Goal: Transaction & Acquisition: Purchase product/service

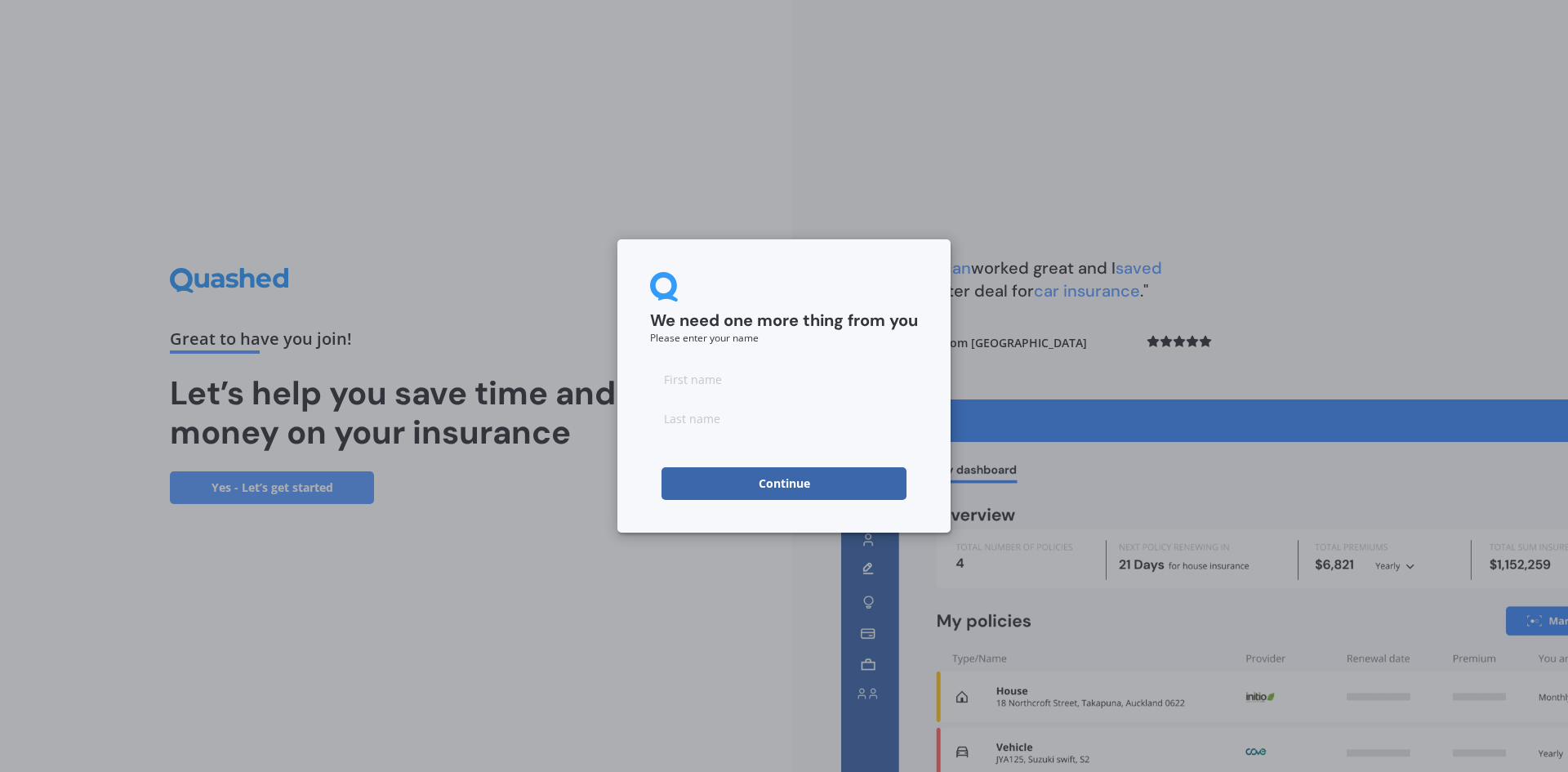
click at [701, 391] on input at bounding box center [784, 379] width 268 height 33
type input "[PERSON_NAME]"
click at [777, 482] on button "Continue" at bounding box center [784, 483] width 245 height 33
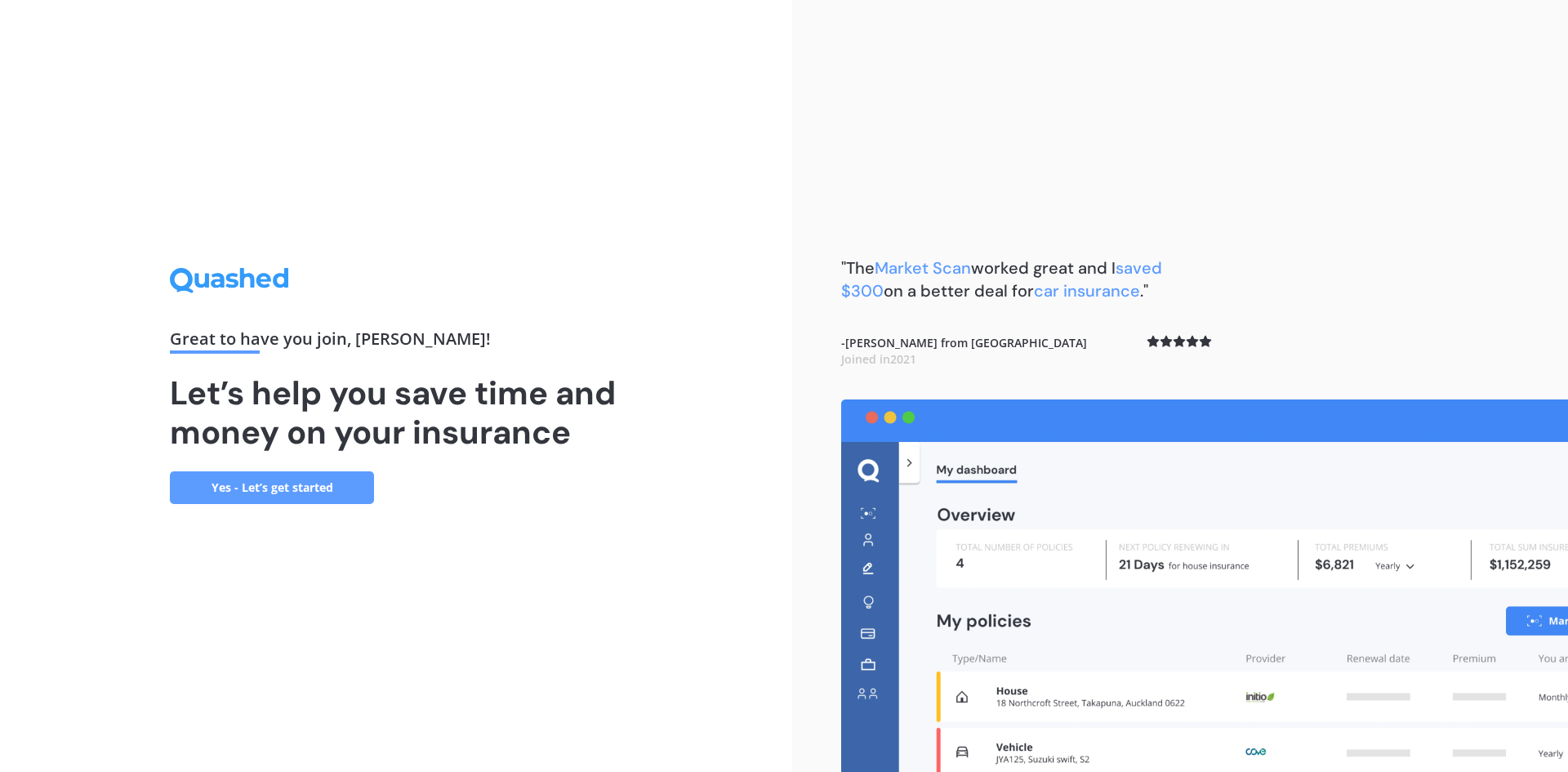
click at [296, 494] on link "Yes - Let’s get started" at bounding box center [272, 487] width 205 height 33
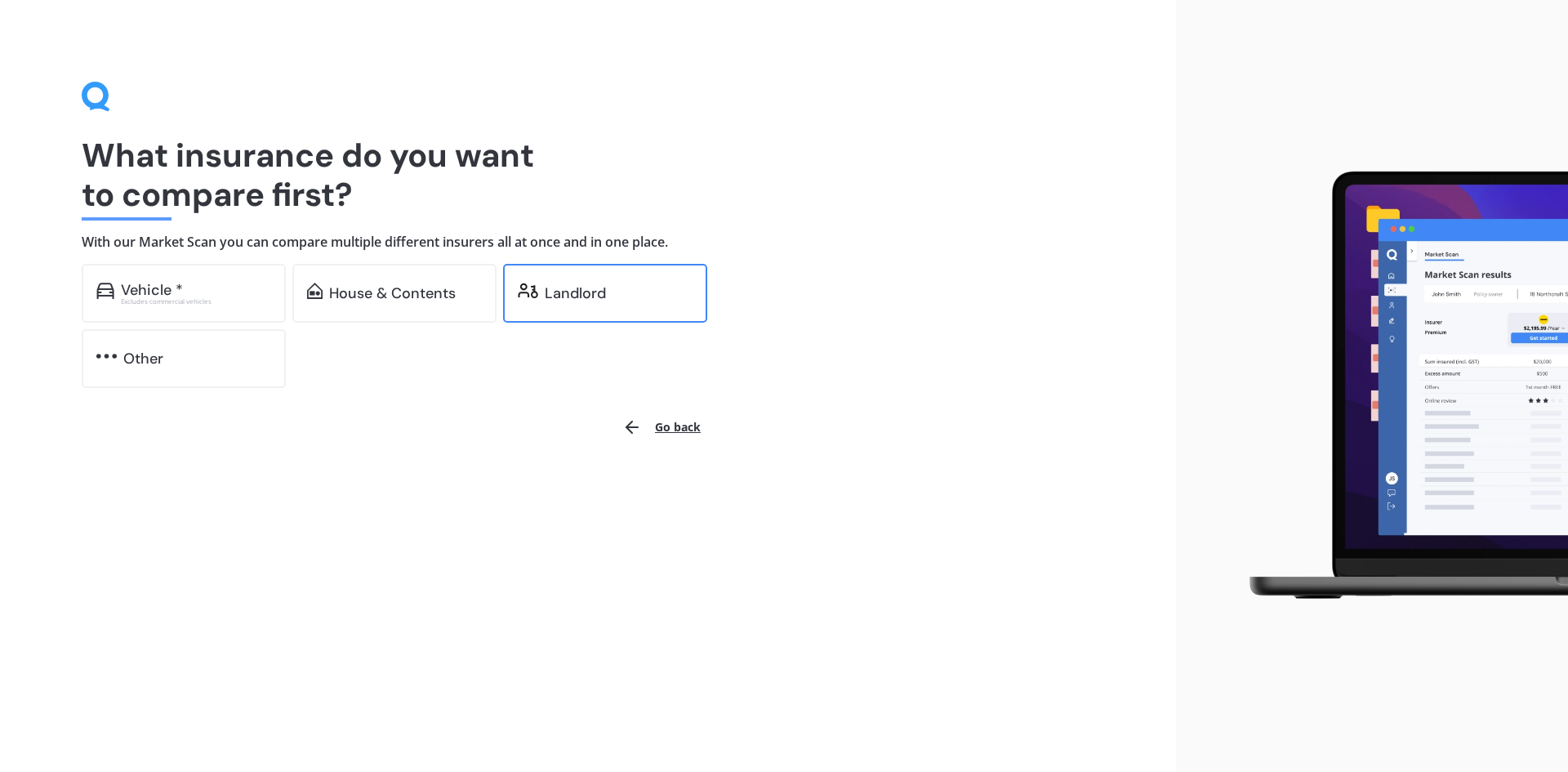
click at [536, 290] on img at bounding box center [528, 291] width 21 height 17
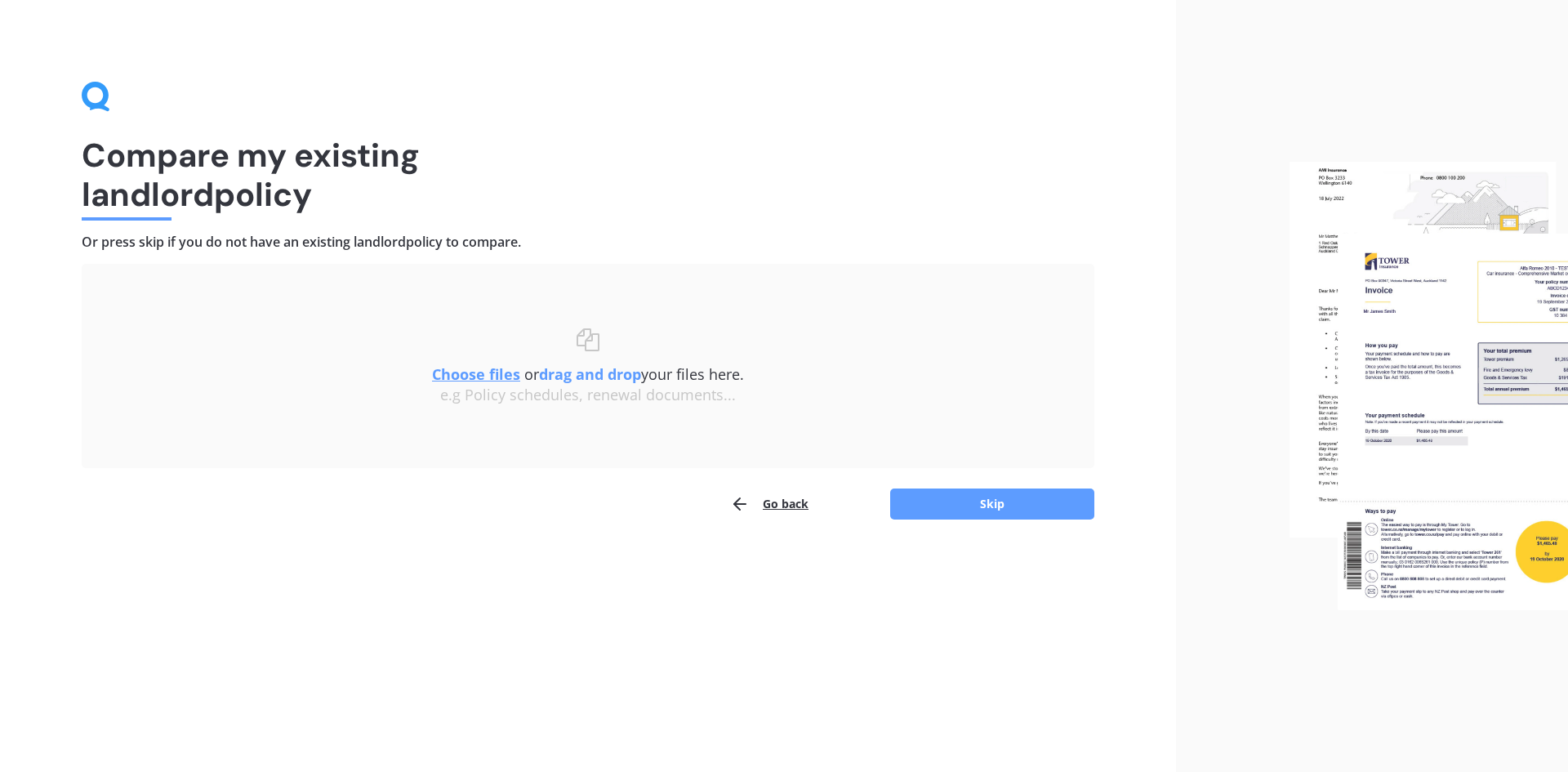
click at [793, 509] on button "Go back" at bounding box center [769, 503] width 78 height 33
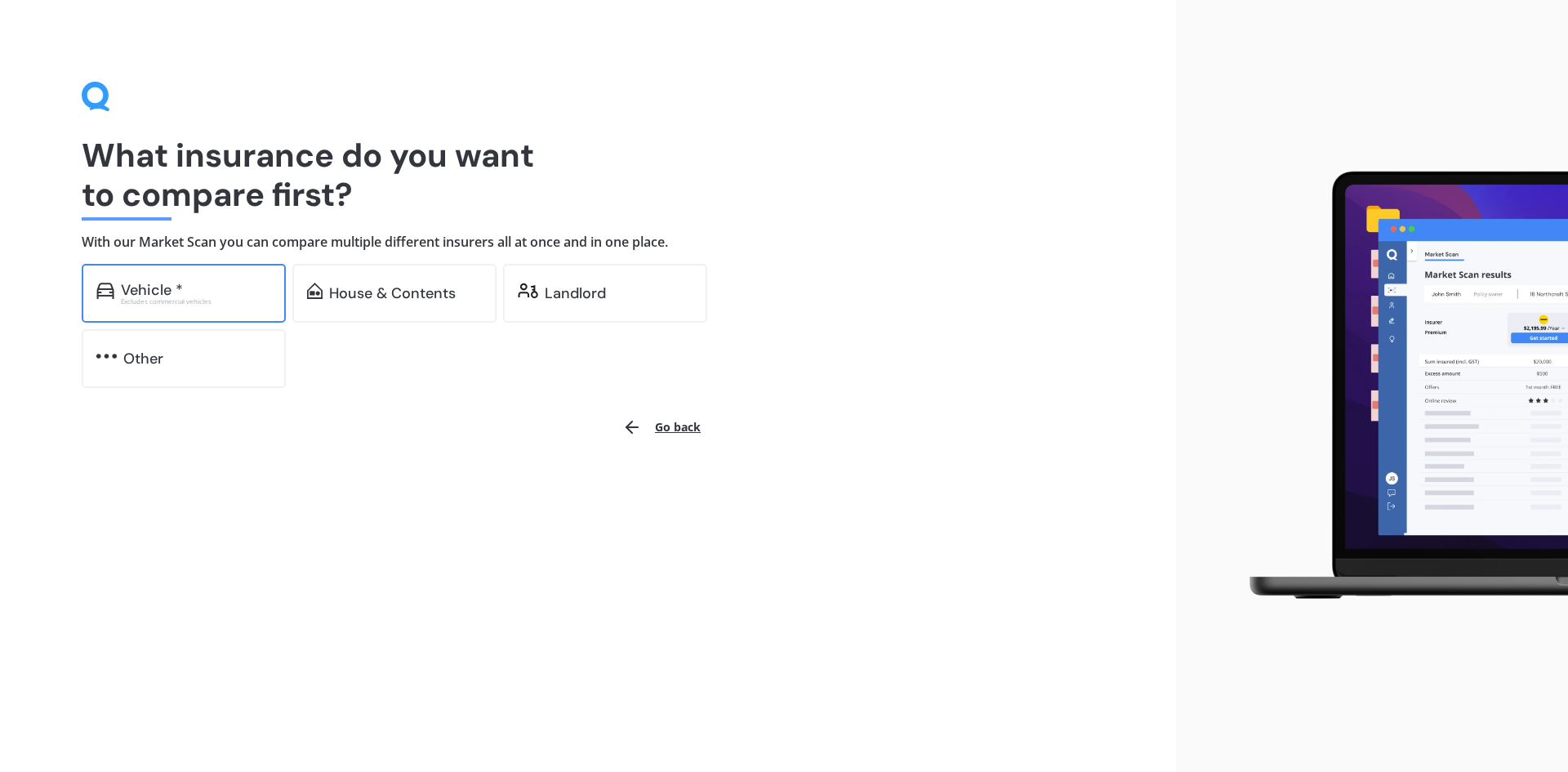
click at [177, 295] on div "Vehicle *" at bounding box center [151, 290] width 62 height 17
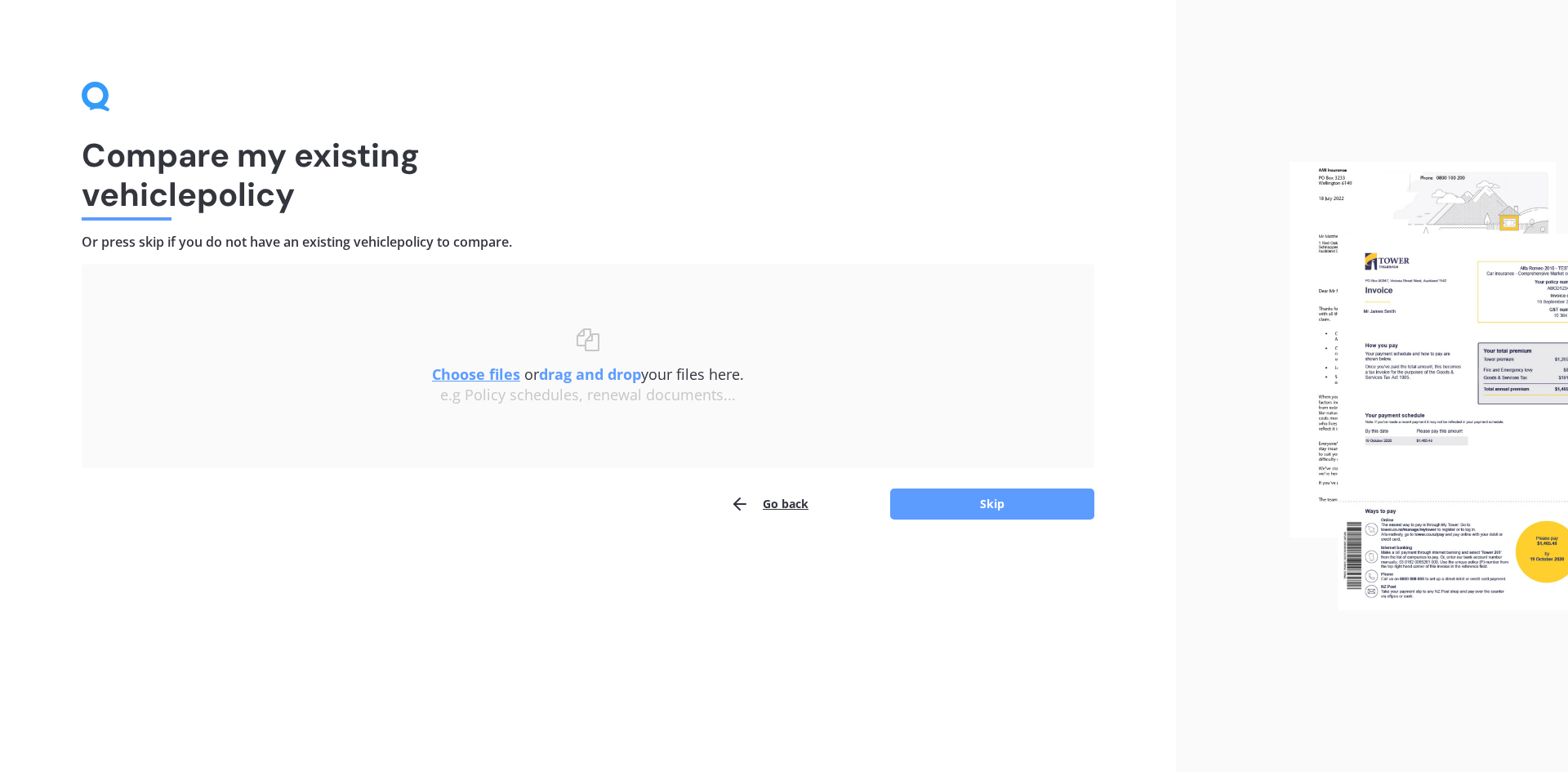
click at [479, 375] on u "Choose files" at bounding box center [475, 375] width 88 height 20
click at [495, 379] on u "Choose files" at bounding box center [475, 375] width 88 height 20
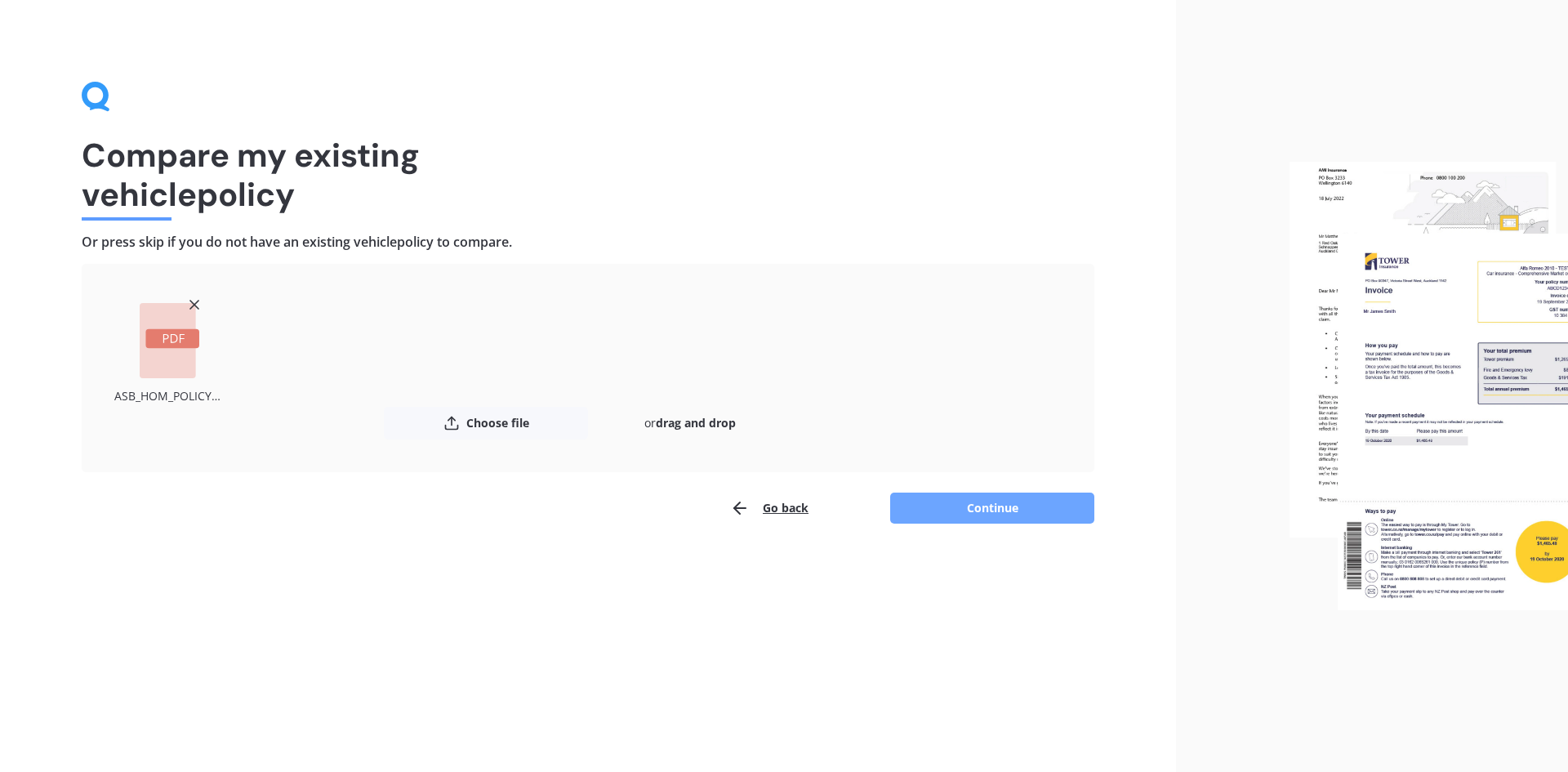
click at [1023, 509] on button "Continue" at bounding box center [992, 507] width 205 height 31
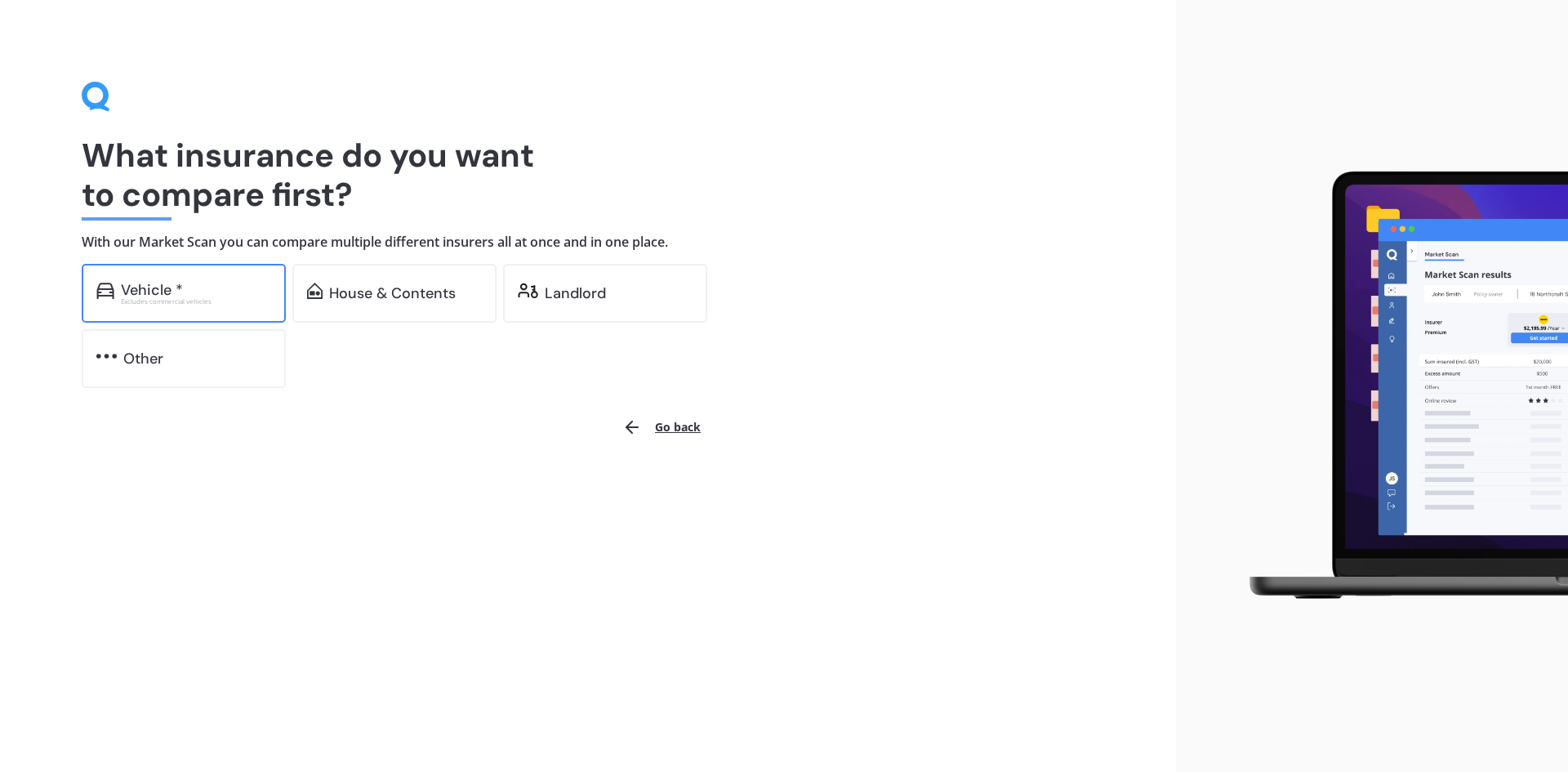
click at [205, 285] on div "Vehicle *" at bounding box center [196, 290] width 150 height 17
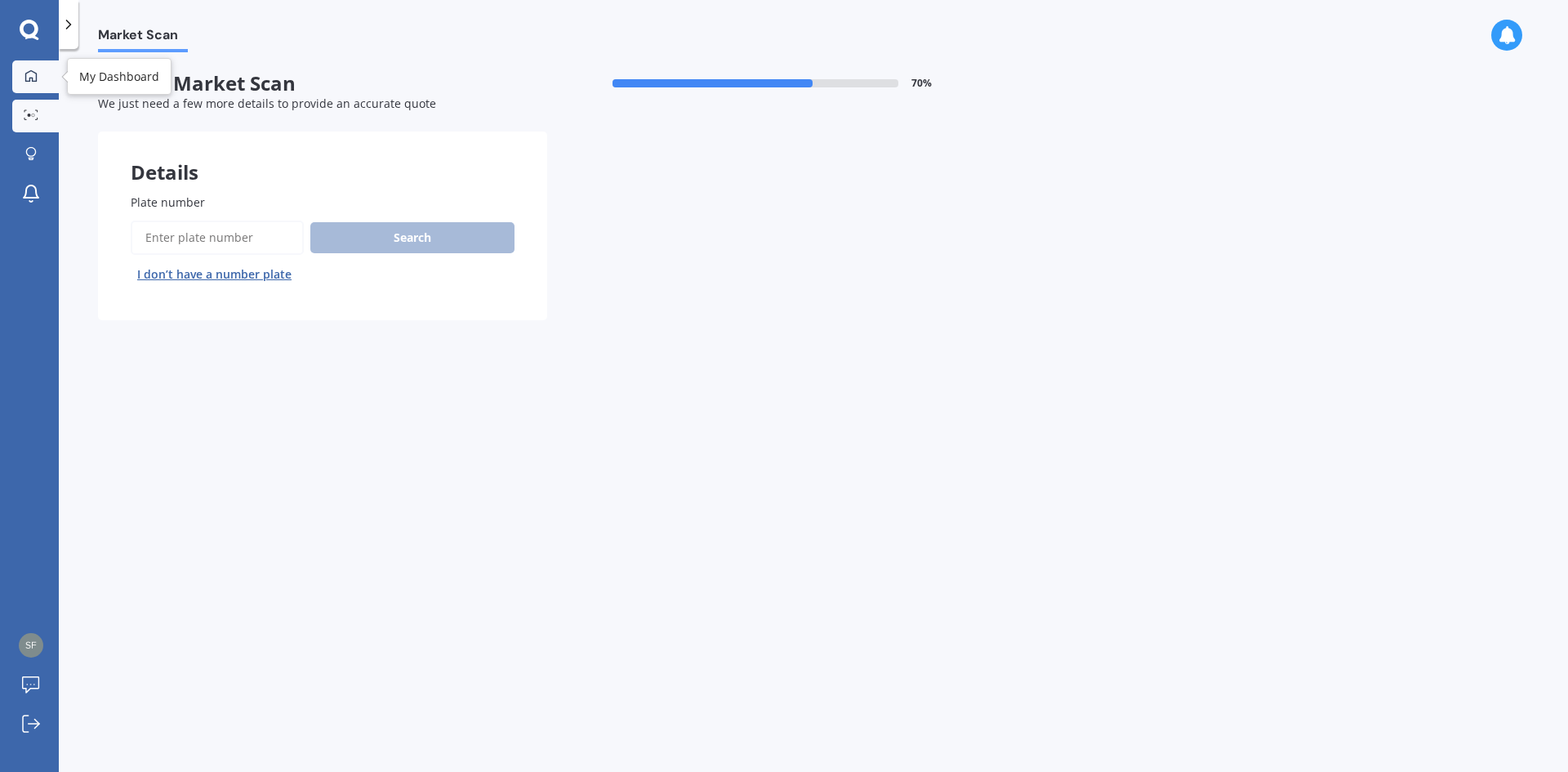
click at [27, 82] on icon at bounding box center [31, 75] width 13 height 13
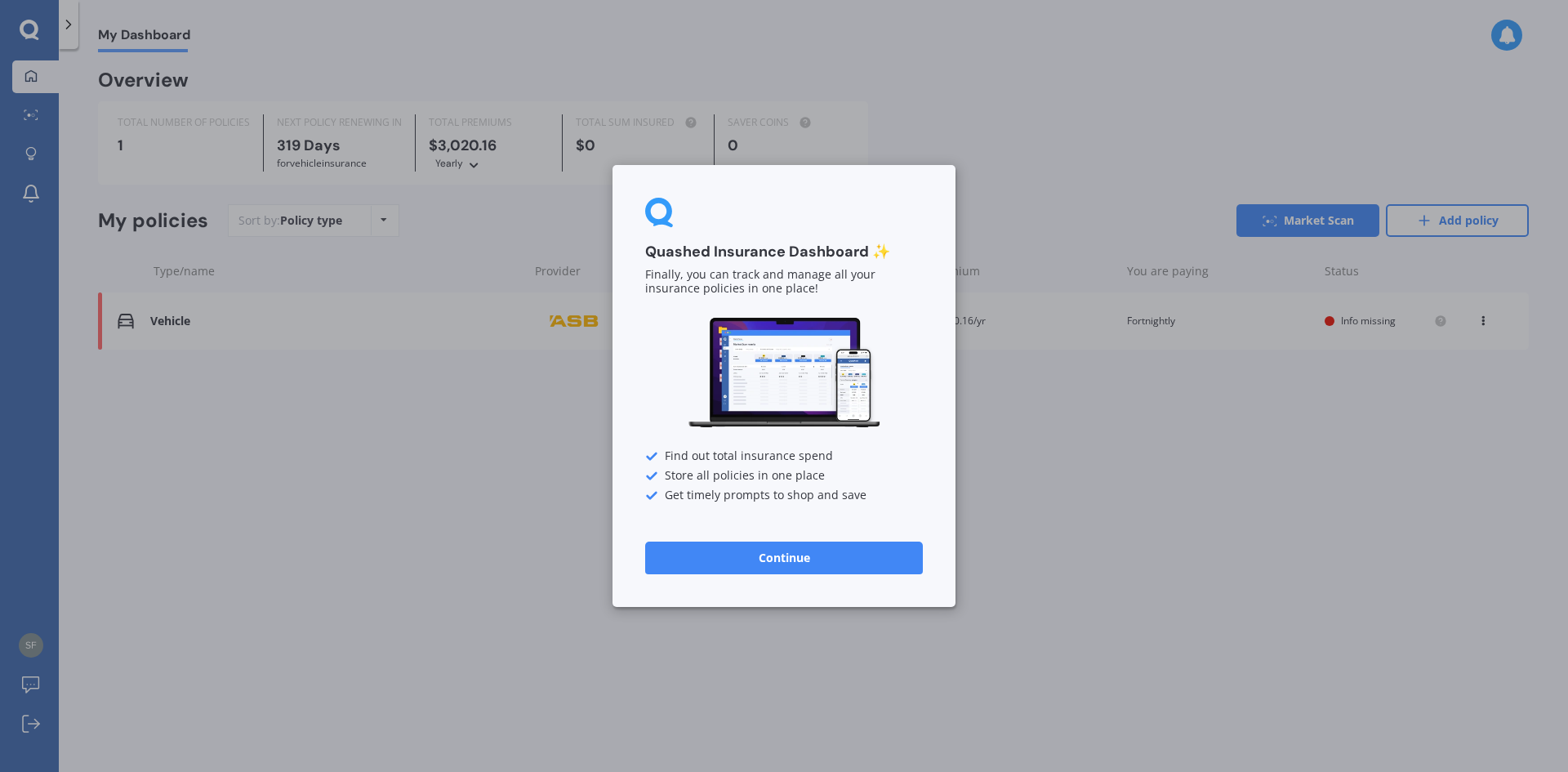
click at [738, 563] on button "Continue" at bounding box center [784, 558] width 278 height 33
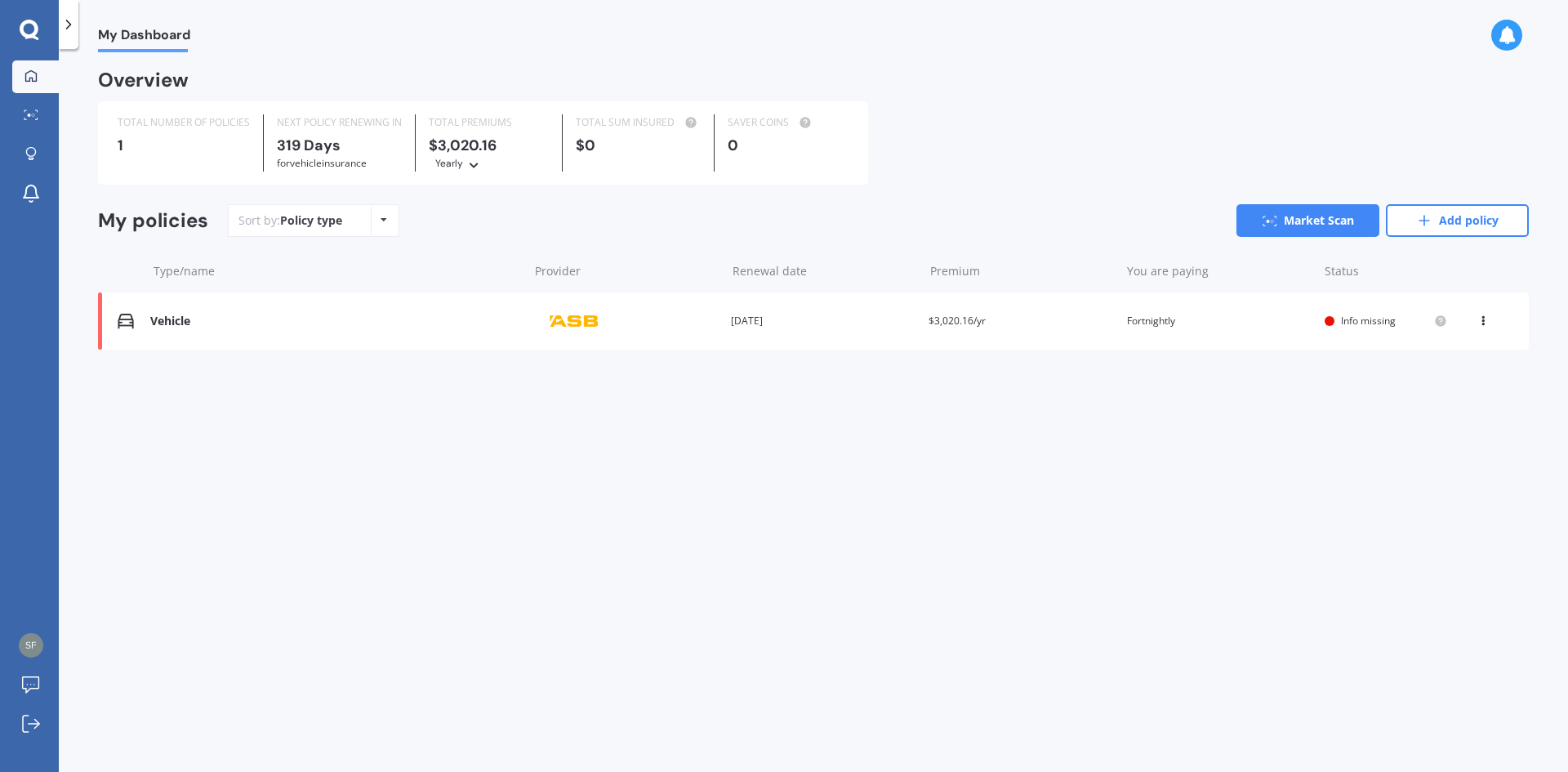
click at [1472, 323] on div "View option View policy Delete" at bounding box center [1485, 321] width 49 height 17
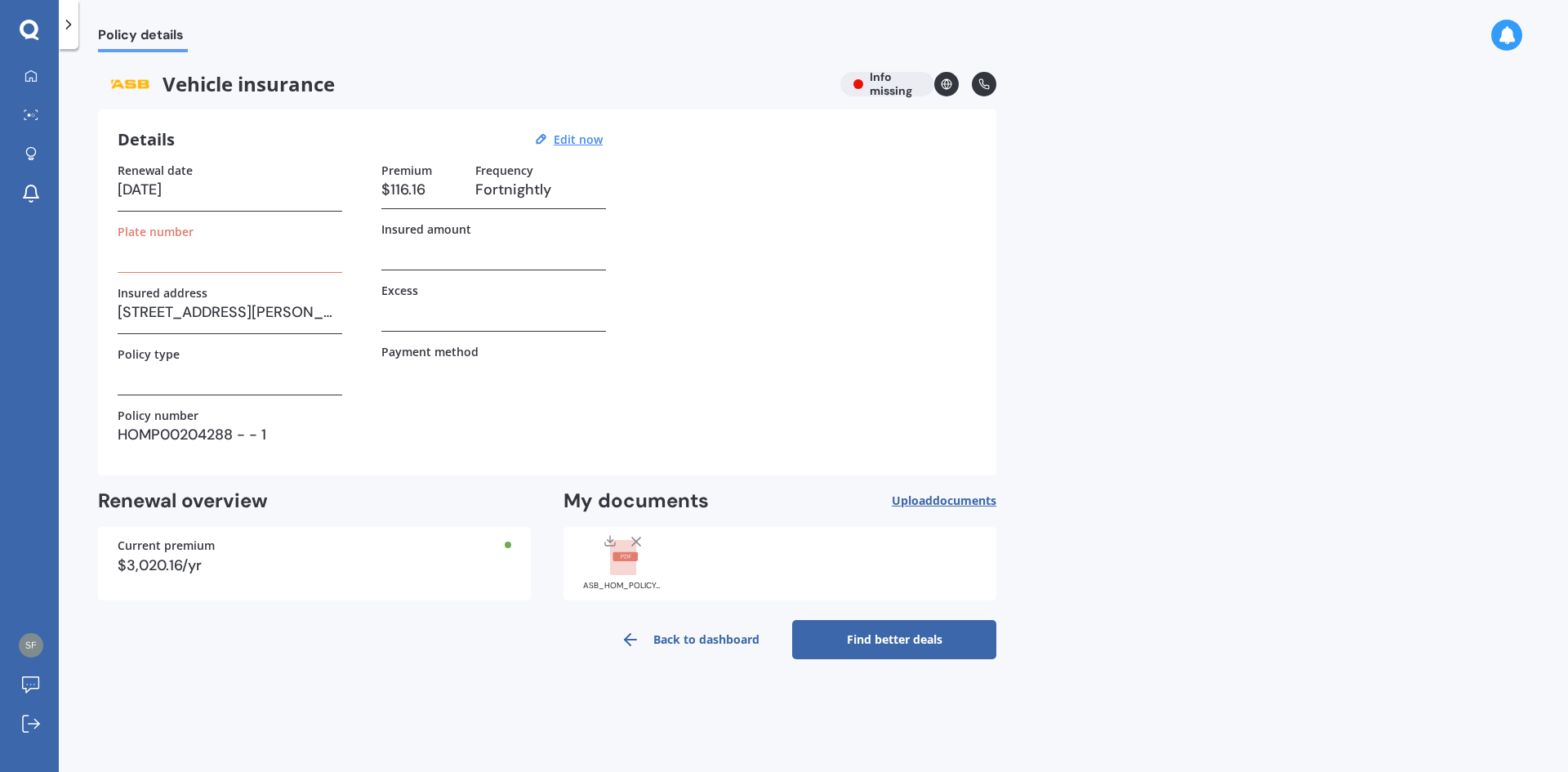
click at [636, 539] on icon at bounding box center [636, 542] width 17 height 17
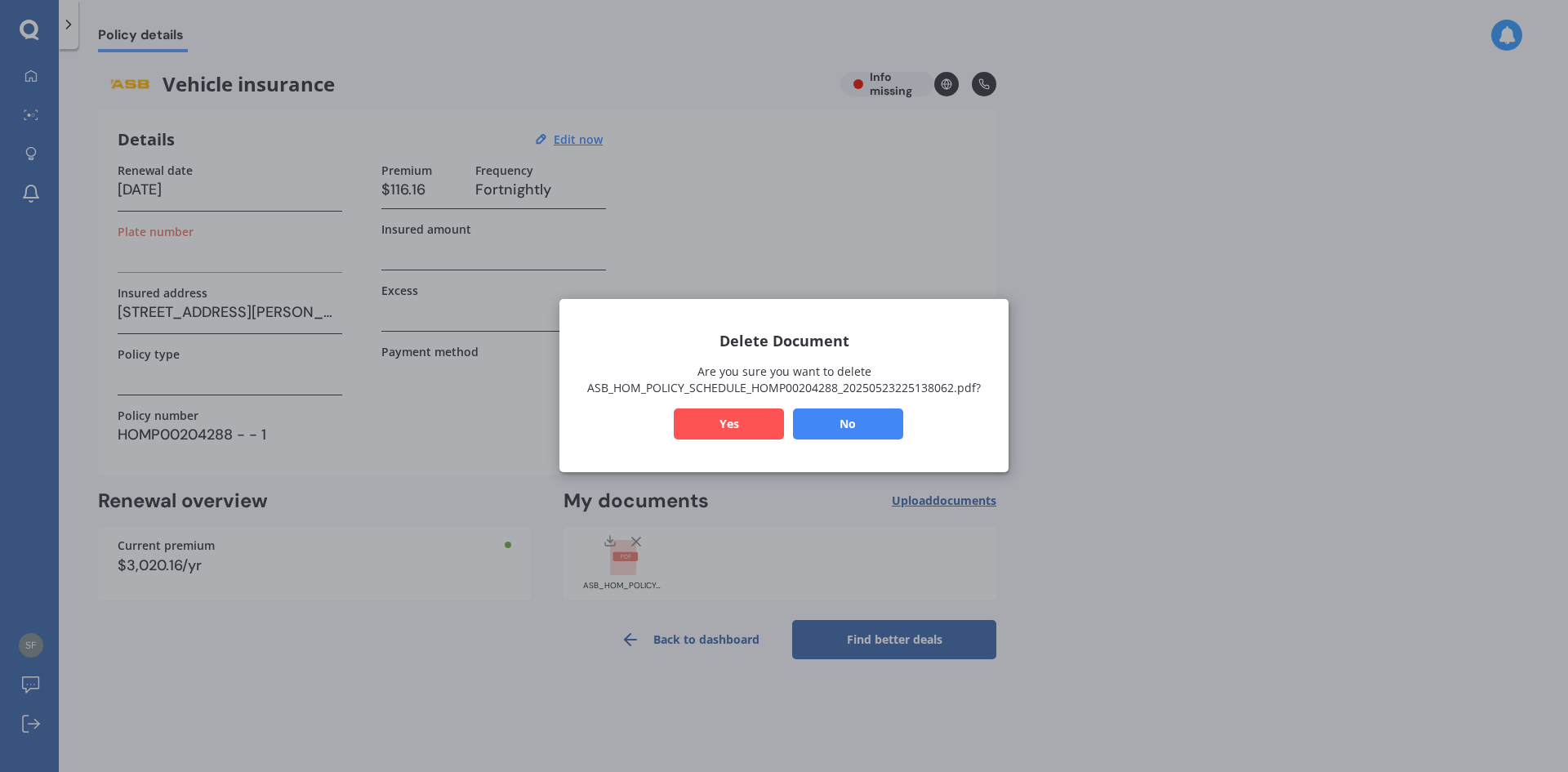
click at [736, 423] on button "Yes" at bounding box center [729, 424] width 111 height 31
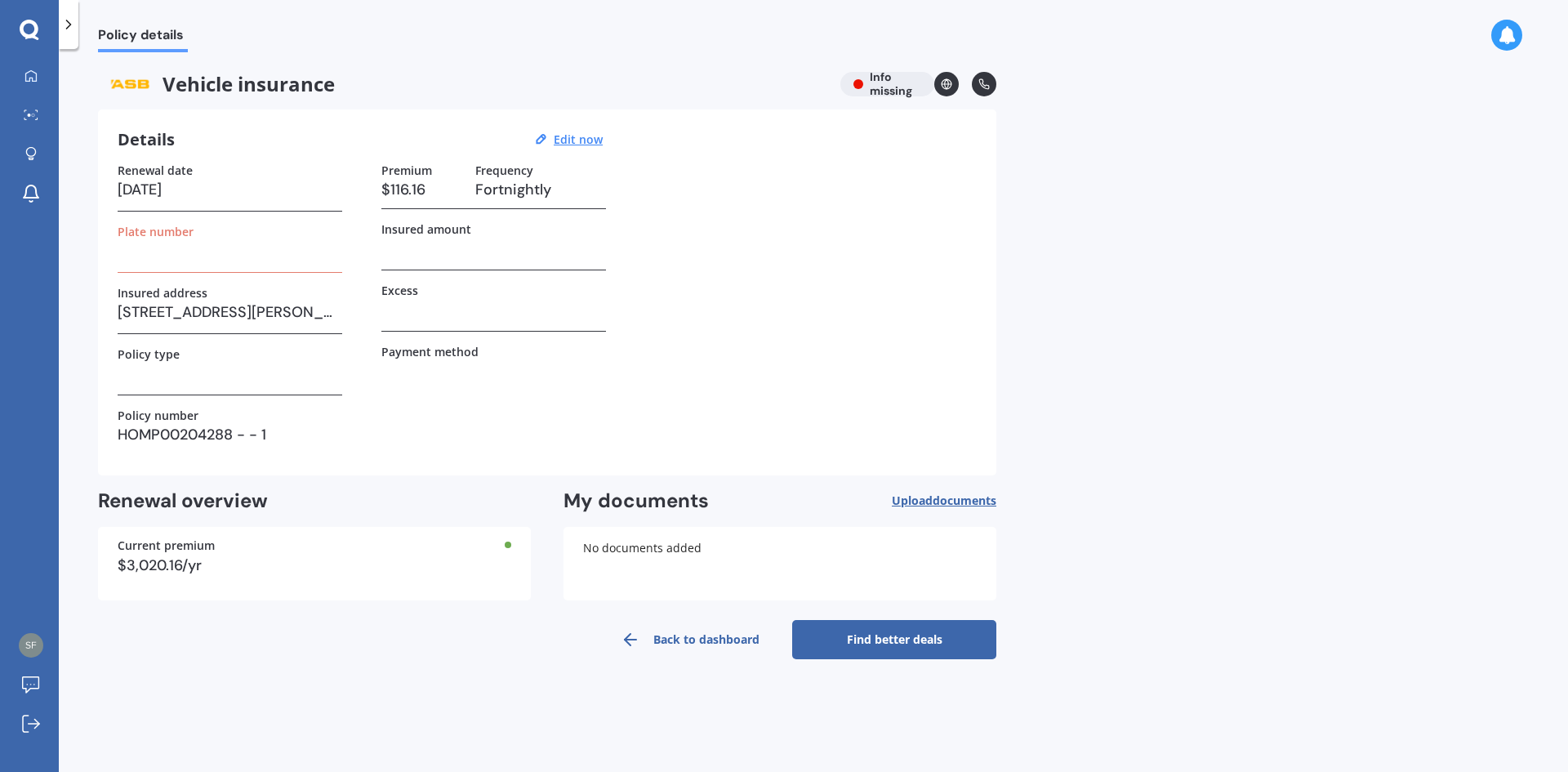
click at [909, 496] on span "Upload documents" at bounding box center [944, 500] width 105 height 13
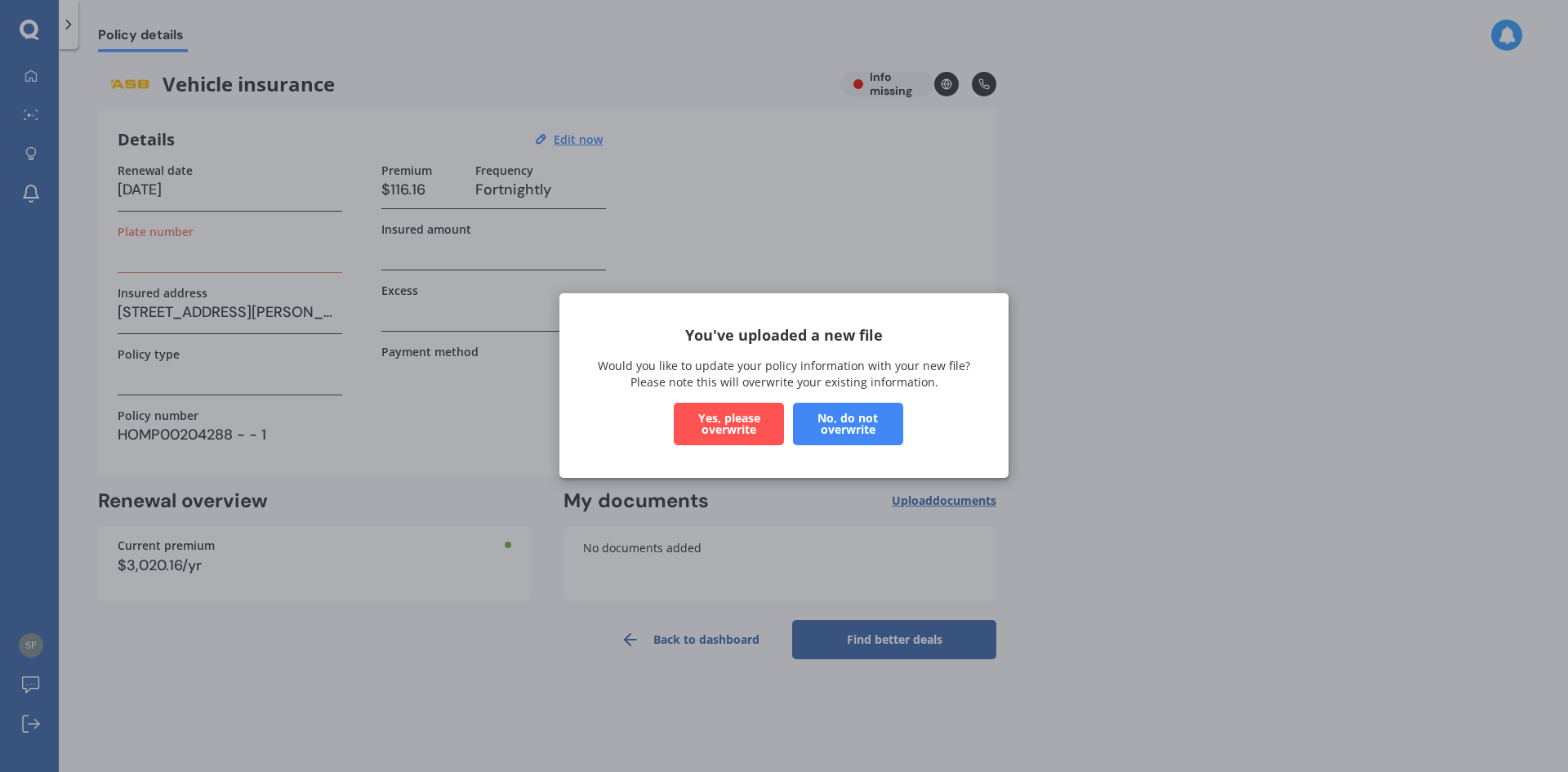
click at [721, 429] on button "Yes, please overwrite" at bounding box center [729, 424] width 111 height 43
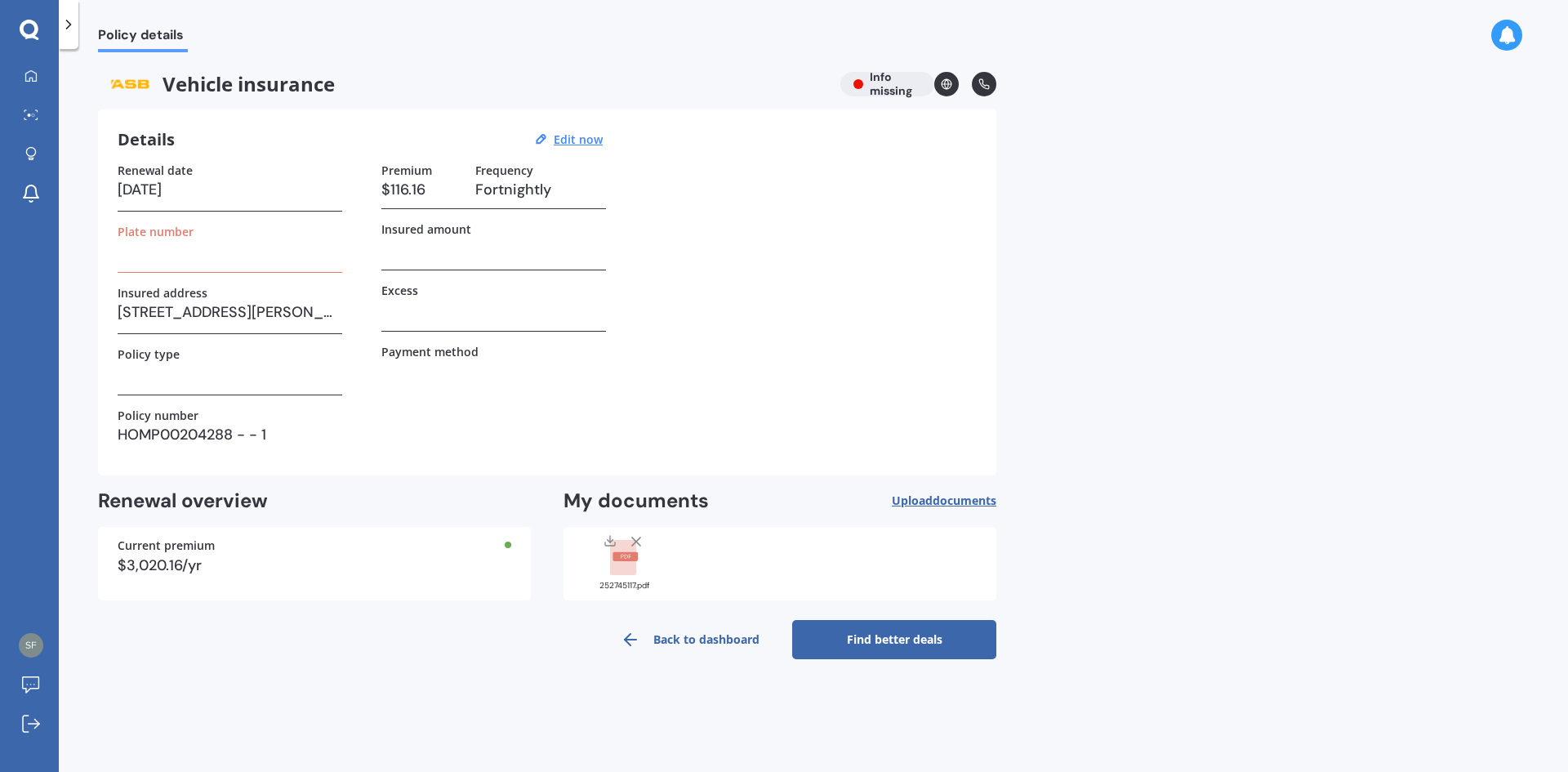
click at [198, 258] on h3 at bounding box center [229, 250] width 224 height 25
click at [124, 261] on h3 at bounding box center [229, 250] width 224 height 25
click at [574, 143] on u "Edit now" at bounding box center [578, 139] width 49 height 16
select select "28"
select select "06"
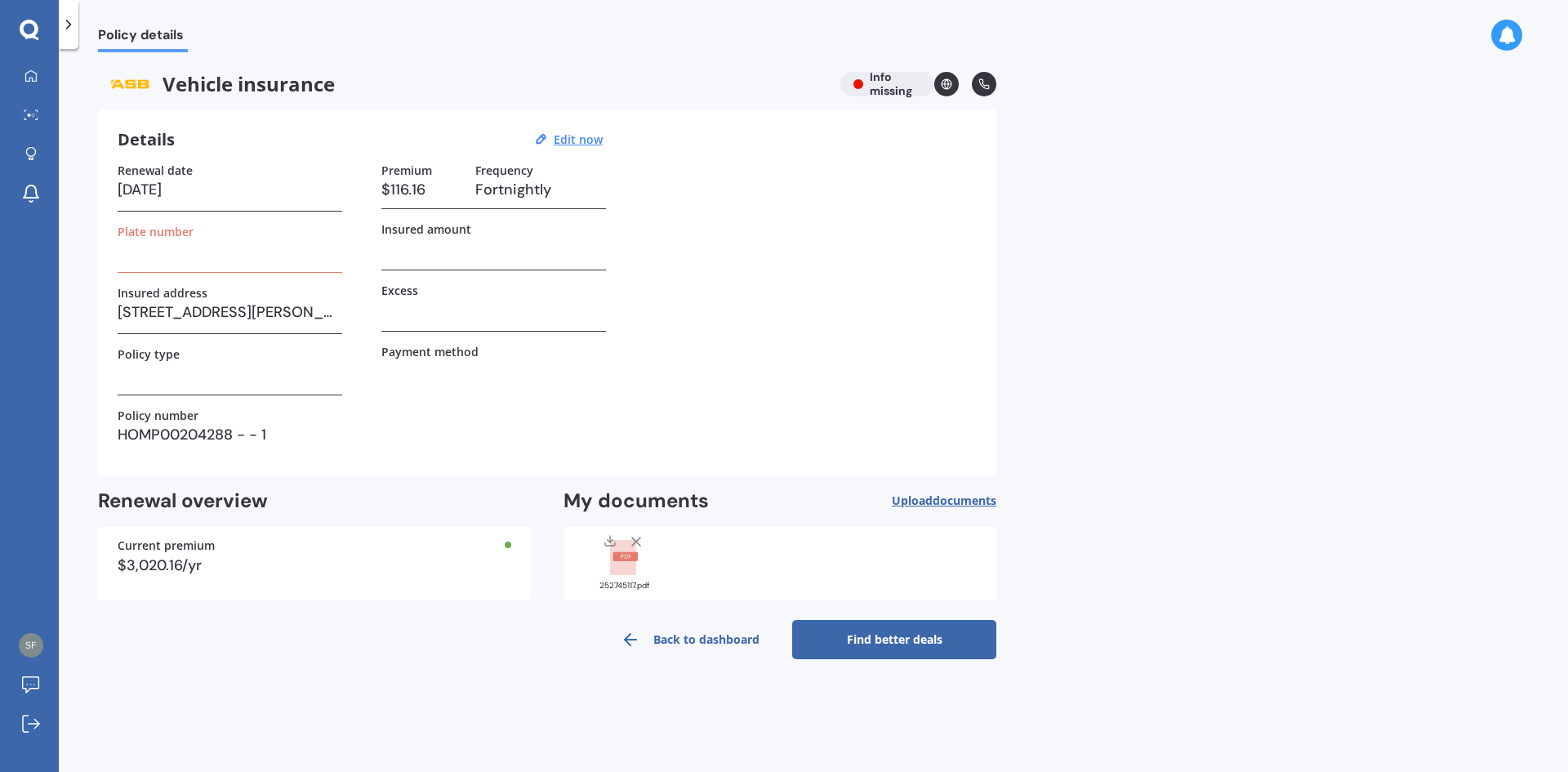
select select "2026"
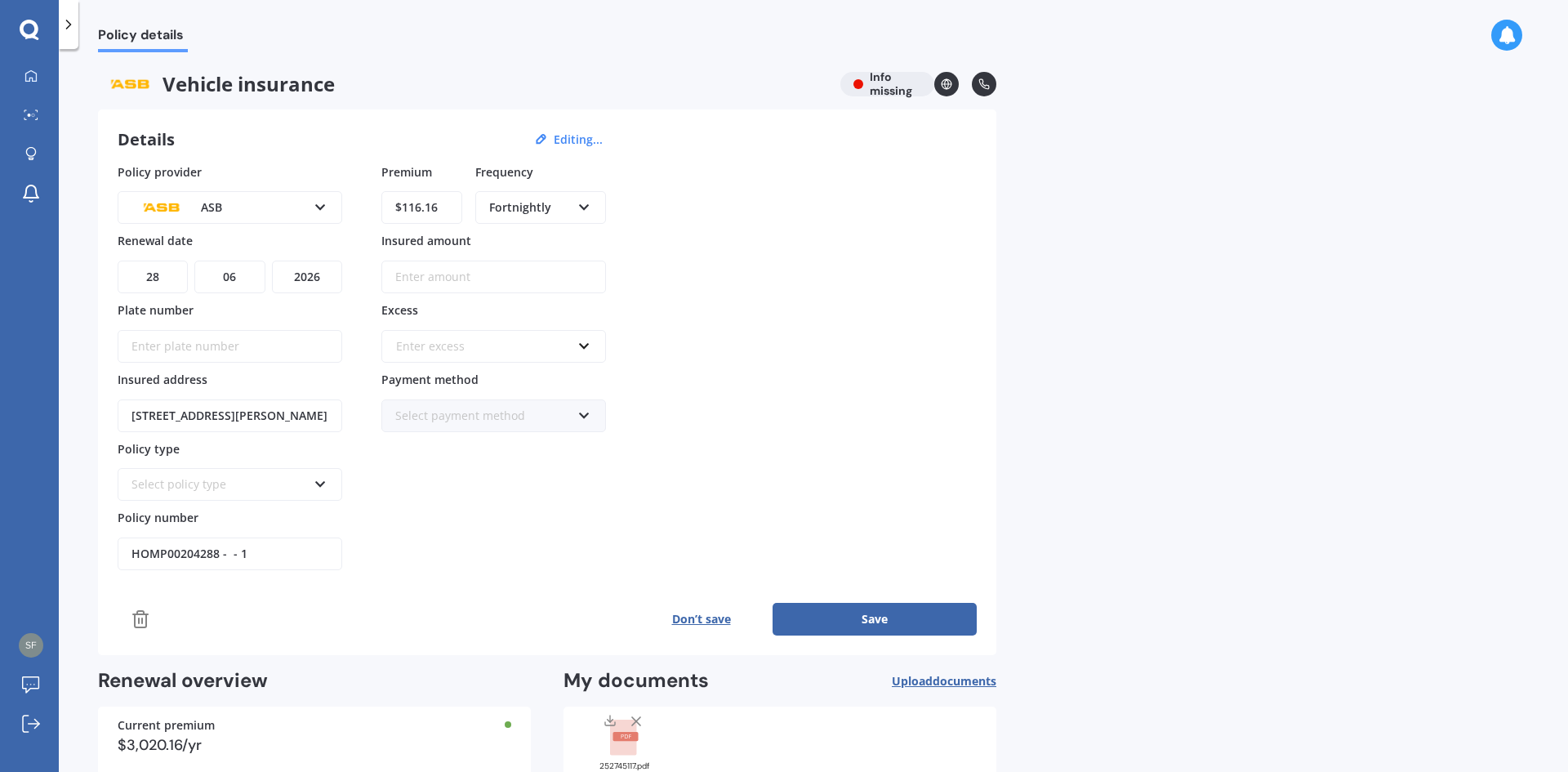
click at [173, 355] on input "Plate number" at bounding box center [229, 346] width 224 height 33
type input "MJW9"
click at [237, 488] on div "Select policy type" at bounding box center [219, 484] width 176 height 18
click at [214, 578] on div "Full Cover" at bounding box center [230, 574] width 221 height 30
drag, startPoint x: 131, startPoint y: 552, endPoint x: 75, endPoint y: 543, distance: 56.7
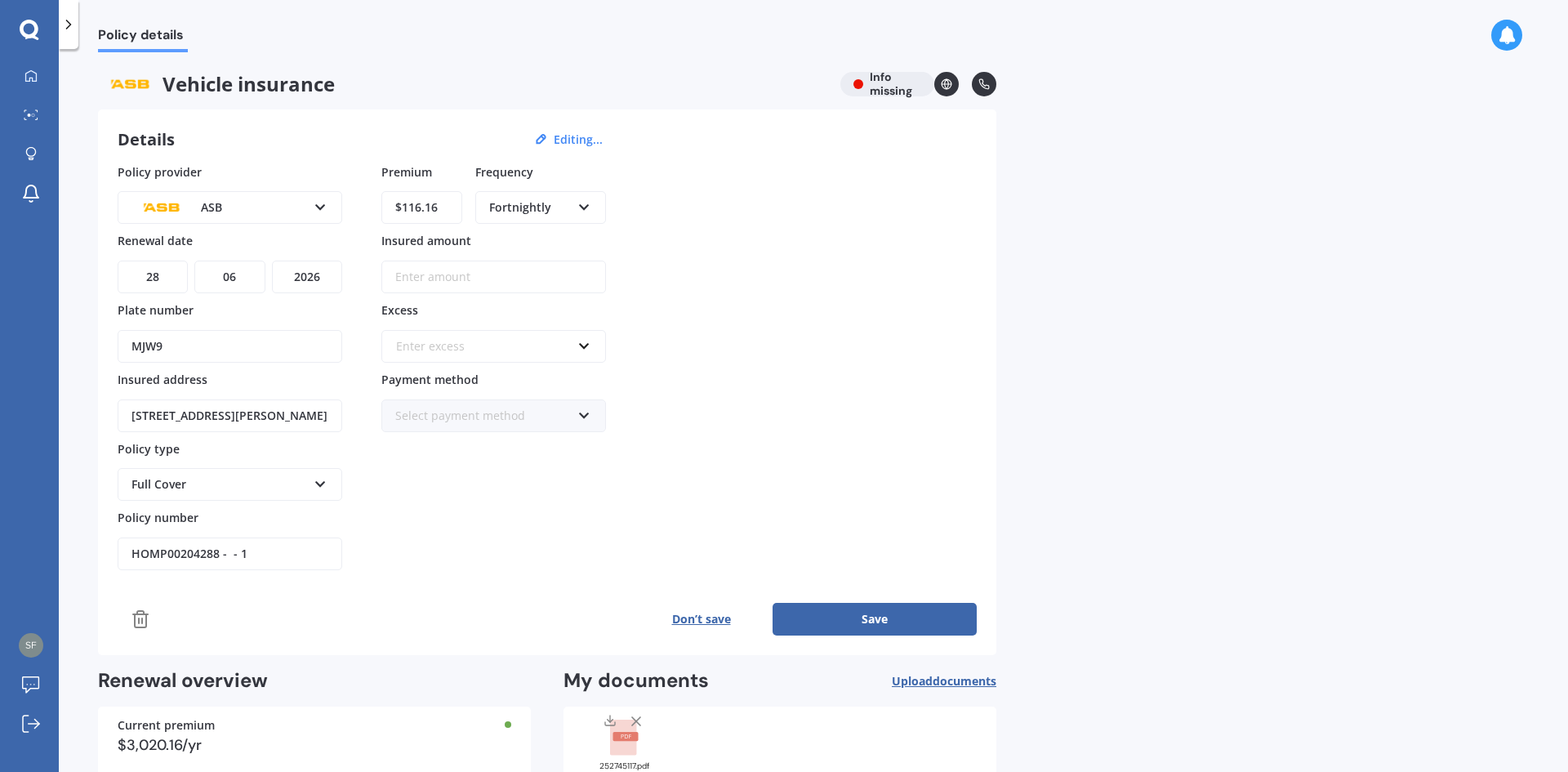
click at [75, 543] on div "Policy details Vehicle insurance Info missing Details Editing... Policy provide…" at bounding box center [813, 413] width 1509 height 723
drag, startPoint x: 526, startPoint y: 515, endPoint x: 525, endPoint y: 531, distance: 16.0
click at [526, 517] on div "Premium $116.16 Frequency Fortnightly Yearly Six-Monthly Quarterly Monthly Fort…" at bounding box center [493, 367] width 224 height 407
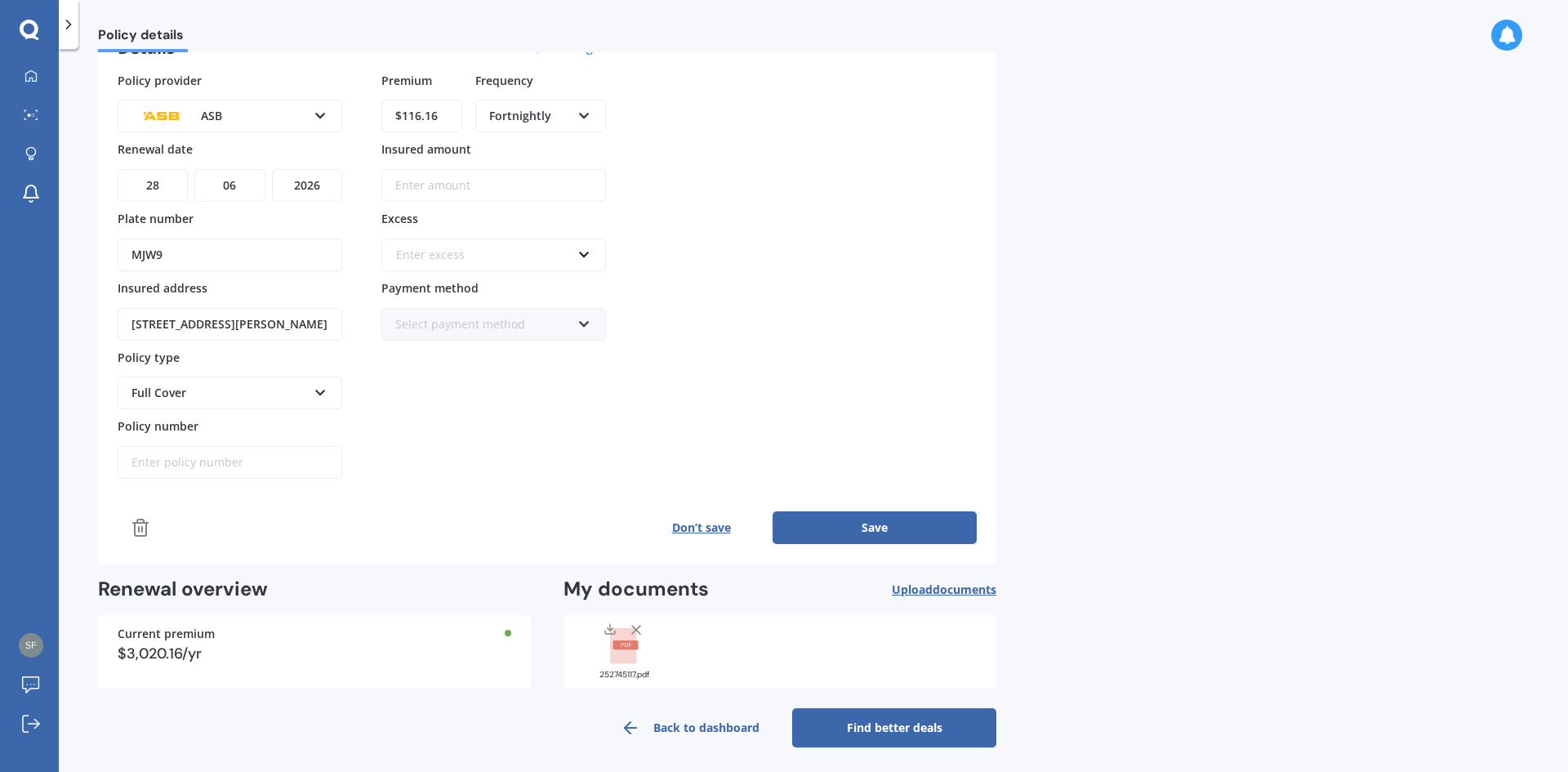
scroll to position [97, 0]
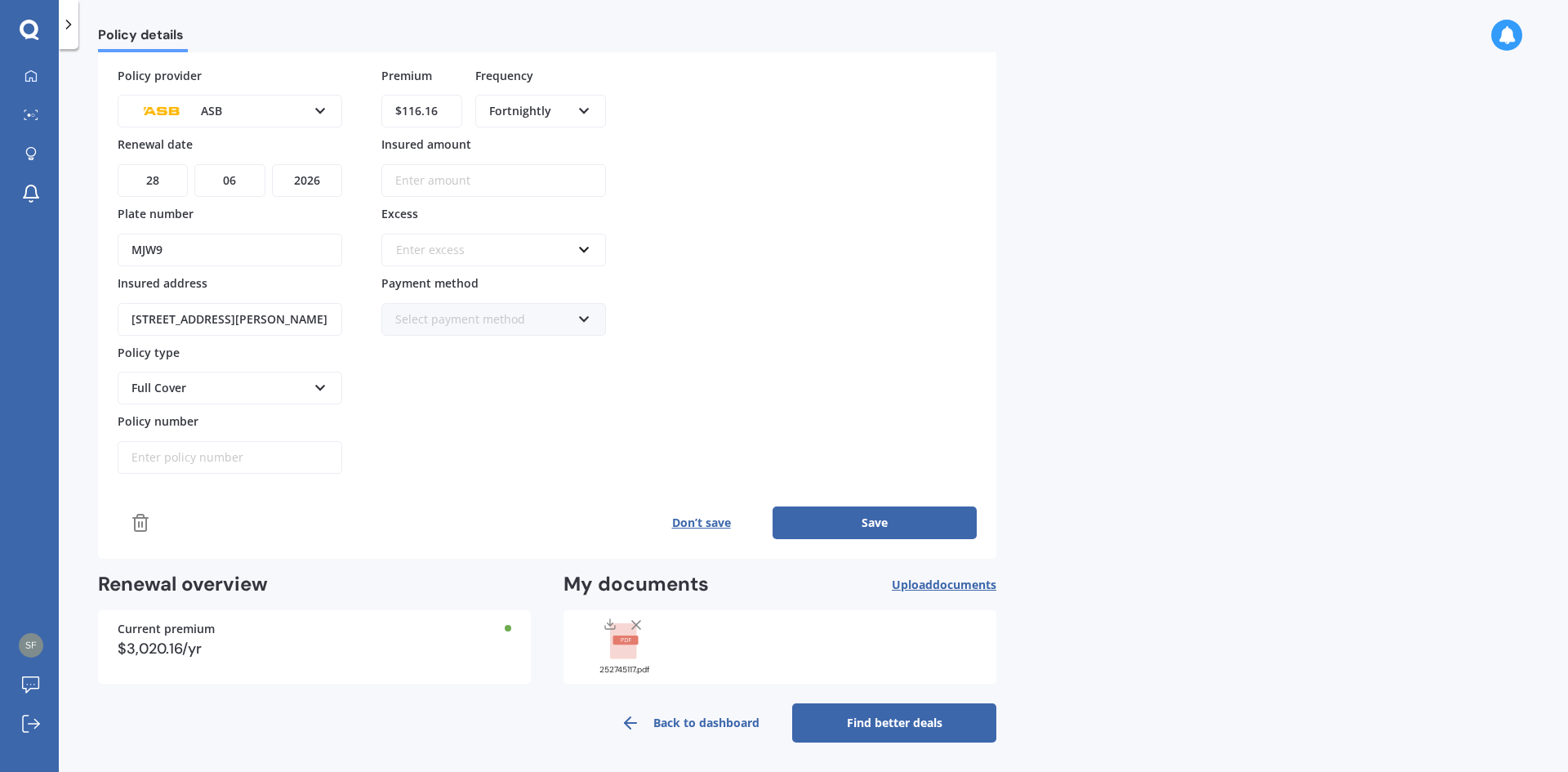
click at [622, 656] on rect at bounding box center [622, 642] width 26 height 36
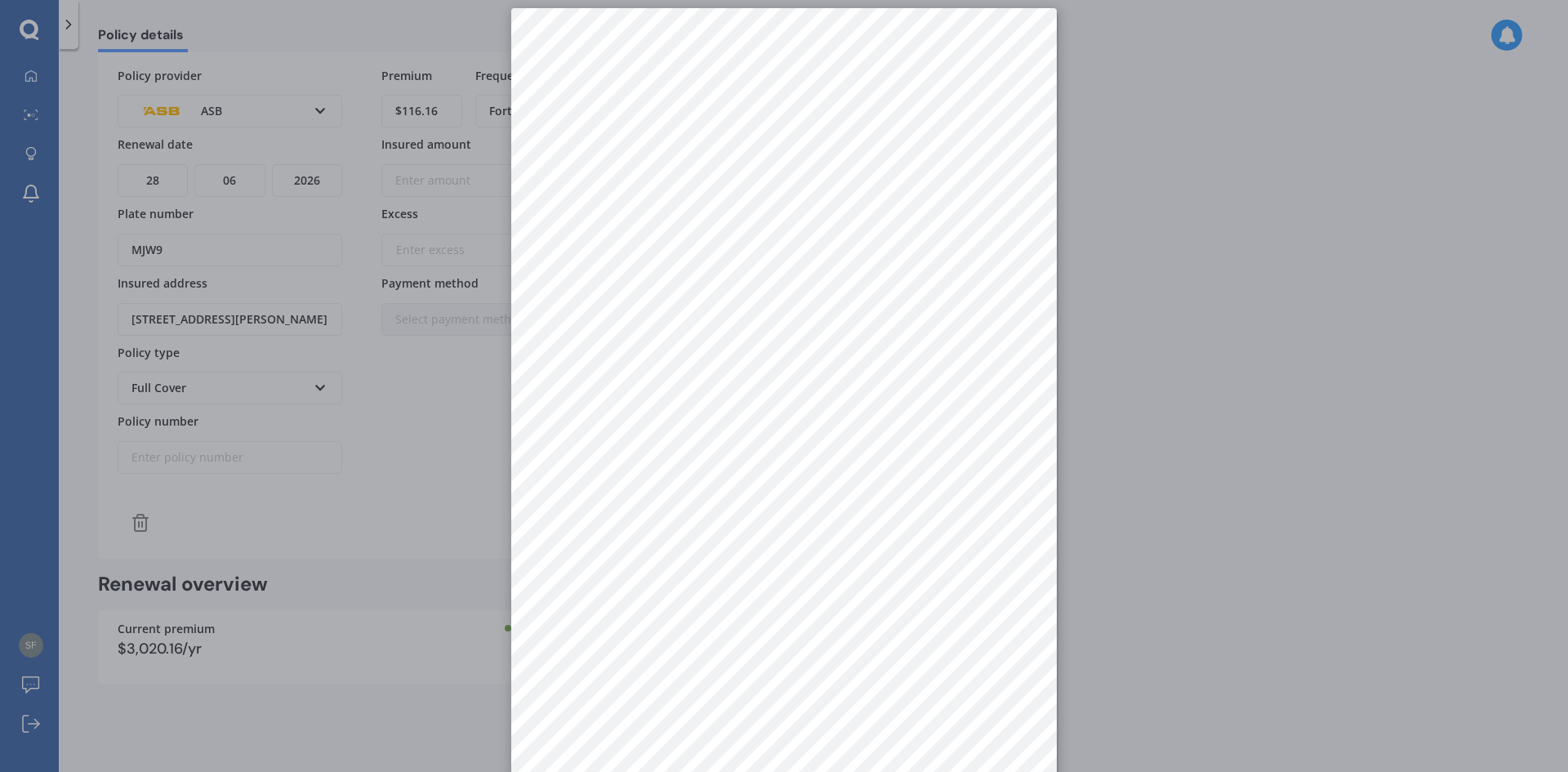
scroll to position [23, 0]
click at [1332, 317] on div at bounding box center [784, 386] width 1568 height 772
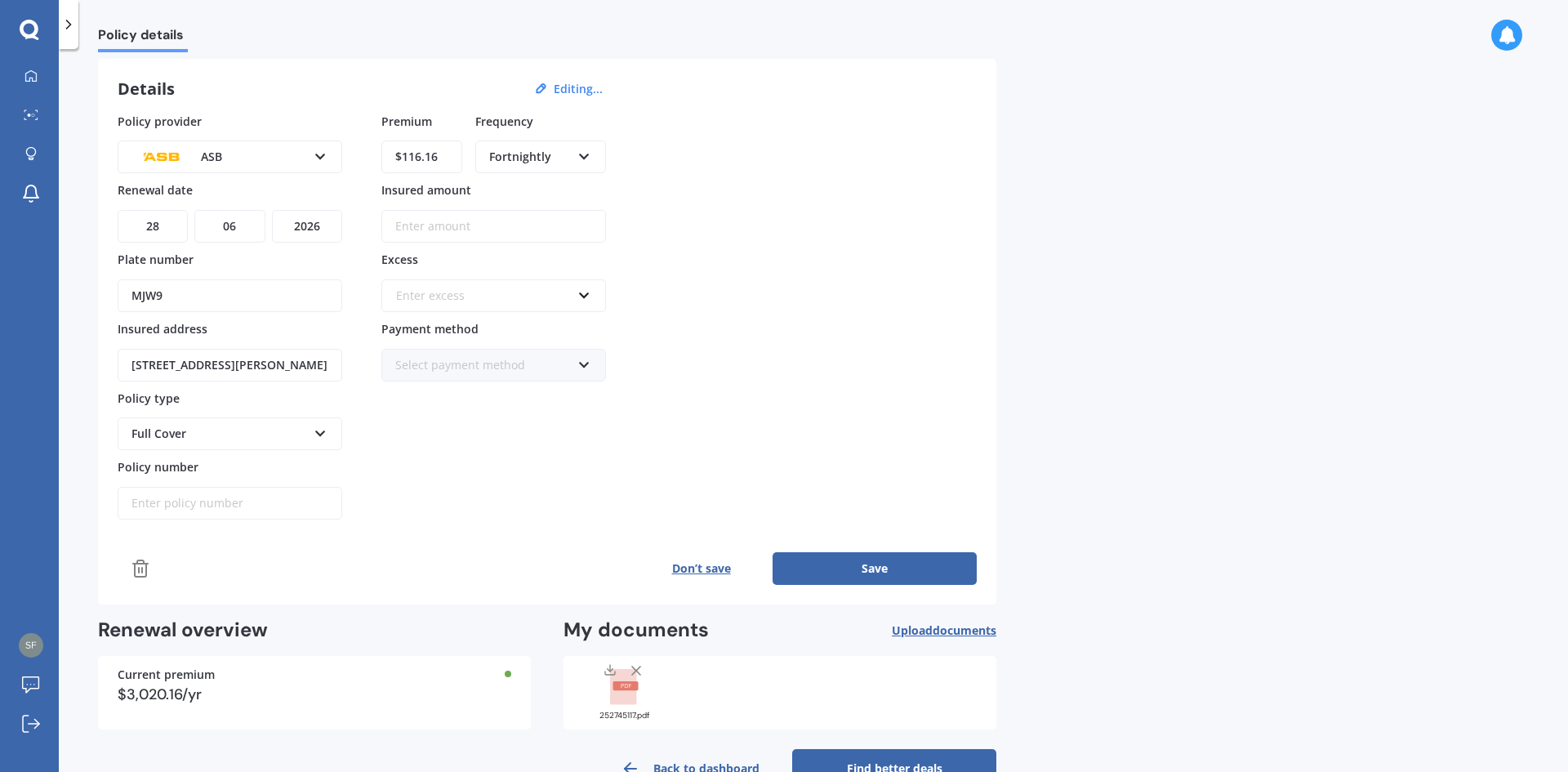
scroll to position [97, 0]
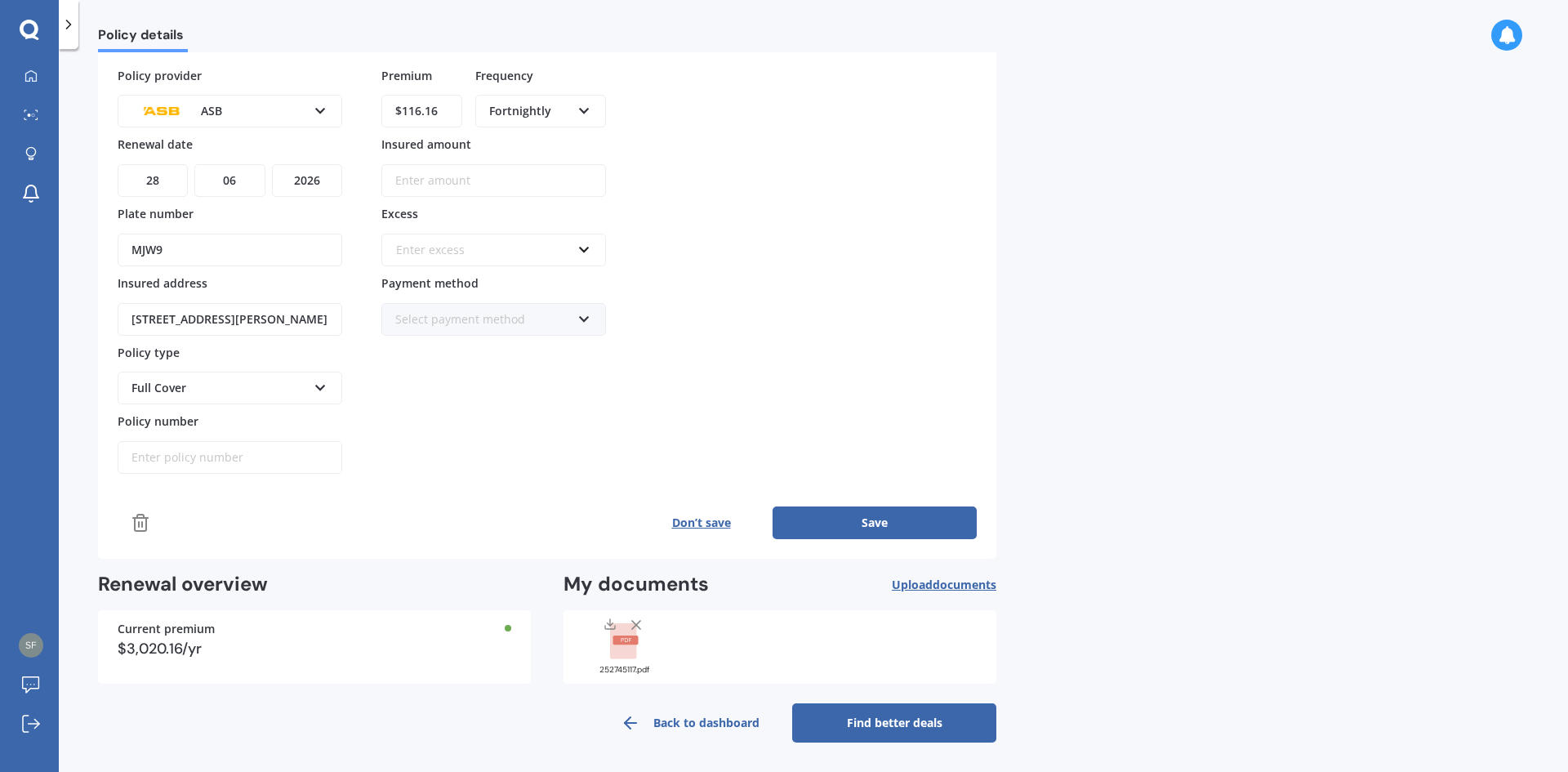
click at [704, 722] on link "Back to dashboard" at bounding box center [690, 724] width 205 height 40
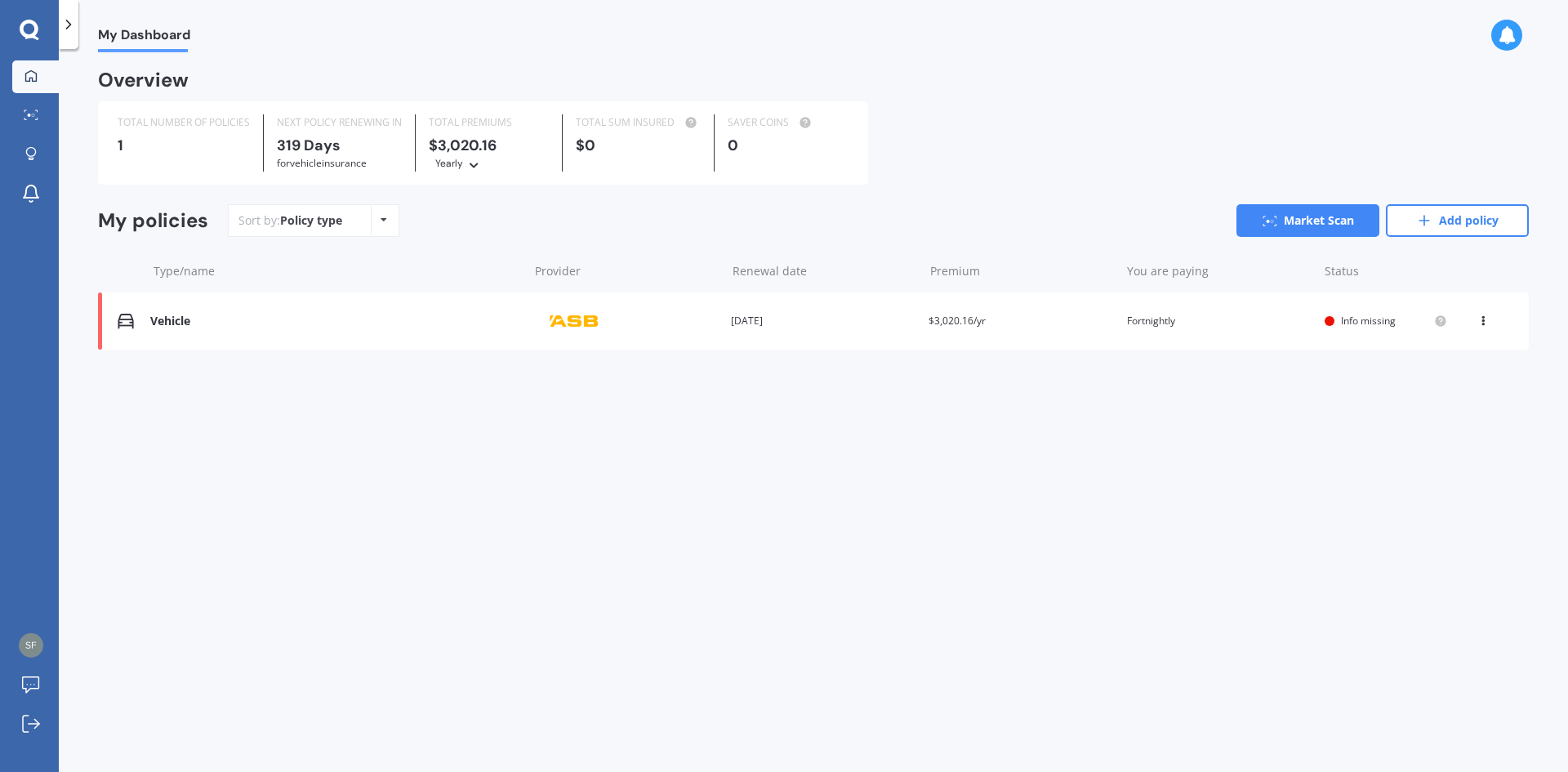
click at [186, 320] on div "Vehicle" at bounding box center [335, 321] width 370 height 14
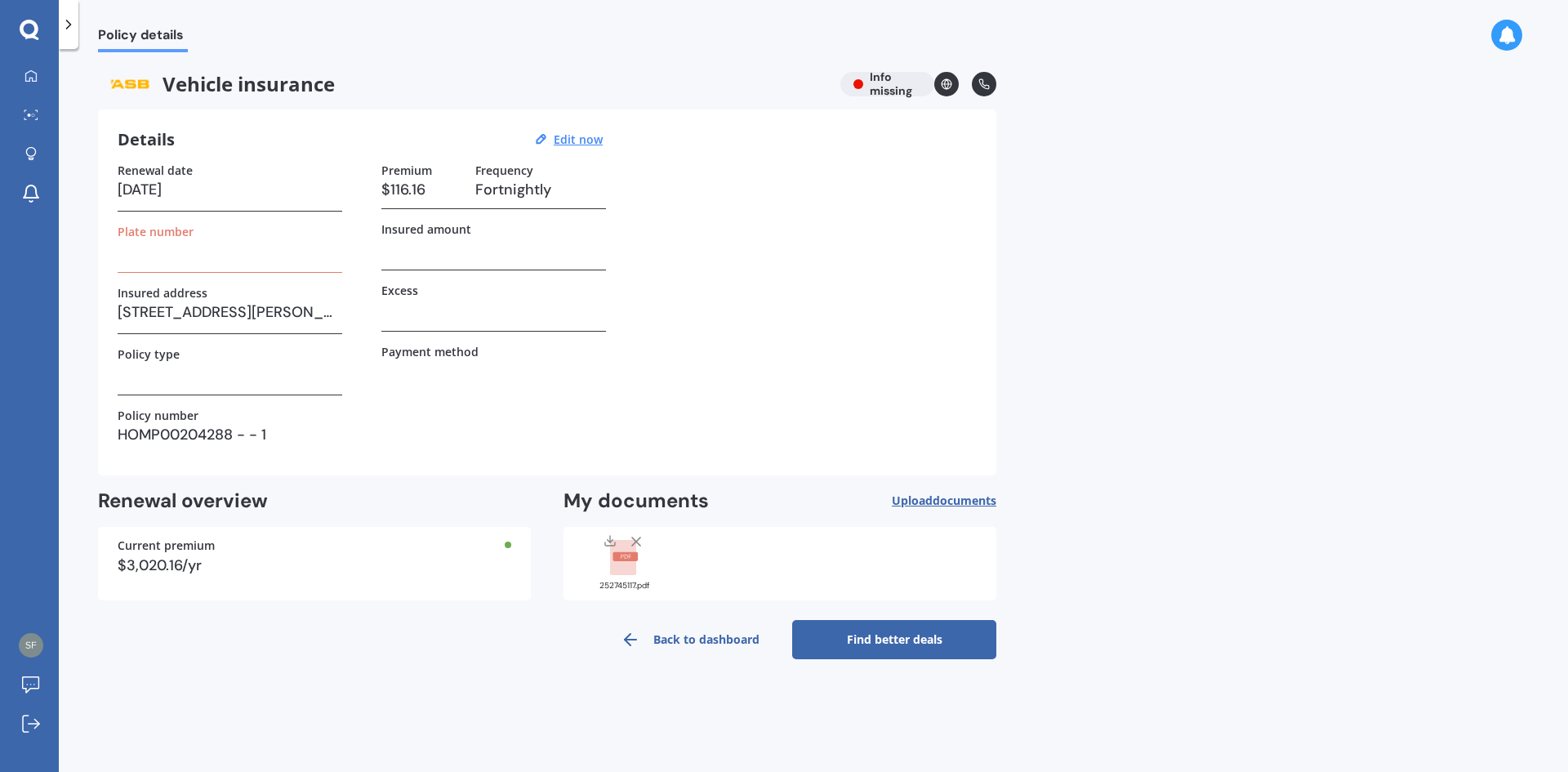
click at [182, 258] on h3 at bounding box center [229, 250] width 224 height 25
click at [44, 86] on link "My Dashboard" at bounding box center [35, 76] width 46 height 33
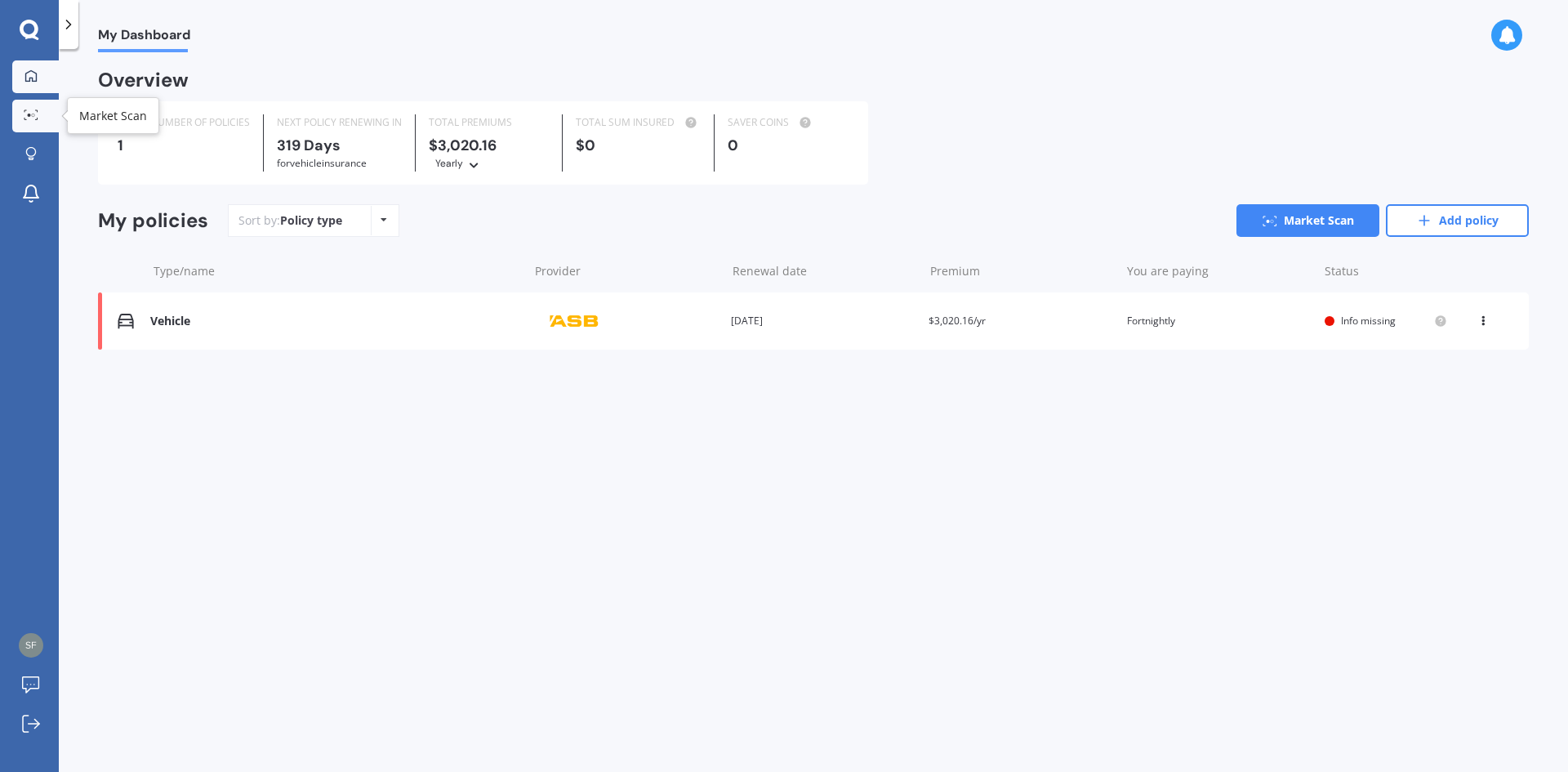
click at [37, 128] on link "Market Scan" at bounding box center [35, 116] width 46 height 33
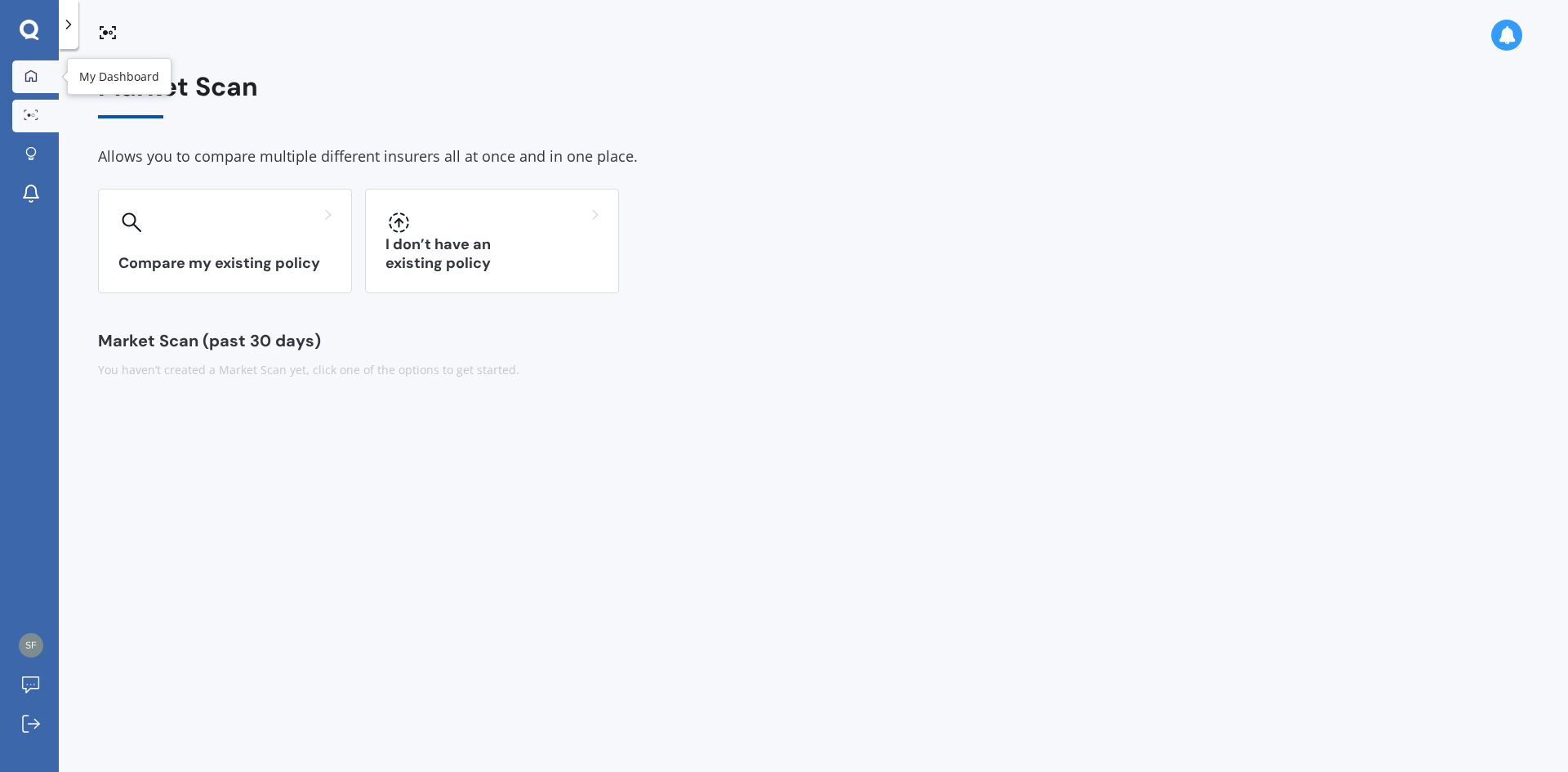
click at [31, 87] on link "My Dashboard" at bounding box center [35, 76] width 46 height 33
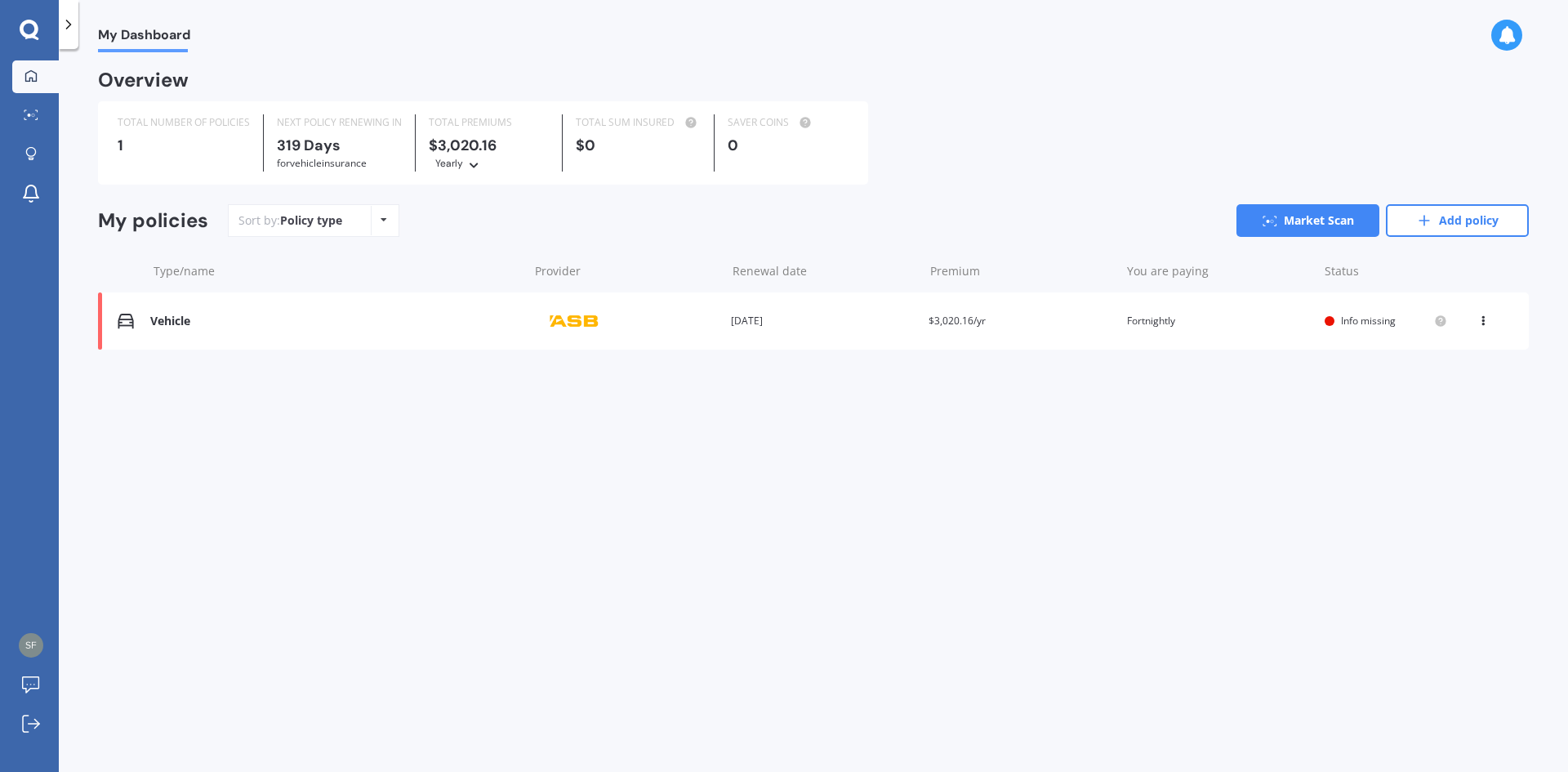
click at [1479, 319] on icon at bounding box center [1483, 318] width 12 height 10
click at [1435, 398] on div "Delete" at bounding box center [1447, 385] width 162 height 33
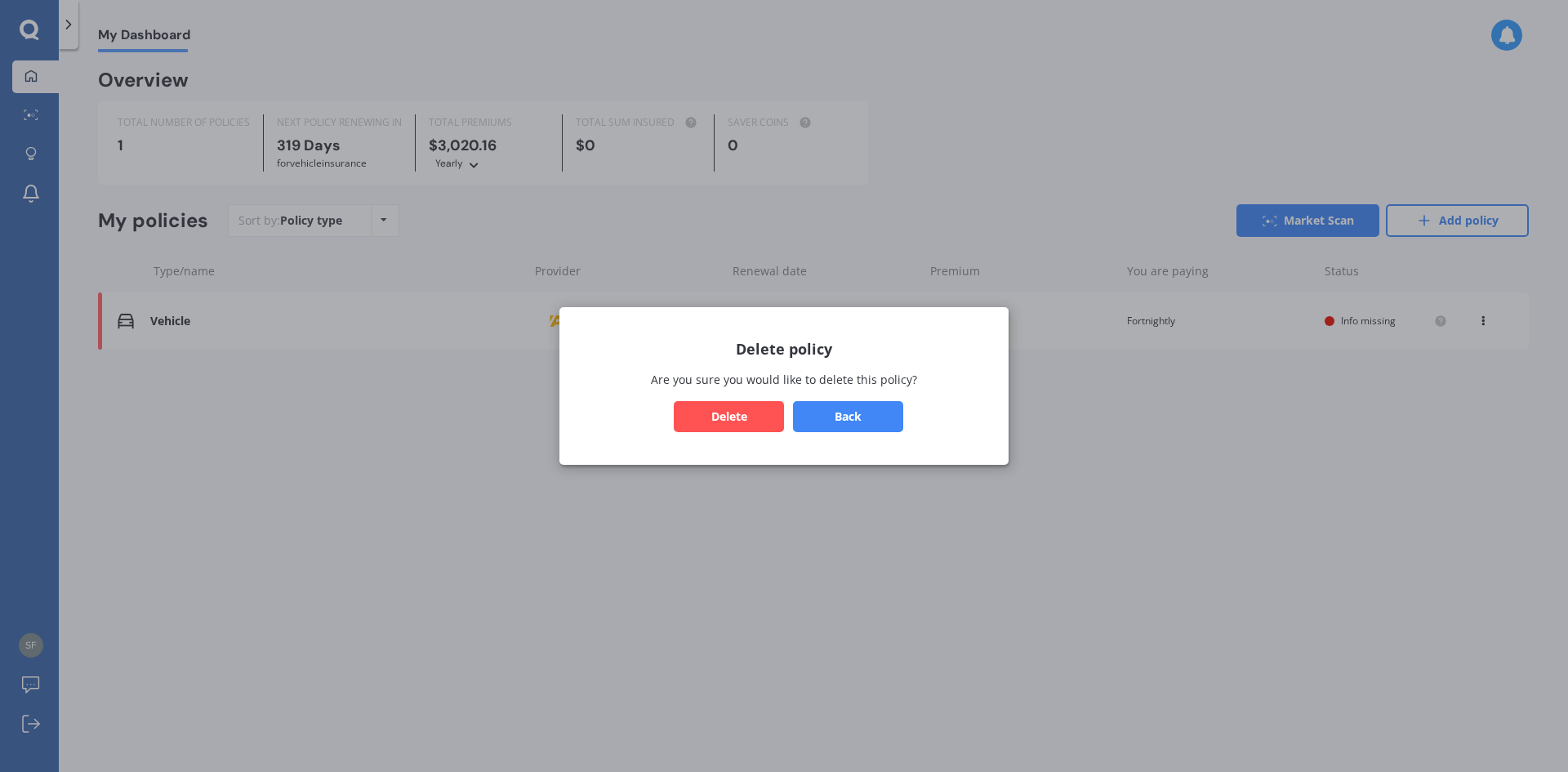
click at [729, 425] on button "Delete" at bounding box center [729, 416] width 111 height 31
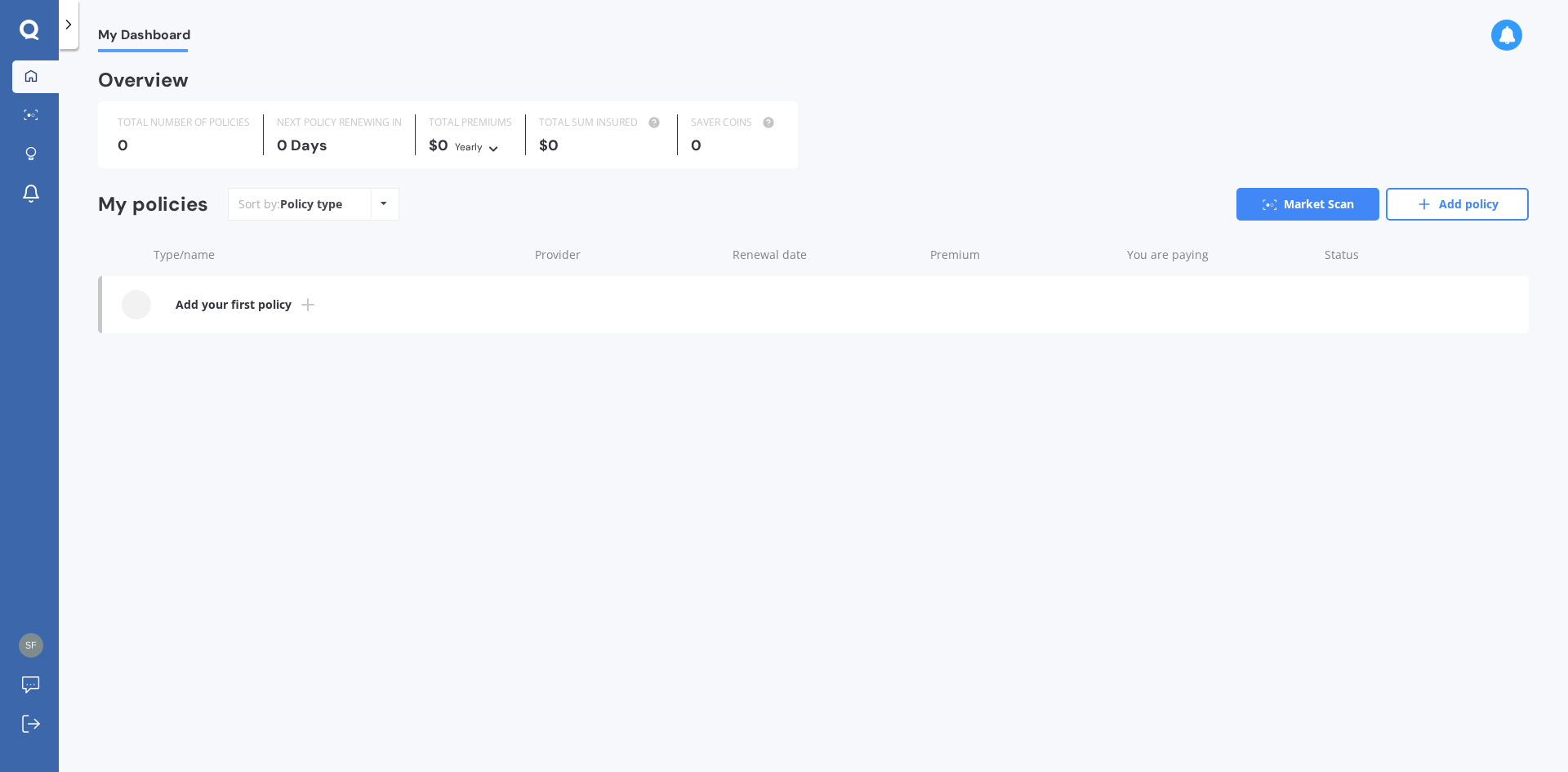
click at [210, 304] on b "Add your first policy" at bounding box center [233, 304] width 116 height 17
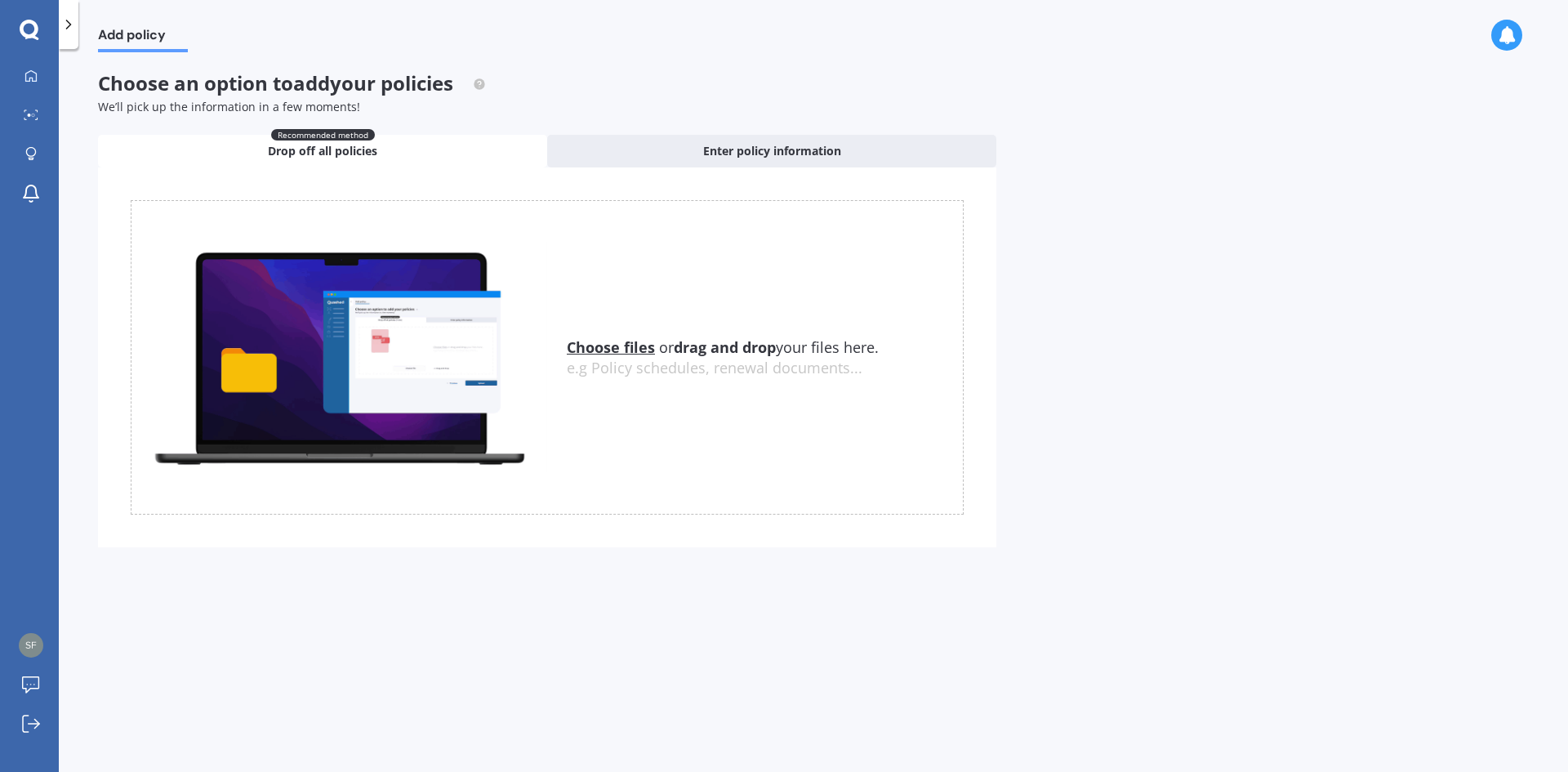
click at [595, 350] on u "Choose files" at bounding box center [611, 347] width 88 height 20
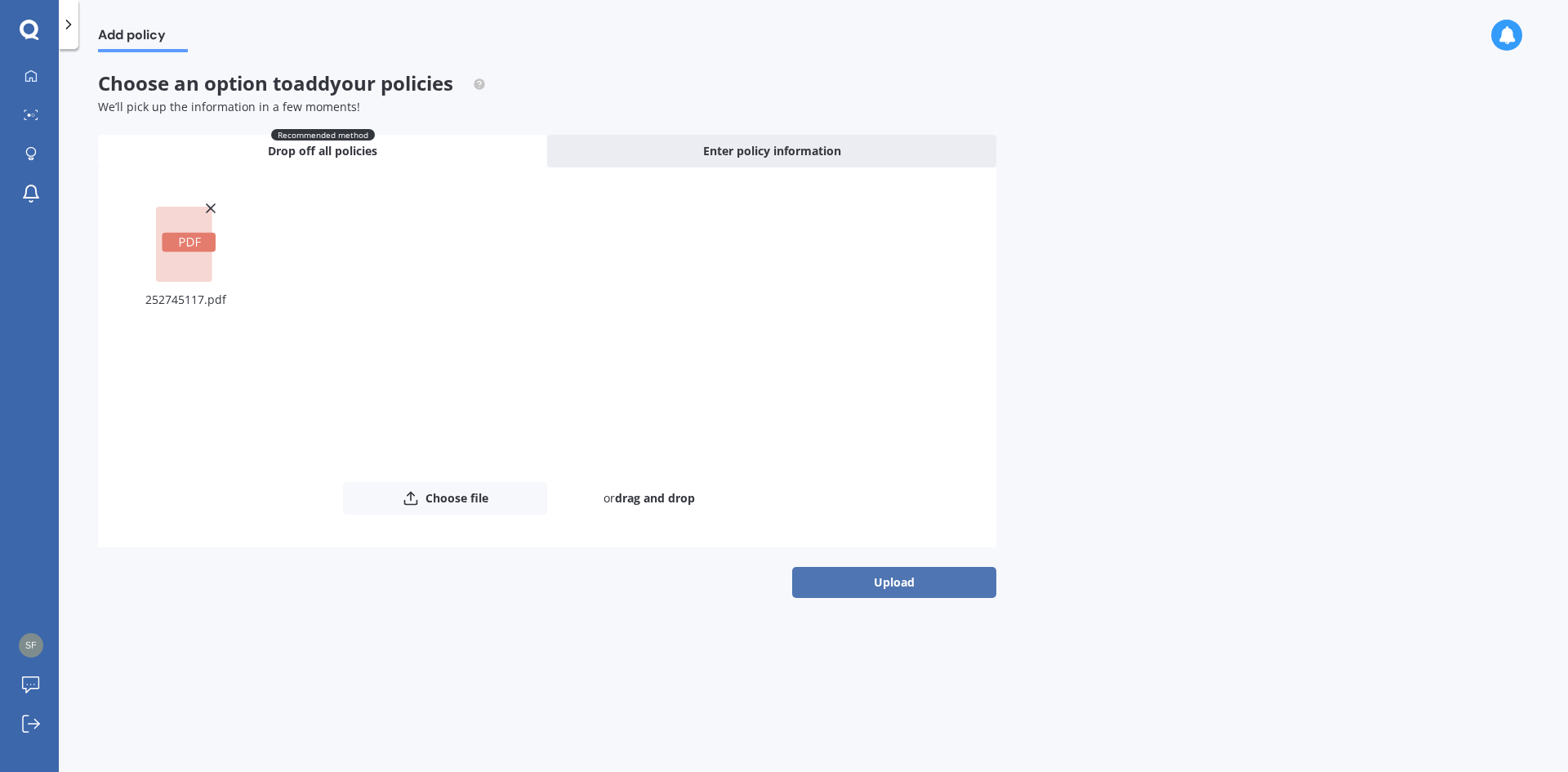
click at [901, 583] on button "Upload" at bounding box center [894, 582] width 205 height 31
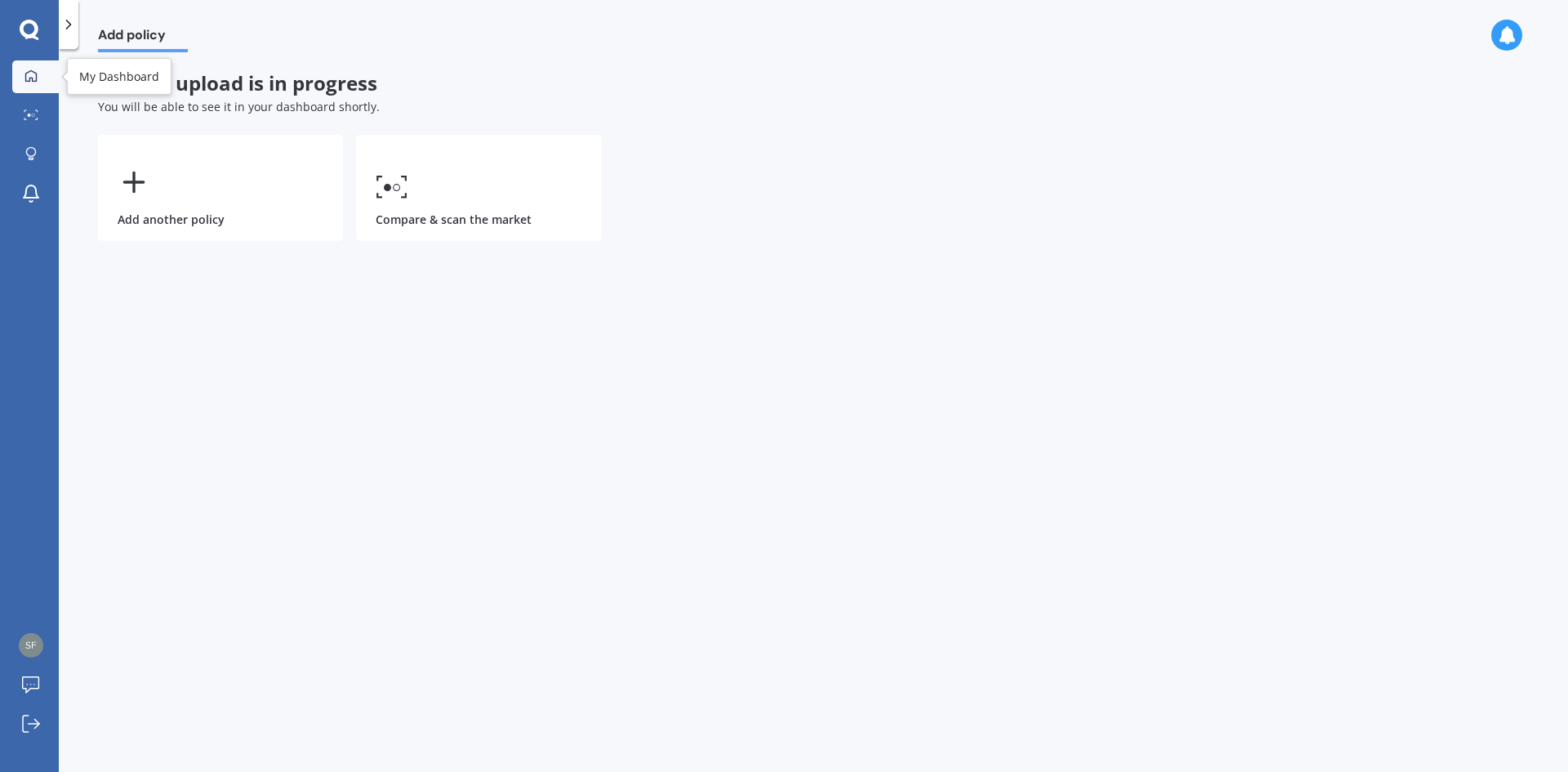
click at [31, 80] on icon at bounding box center [31, 75] width 13 height 13
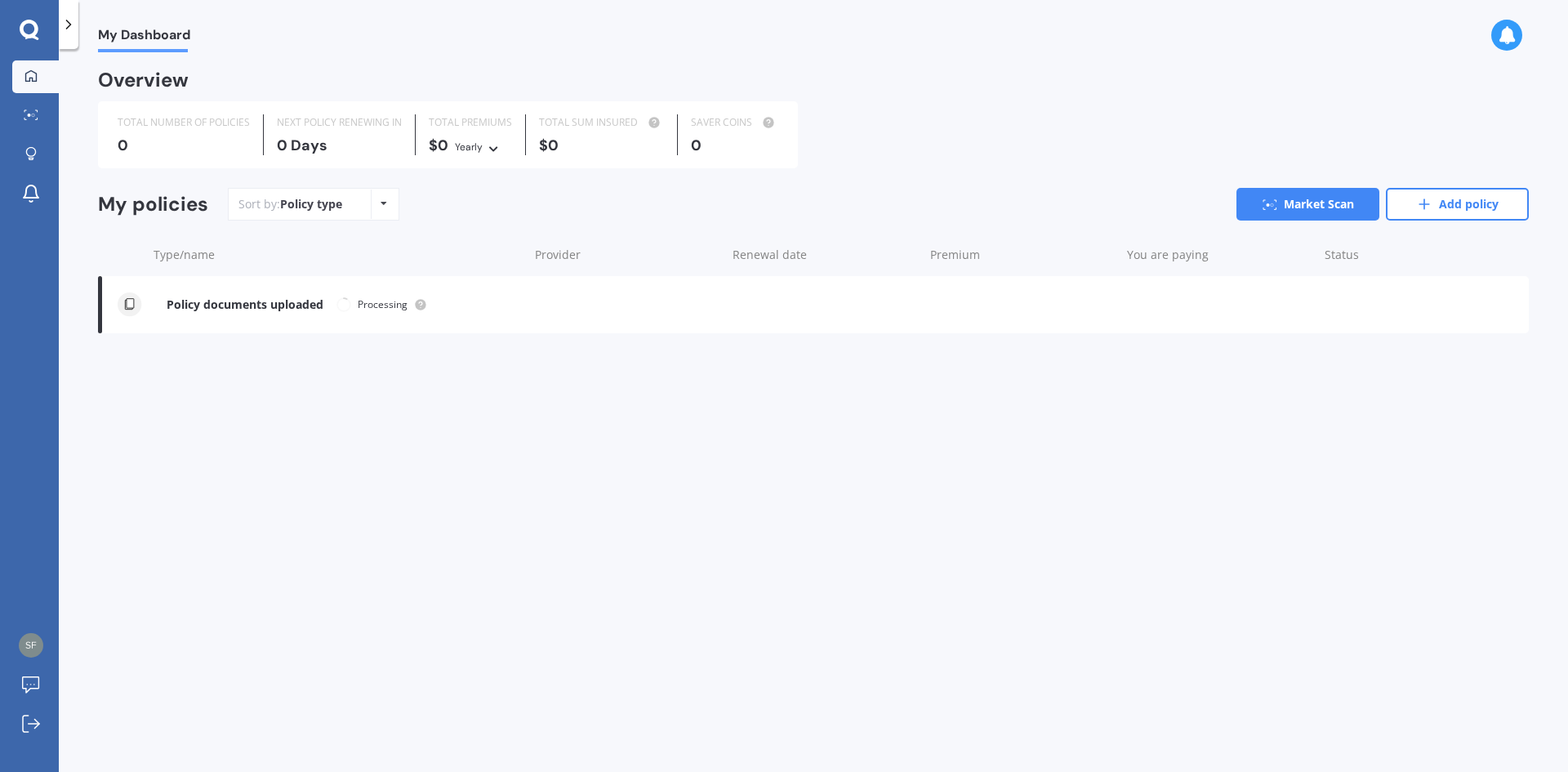
click at [263, 302] on div "Policy documents uploaded" at bounding box center [245, 305] width 157 height 14
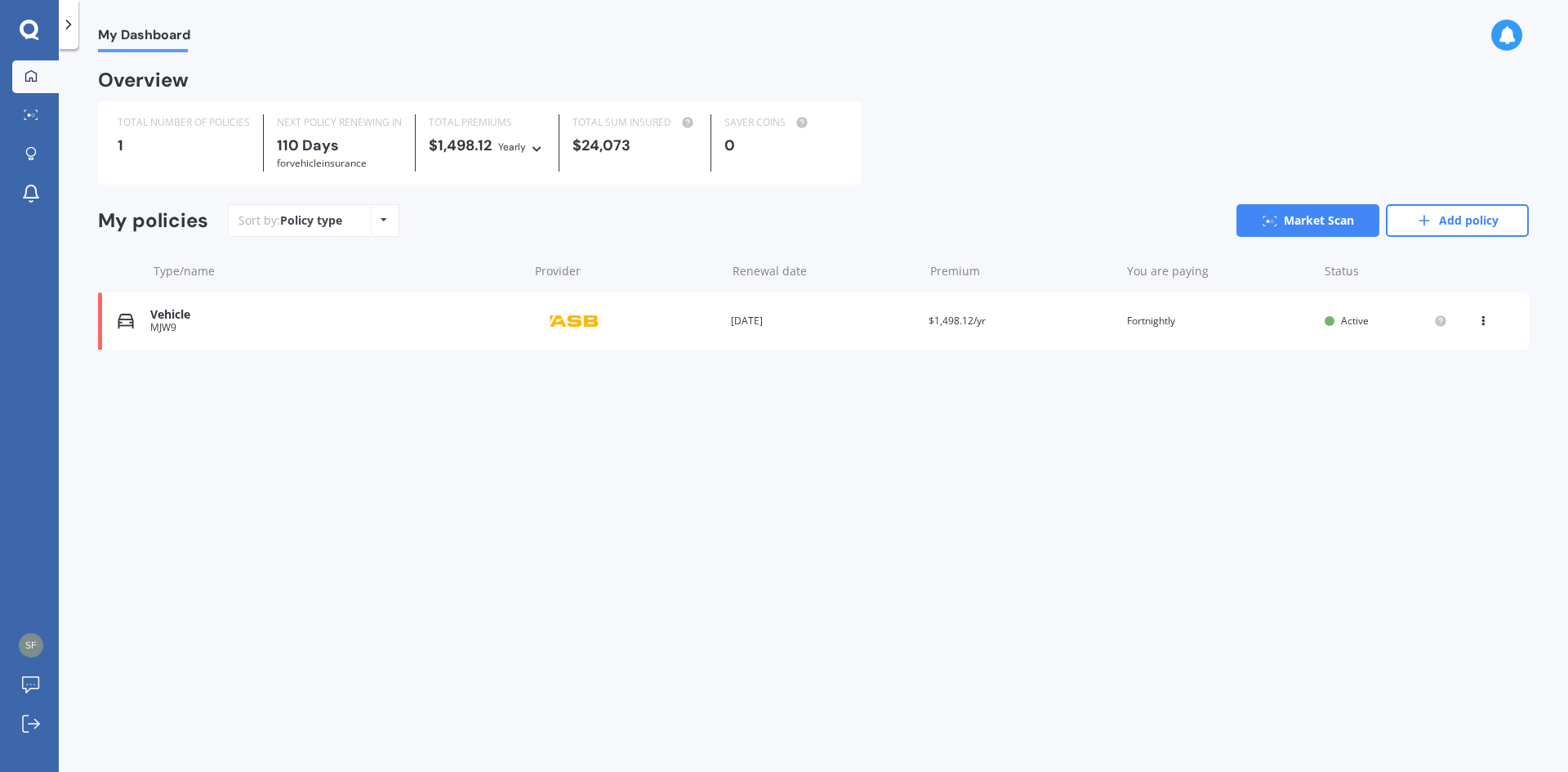
click at [1484, 322] on icon at bounding box center [1483, 318] width 12 height 10
click at [1460, 355] on div "View policy" at bounding box center [1447, 352] width 162 height 33
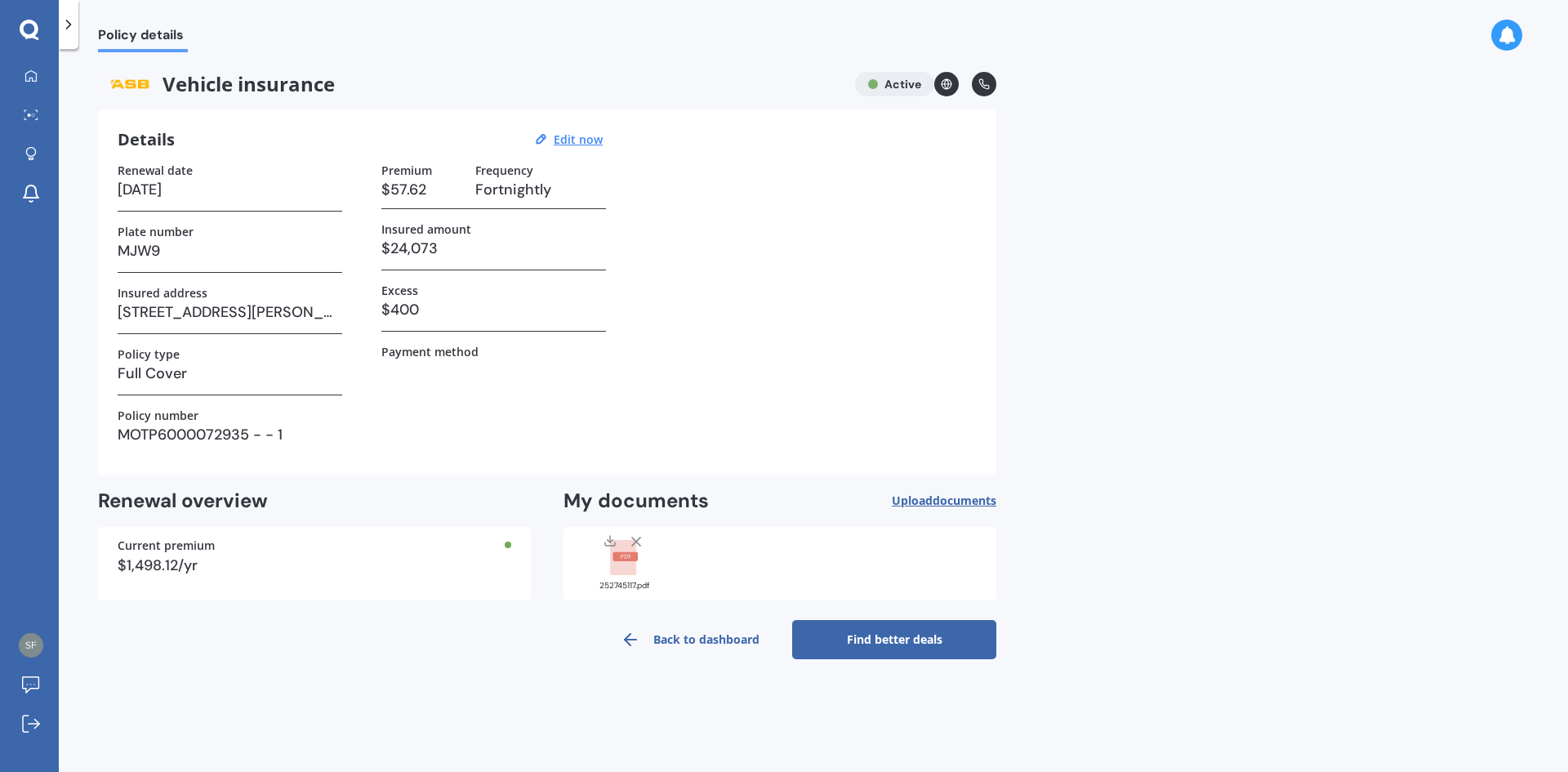
click at [872, 641] on link "Find better deals" at bounding box center [894, 640] width 205 height 40
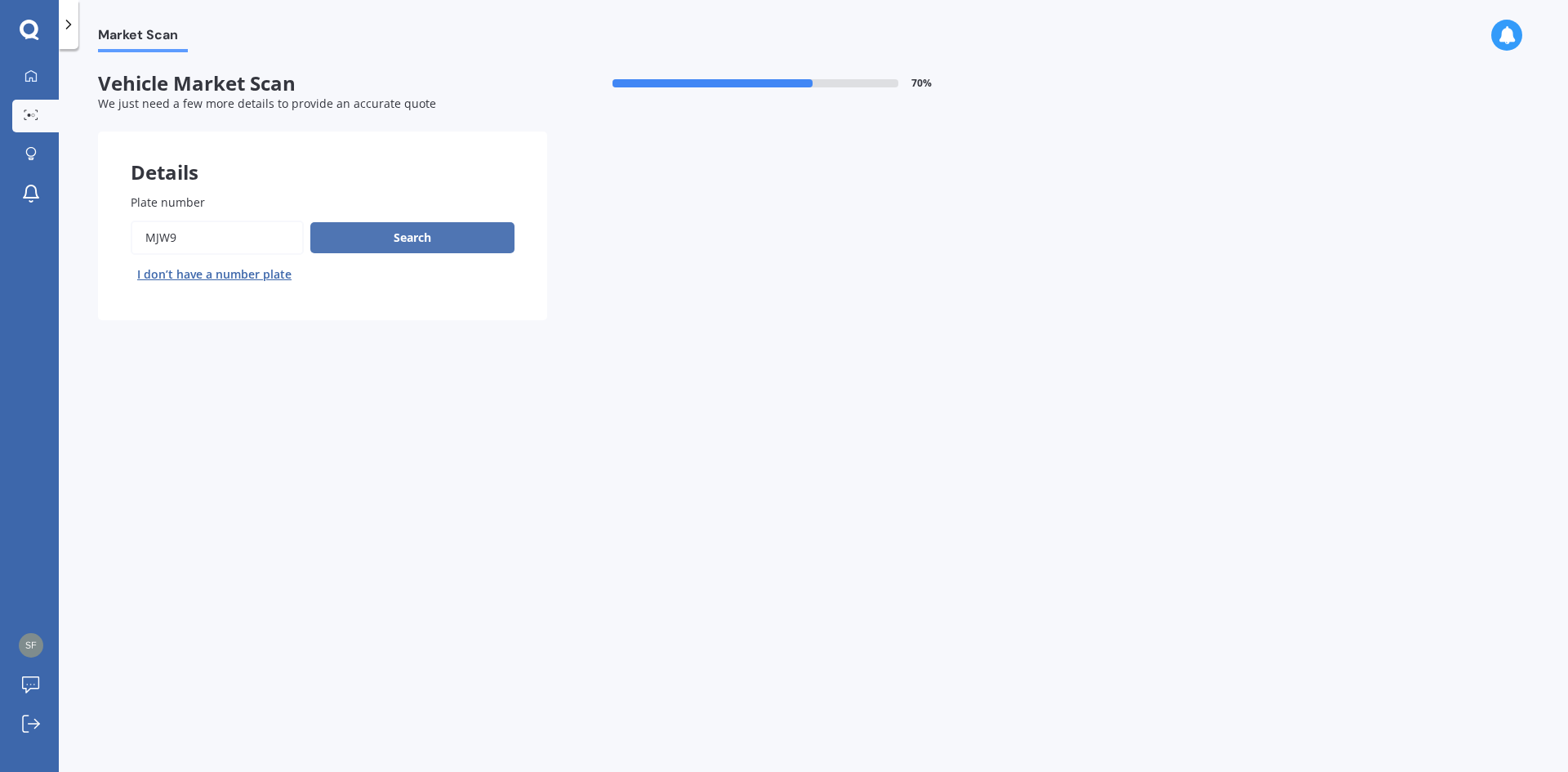
click at [382, 238] on button "Search" at bounding box center [412, 237] width 205 height 31
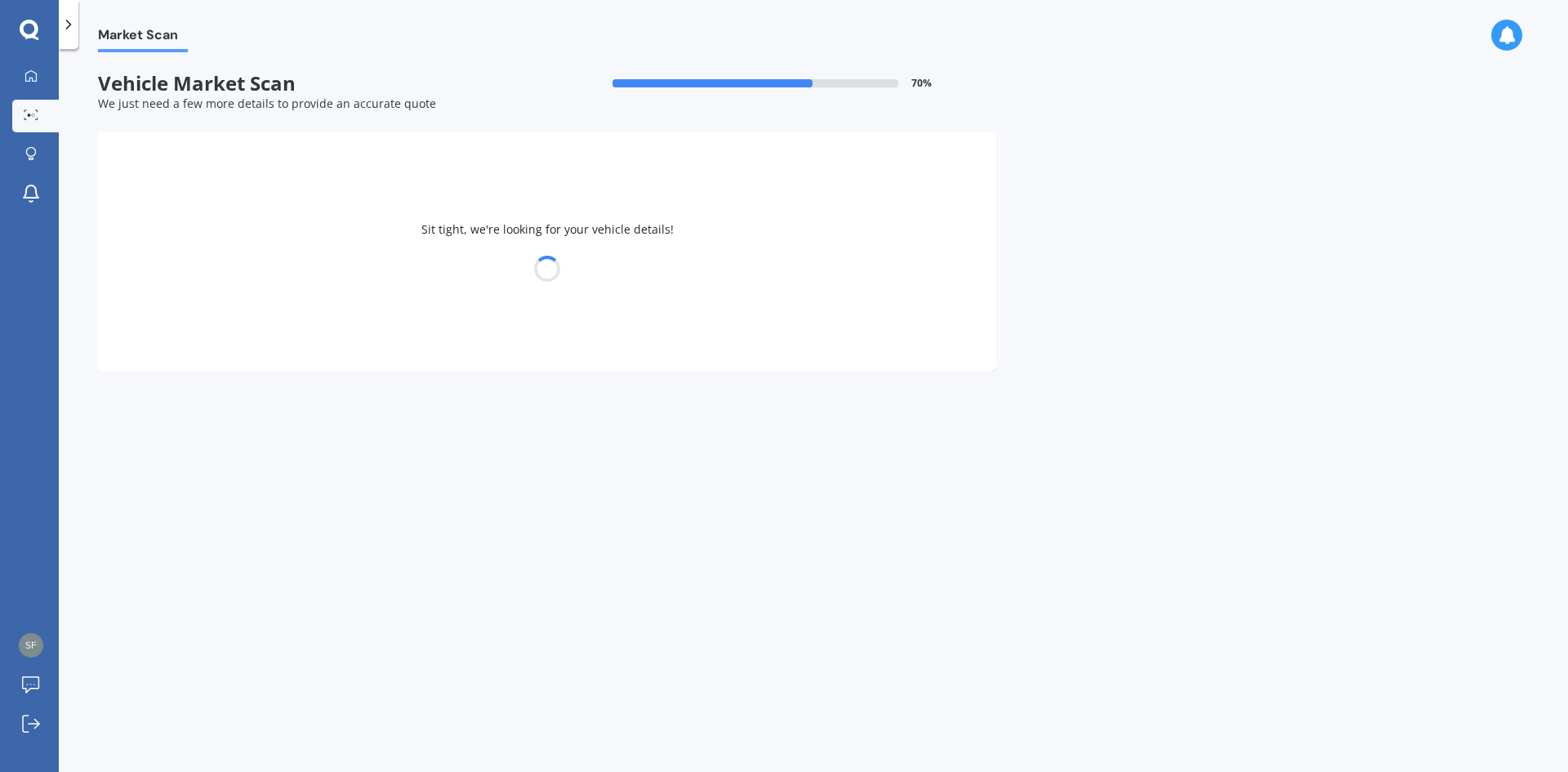
select select "HONDA"
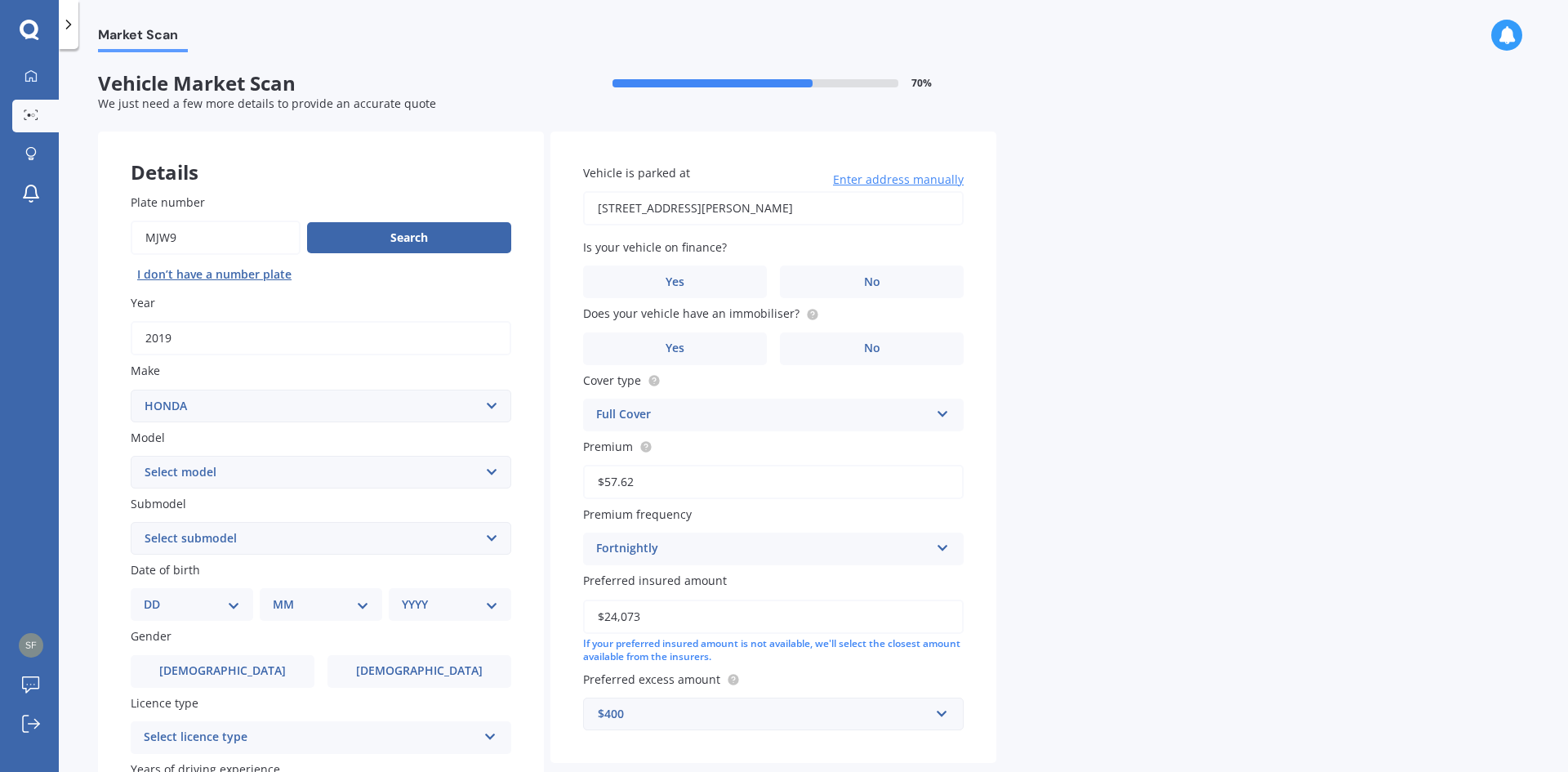
click at [483, 480] on select "Select model Accord Acty Acura Airwave Ascot Avancier Beat Capa City Civic Conc…" at bounding box center [320, 472] width 380 height 33
select select "CR-V"
click at [130, 456] on select "Select model Accord Acty Acura Airwave Ascot Avancier Beat Capa City Civic Conc…" at bounding box center [320, 472] width 380 height 33
click at [416, 538] on select "Select submodel (all other) 2WD 2WD Sport 7 1.5 2WD Touring 1.5 4WD AWD AWD Spo…" at bounding box center [320, 538] width 380 height 33
click at [271, 534] on select "Select submodel (all other) 2WD 2WD Sport 7 1.5 2WD Touring 1.5 4WD AWD AWD Spo…" at bounding box center [320, 538] width 380 height 33
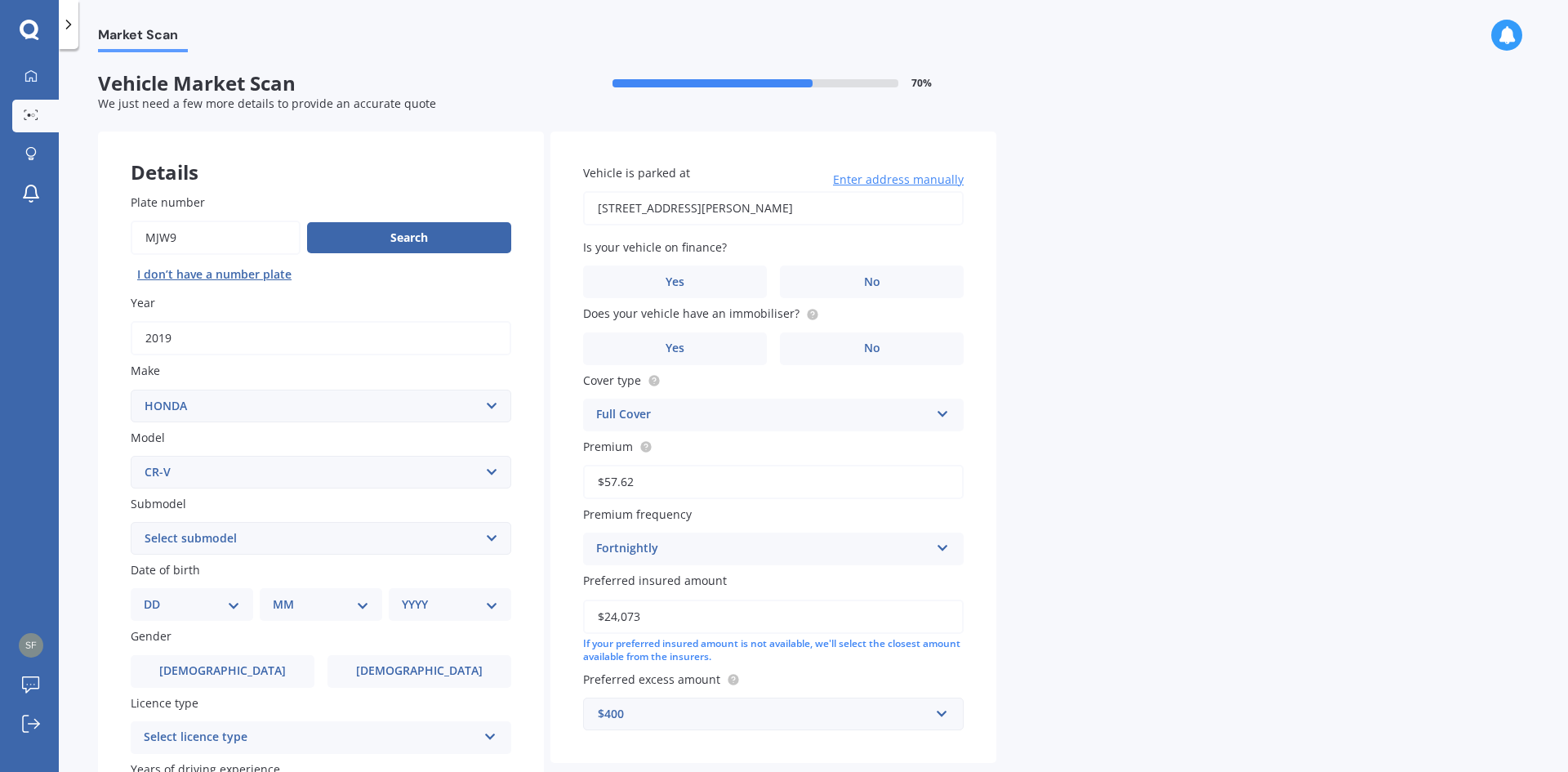
select select "2WD TOURING 1.5"
click at [130, 522] on select "Select submodel (all other) 2WD 2WD Sport 7 1.5 2WD Touring 1.5 4WD AWD AWD Spo…" at bounding box center [320, 538] width 380 height 33
click at [159, 601] on select "DD 01 02 03 04 05 06 07 08 09 10 11 12 13 14 15 16 17 18 19 20 21 22 23 24 25 2…" at bounding box center [192, 604] width 97 height 18
select select "26"
click at [157, 595] on select "DD 01 02 03 04 05 06 07 08 09 10 11 12 13 14 15 16 17 18 19 20 21 22 23 24 25 2…" at bounding box center [192, 604] width 97 height 18
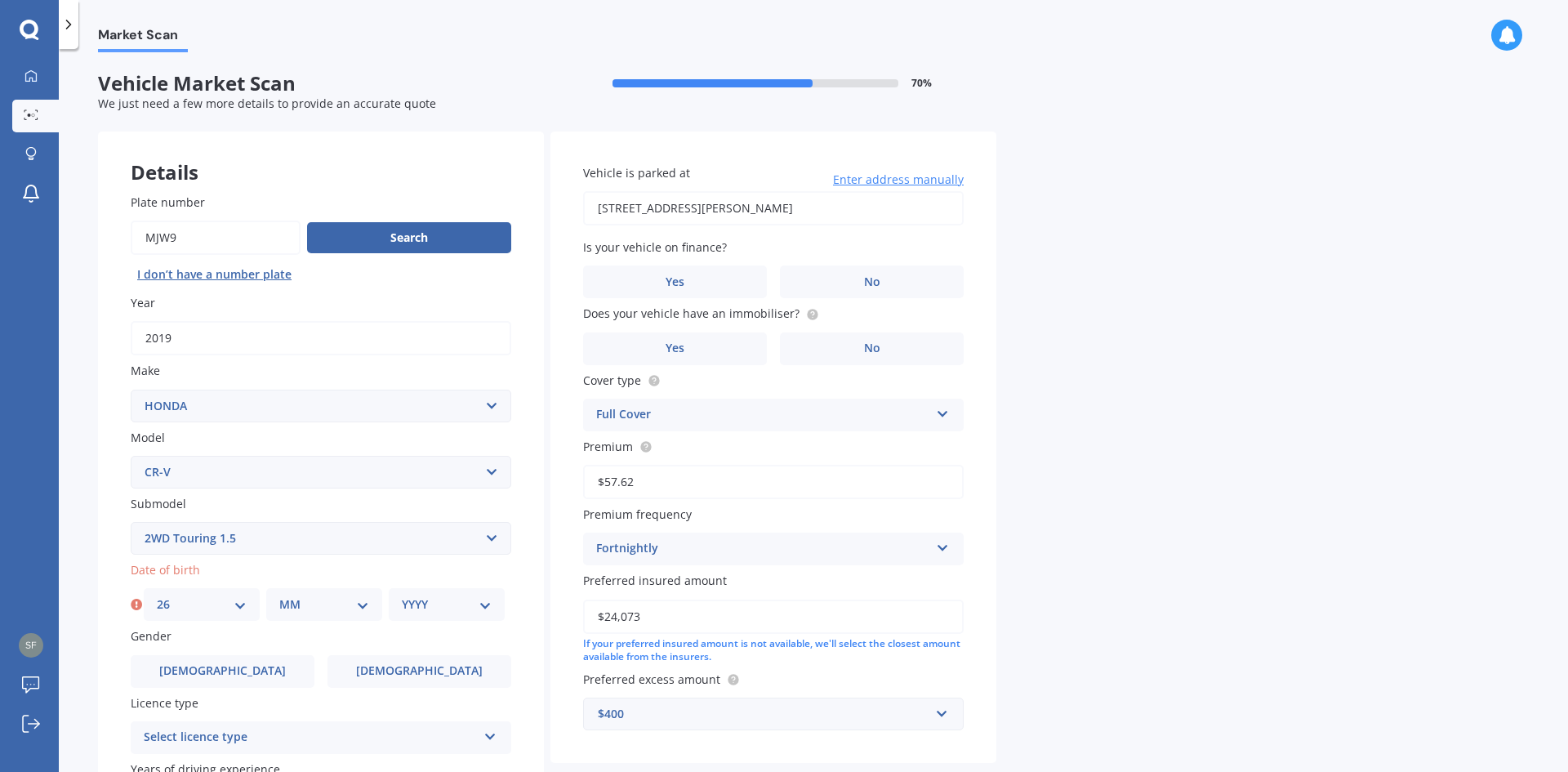
click at [311, 596] on select "MM 01 02 03 04 05 06 07 08 09 10 11 12" at bounding box center [324, 604] width 90 height 18
select select "10"
click at [280, 595] on select "MM 01 02 03 04 05 06 07 08 09 10 11 12" at bounding box center [324, 604] width 90 height 18
click at [423, 601] on select "YYYY 2025 2024 2023 2022 2021 2020 2019 2018 2017 2016 2015 2014 2013 2012 2011…" at bounding box center [447, 604] width 90 height 18
select select "1984"
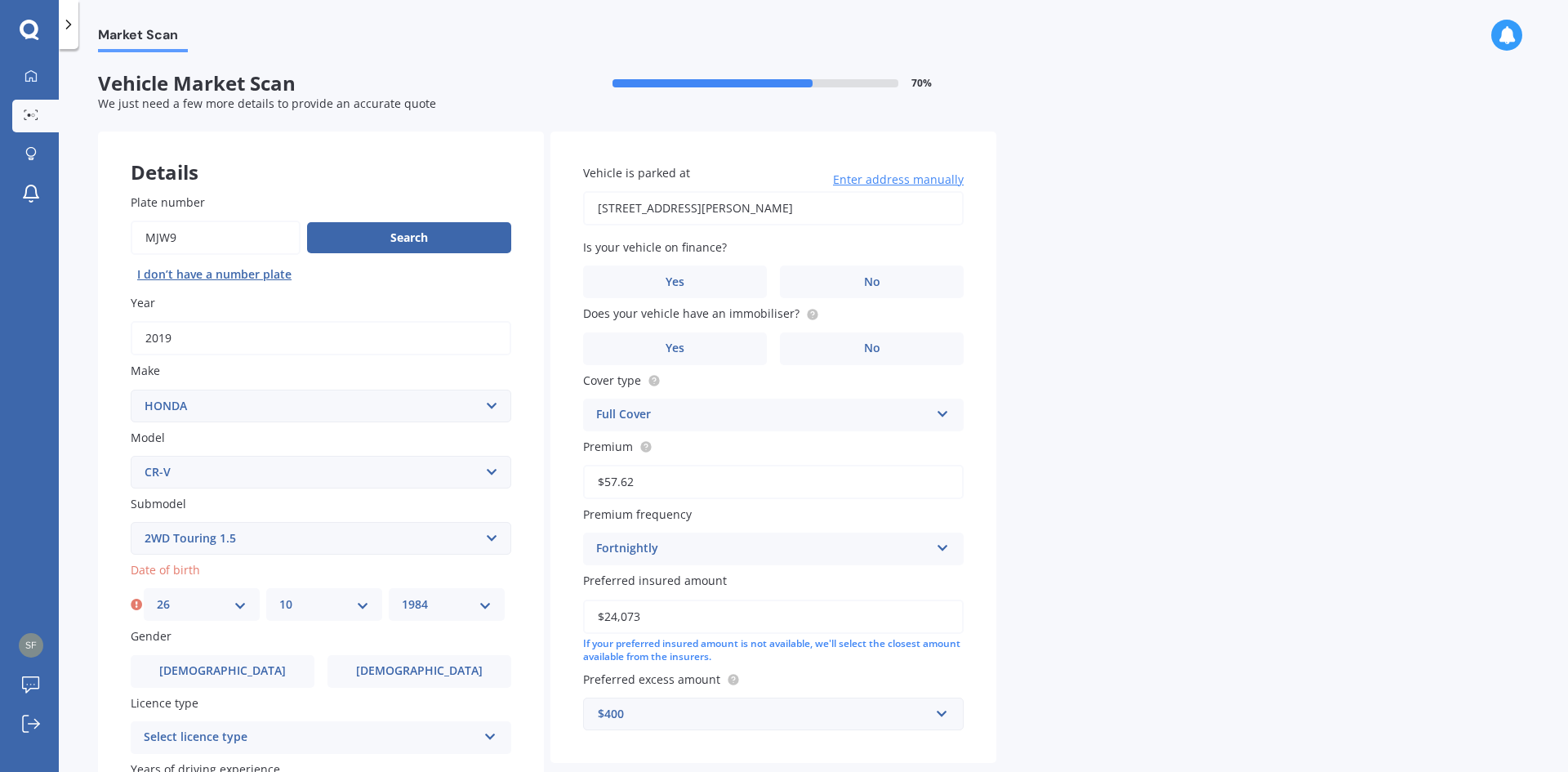
click at [402, 595] on select "YYYY 2025 2024 2023 2022 2021 2020 2019 2018 2017 2016 2015 2014 2013 2012 2011…" at bounding box center [447, 604] width 90 height 18
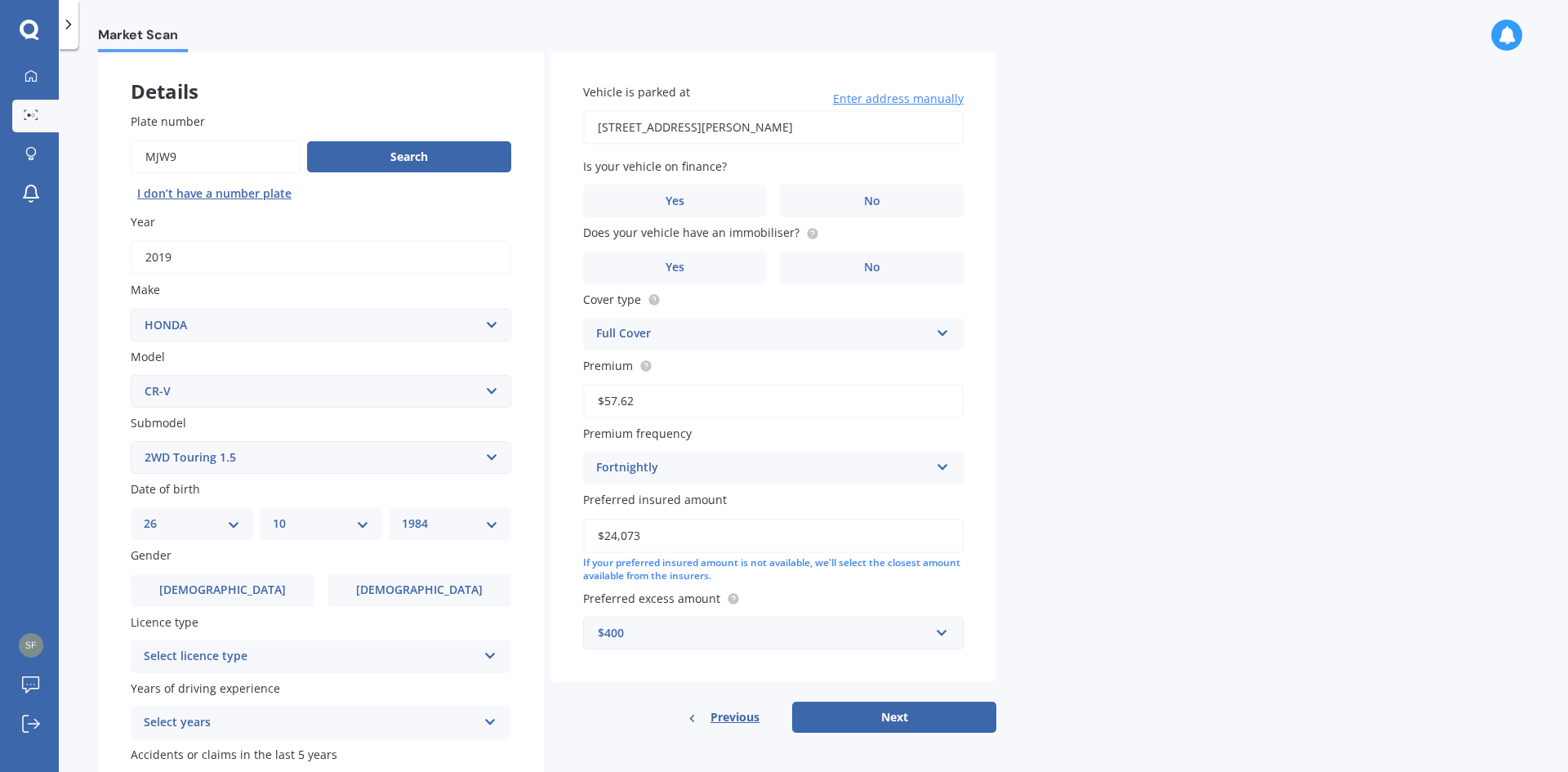
scroll to position [82, 0]
click at [391, 594] on label "[DEMOGRAPHIC_DATA]" at bounding box center [419, 589] width 184 height 33
click at [0, 0] on input "[DEMOGRAPHIC_DATA]" at bounding box center [0, 0] width 0 height 0
click at [266, 651] on div "Select licence type" at bounding box center [309, 656] width 333 height 20
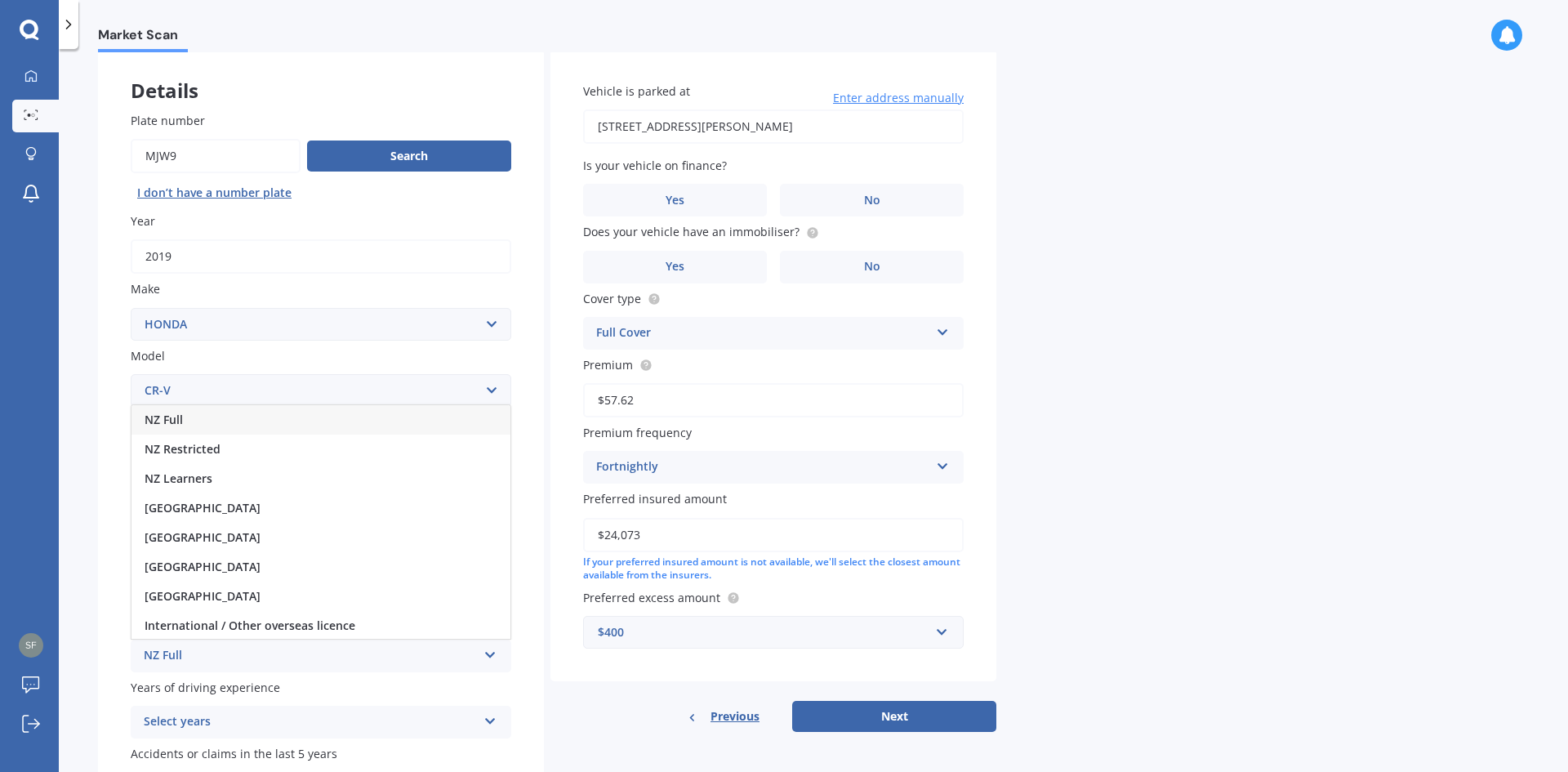
click at [224, 416] on div "NZ Full" at bounding box center [320, 420] width 378 height 30
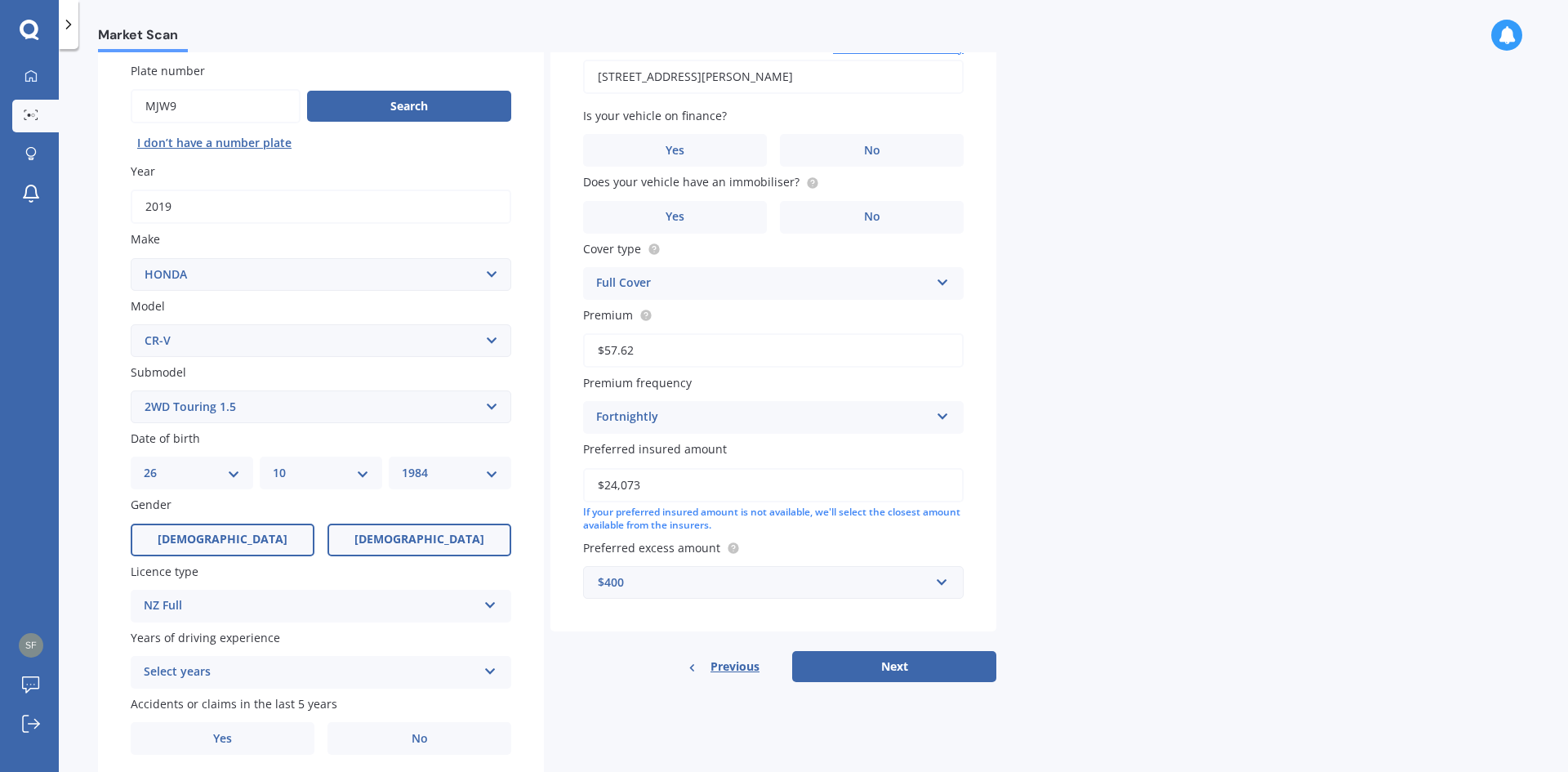
scroll to position [190, 0]
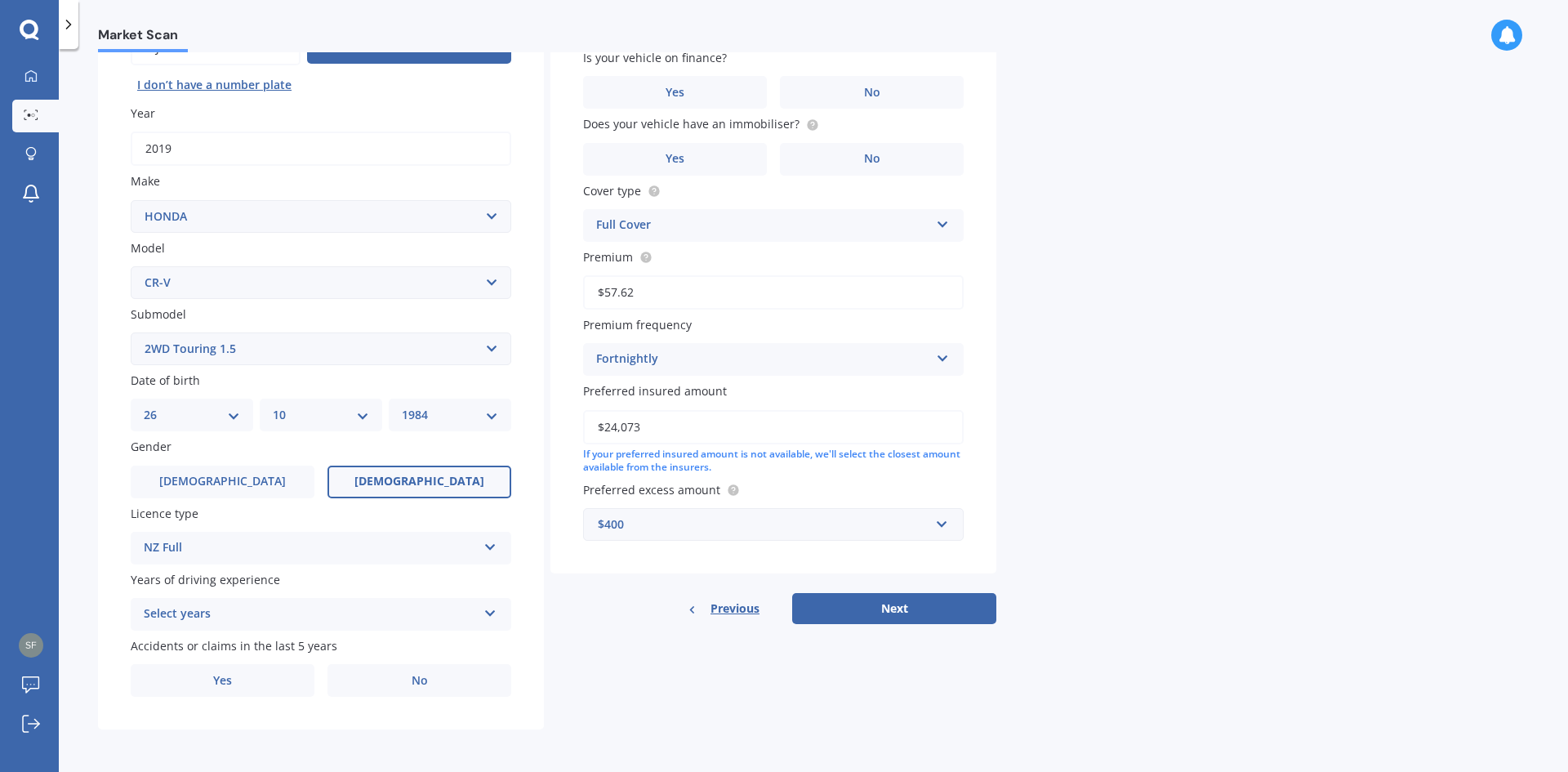
click at [189, 616] on div "Select years" at bounding box center [309, 615] width 333 height 20
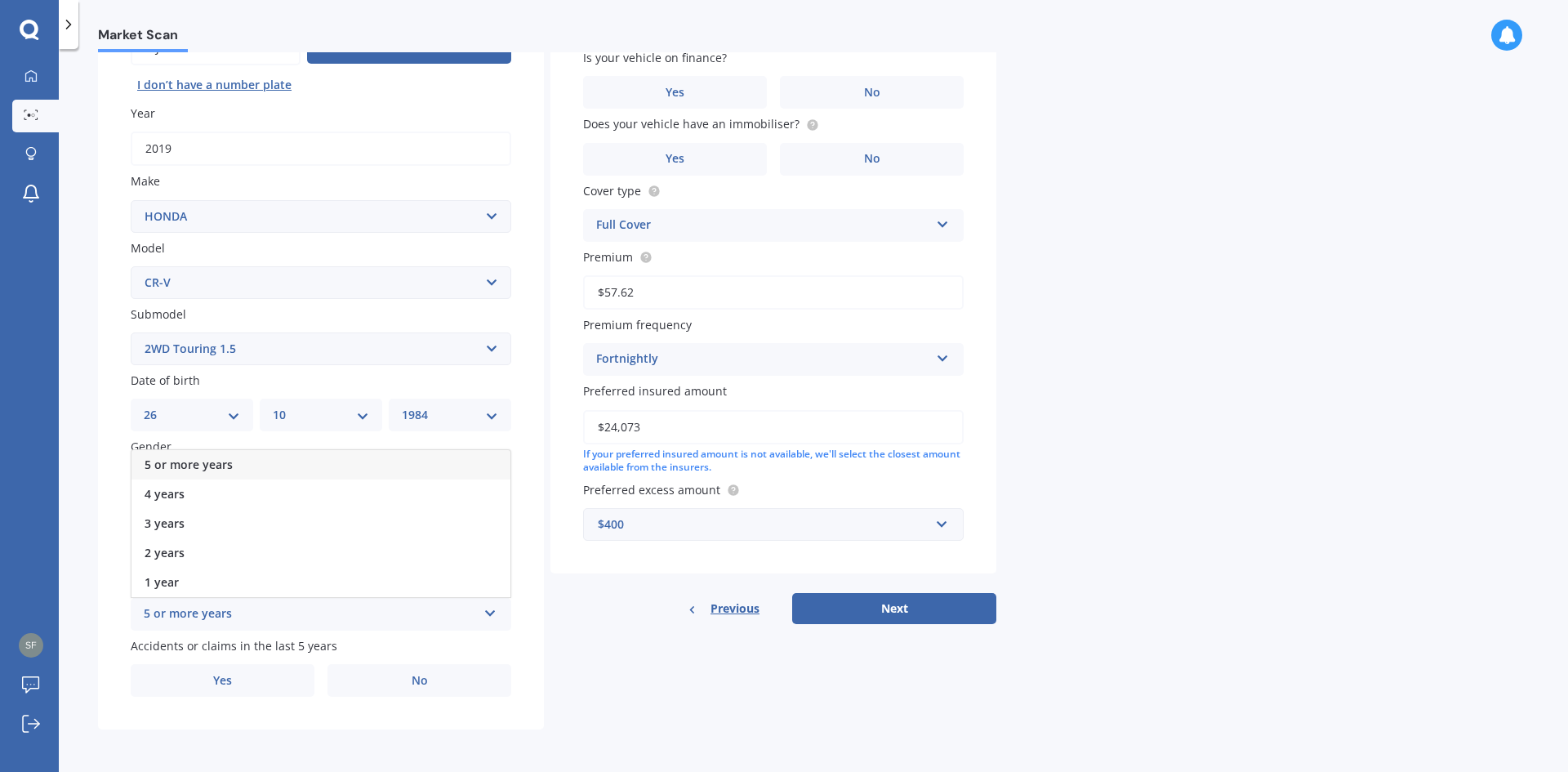
click at [216, 466] on span "5 or more years" at bounding box center [188, 465] width 88 height 16
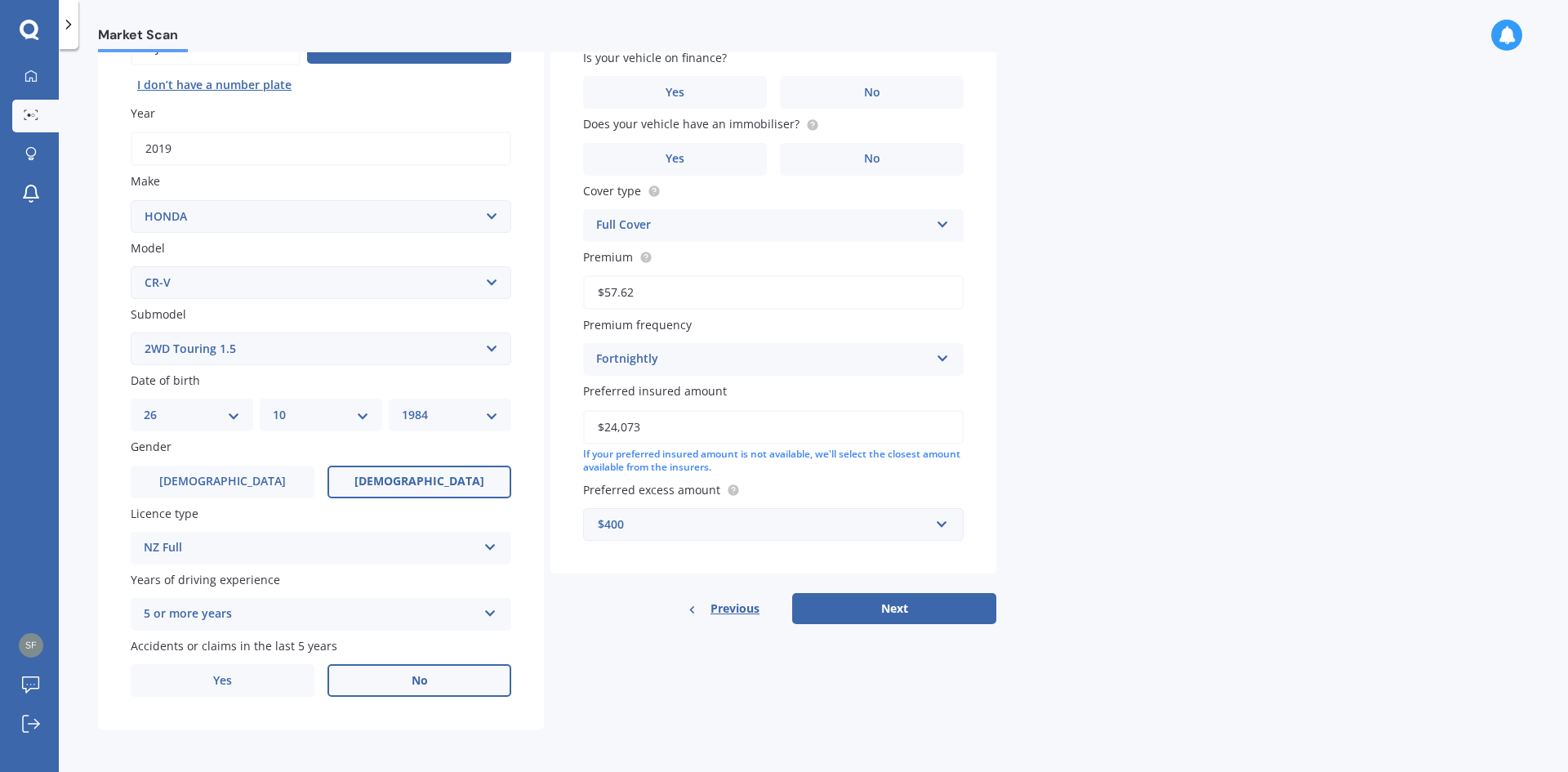
click at [374, 678] on label "No" at bounding box center [419, 680] width 184 height 33
click at [0, 0] on input "No" at bounding box center [0, 0] width 0 height 0
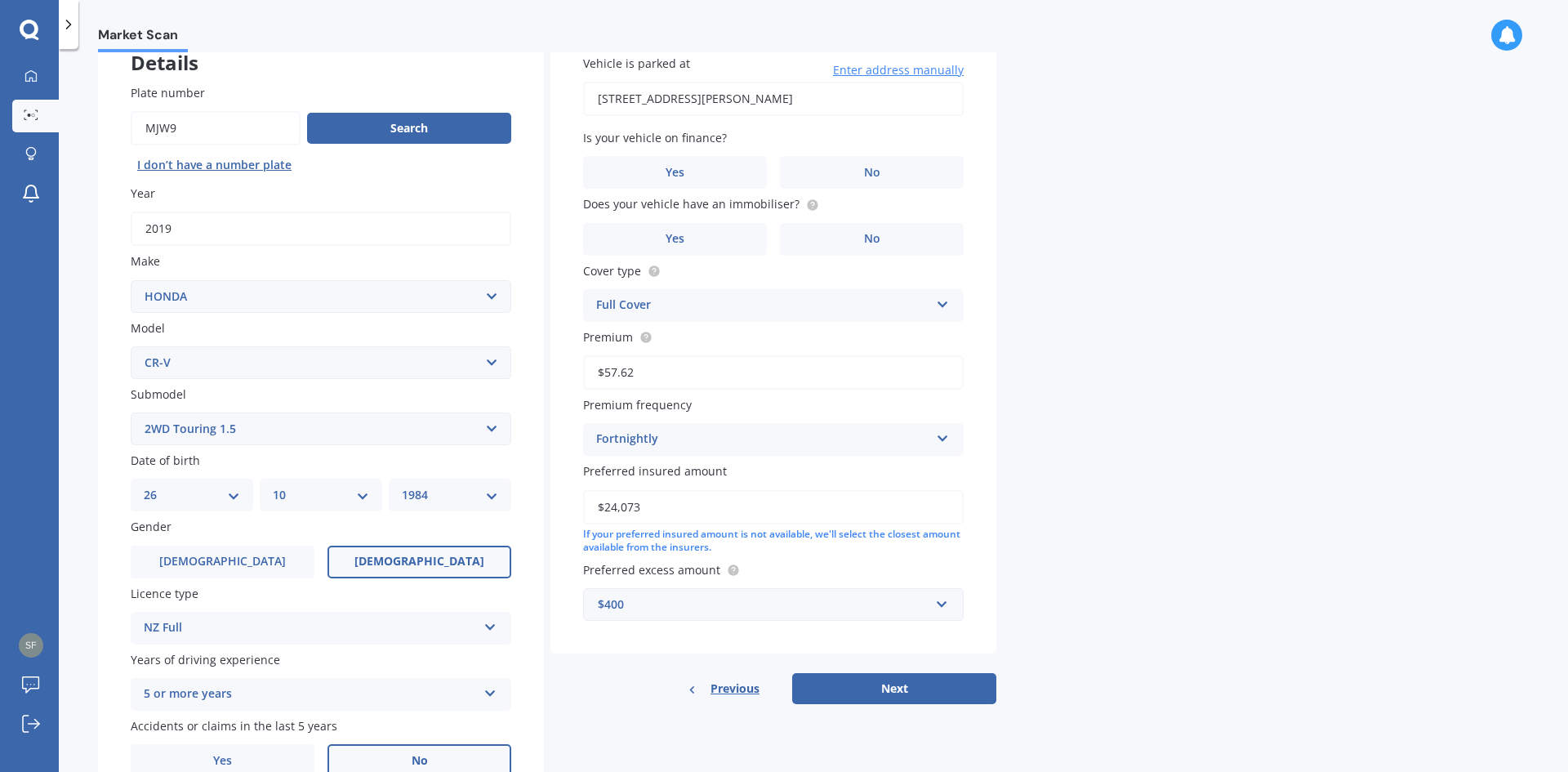
scroll to position [0, 0]
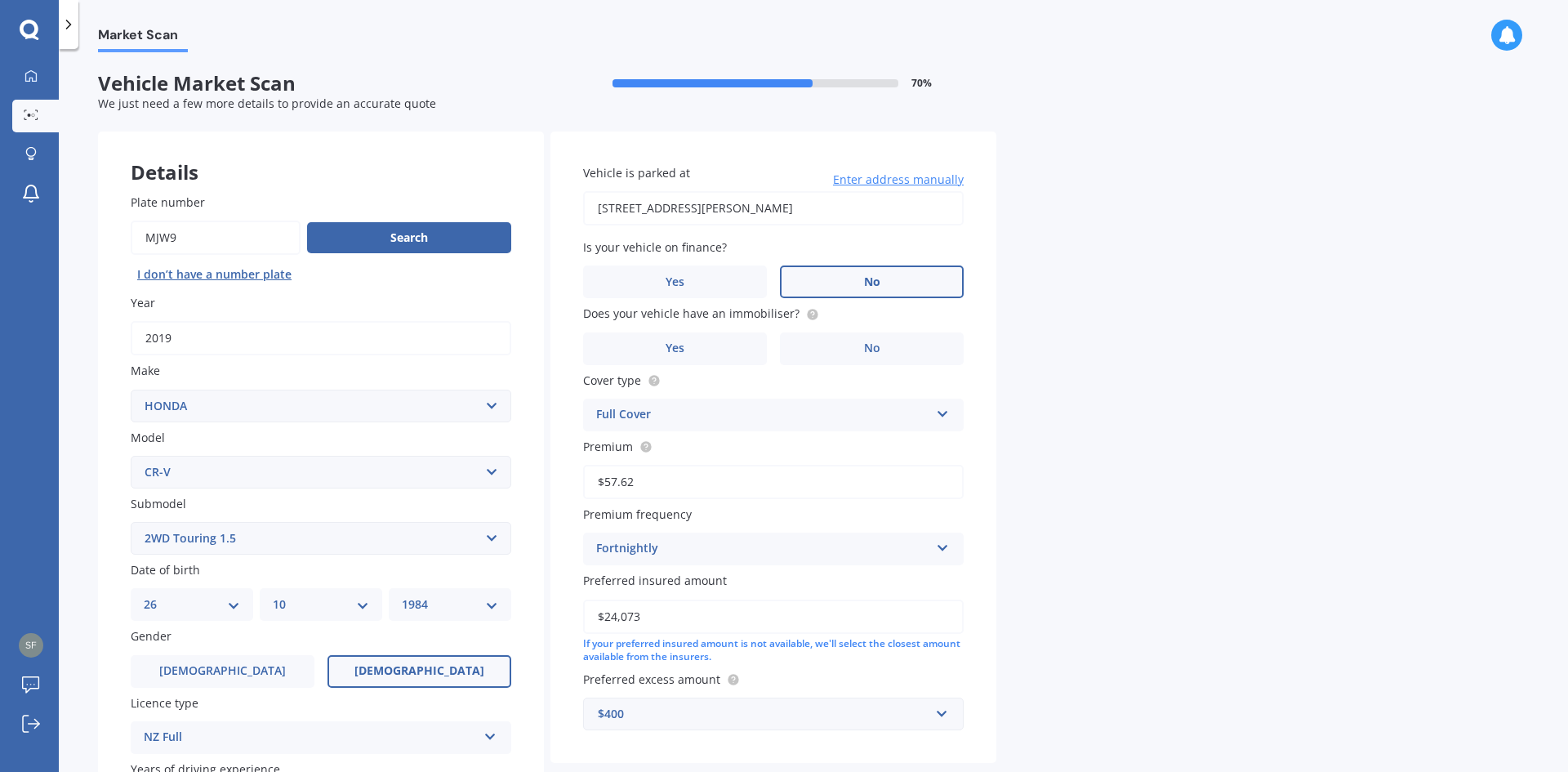
click at [860, 277] on label "No" at bounding box center [871, 282] width 184 height 33
click at [0, 0] on input "No" at bounding box center [0, 0] width 0 height 0
click at [859, 360] on label "No" at bounding box center [871, 348] width 184 height 33
click at [0, 0] on input "No" at bounding box center [0, 0] width 0 height 0
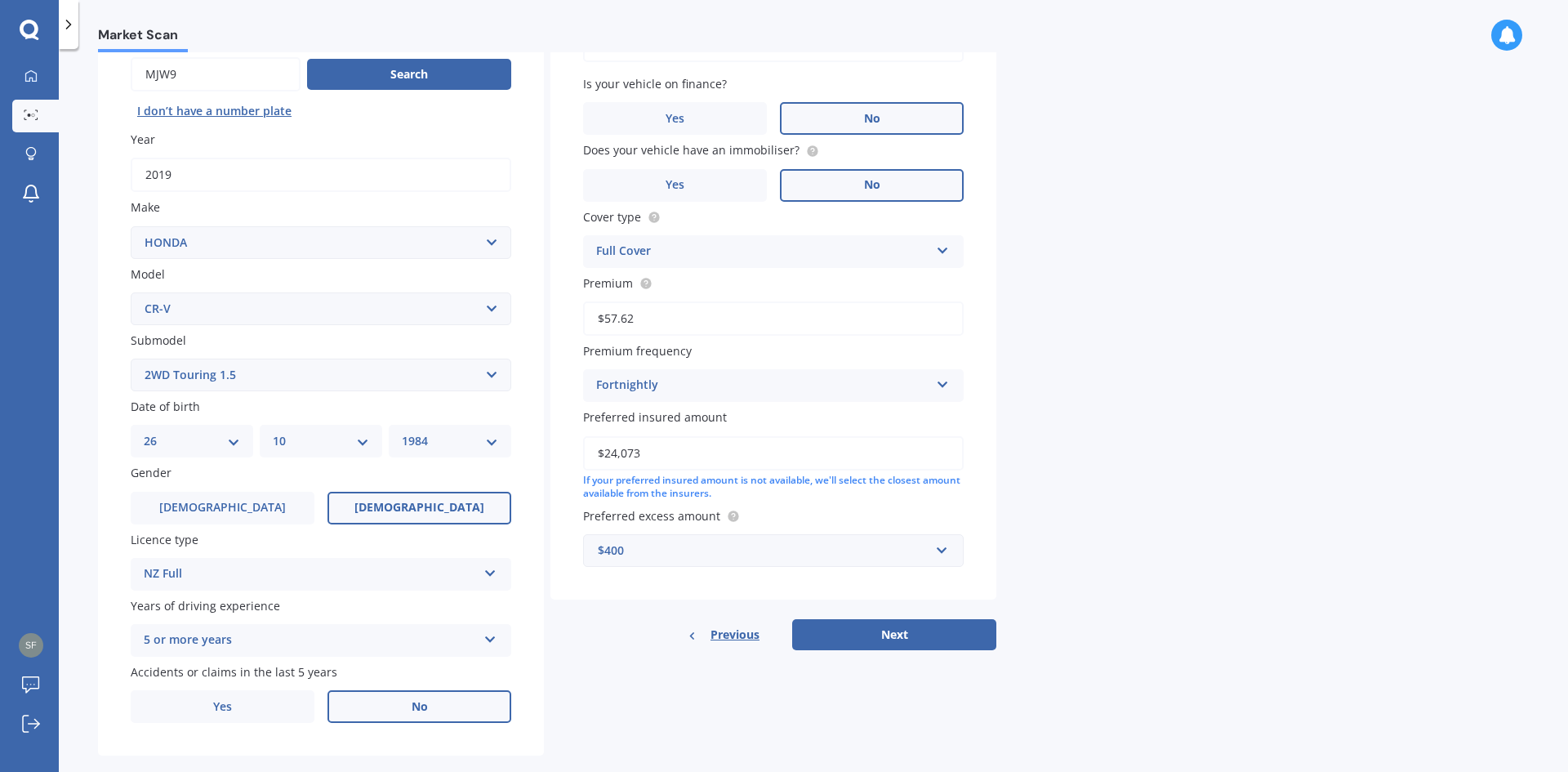
scroll to position [190, 0]
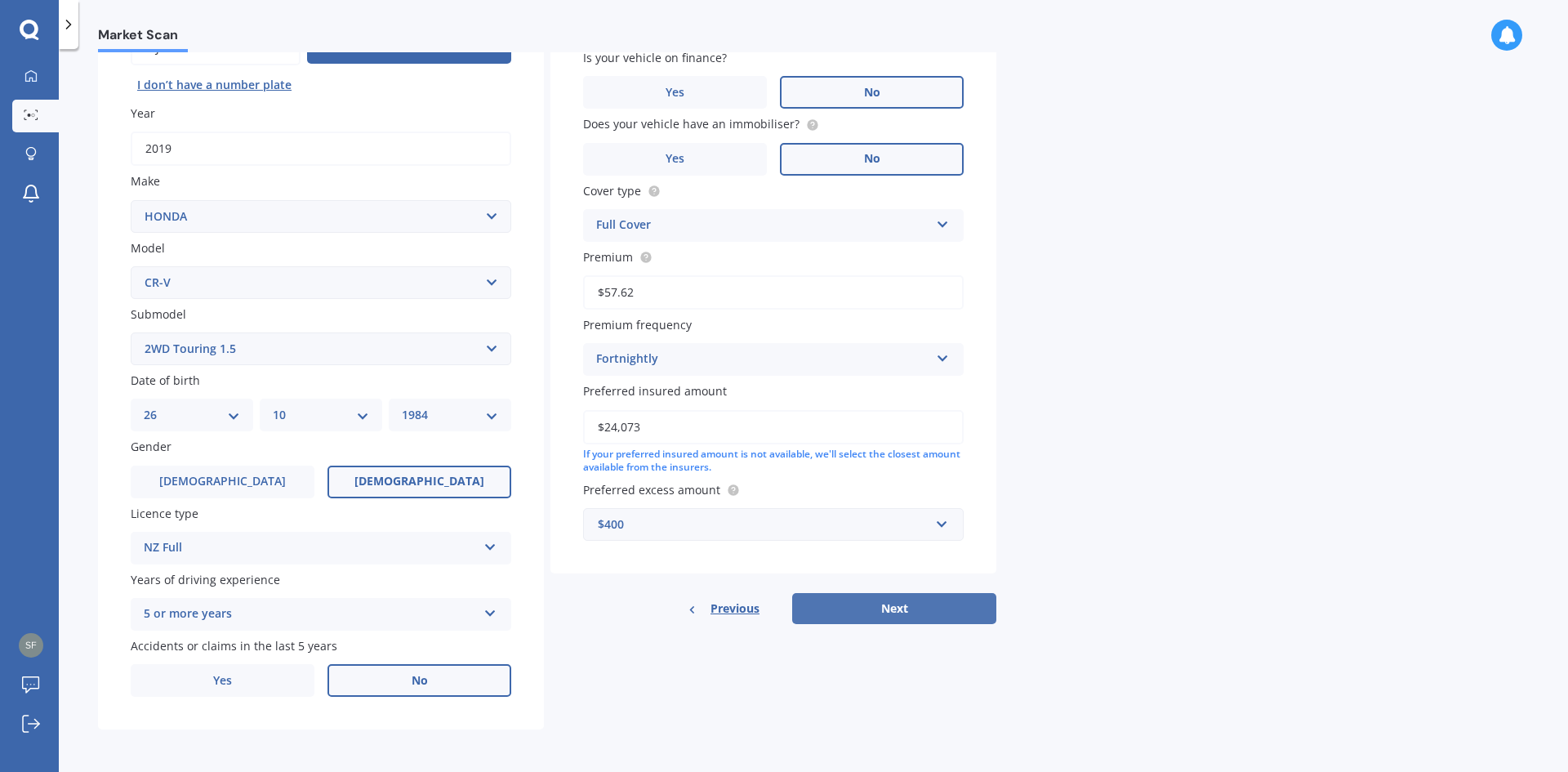
click at [889, 614] on button "Next" at bounding box center [894, 608] width 205 height 31
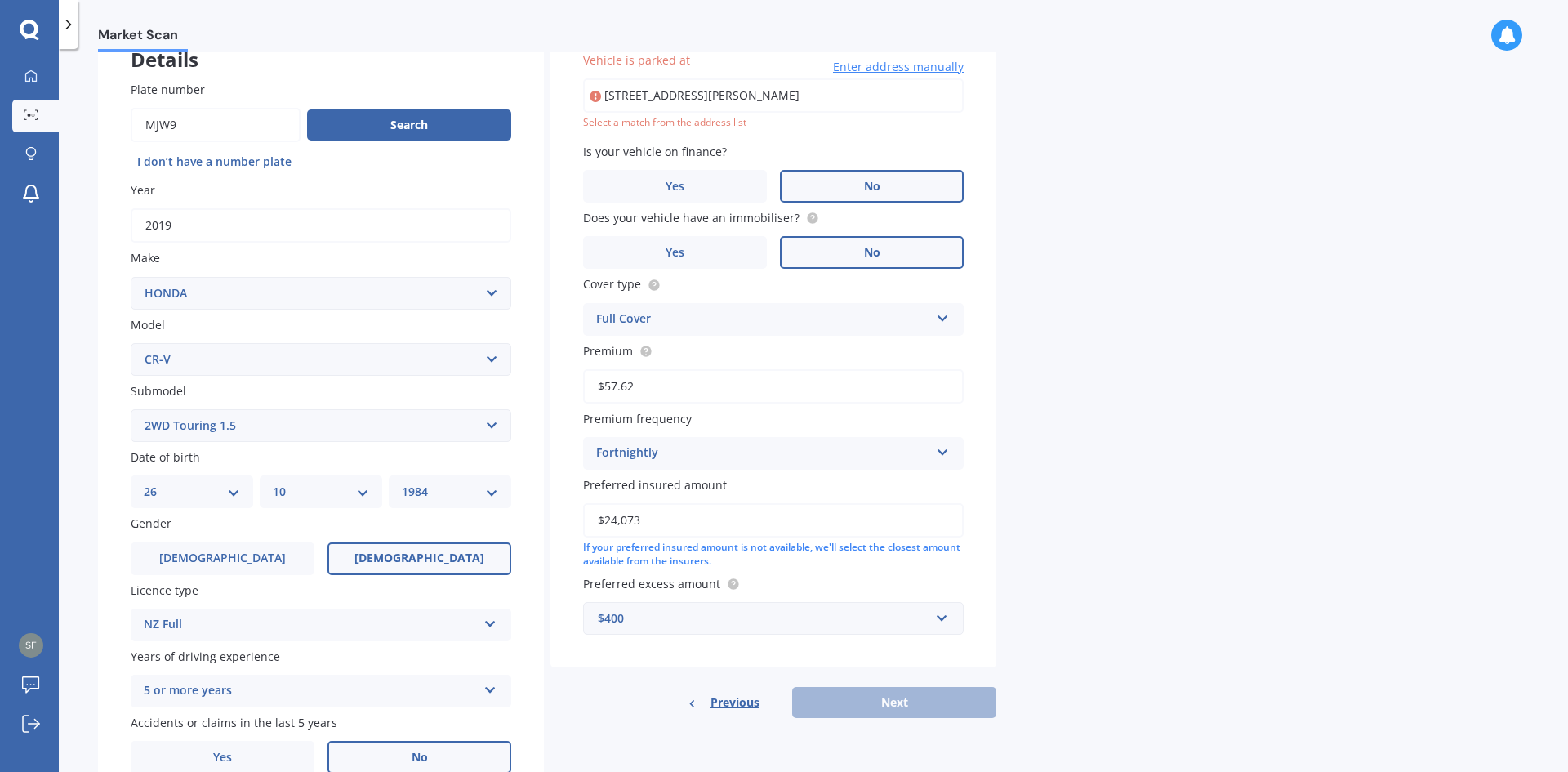
scroll to position [112, 0]
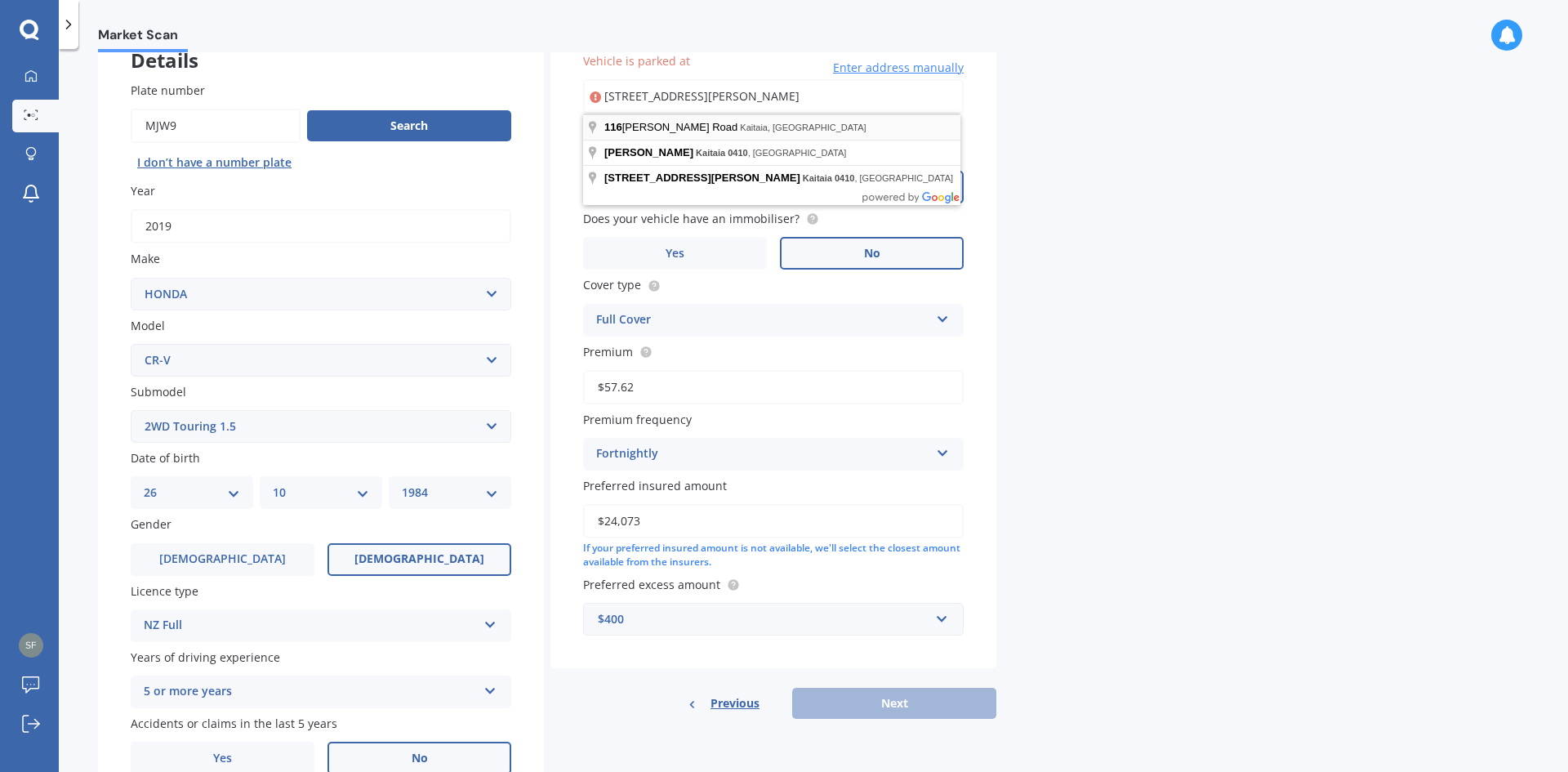
type input "[STREET_ADDRESS][PERSON_NAME]"
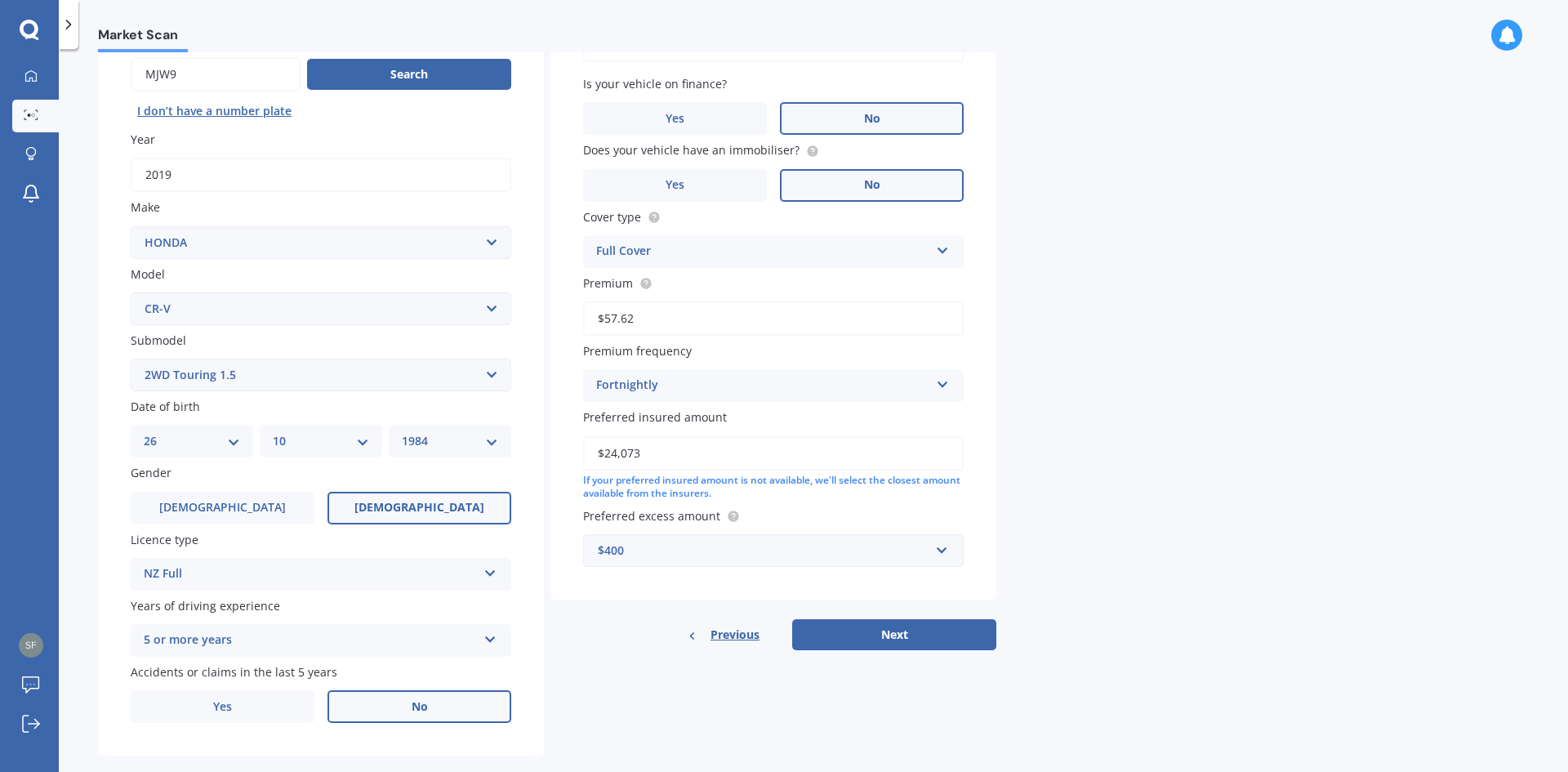
scroll to position [190, 0]
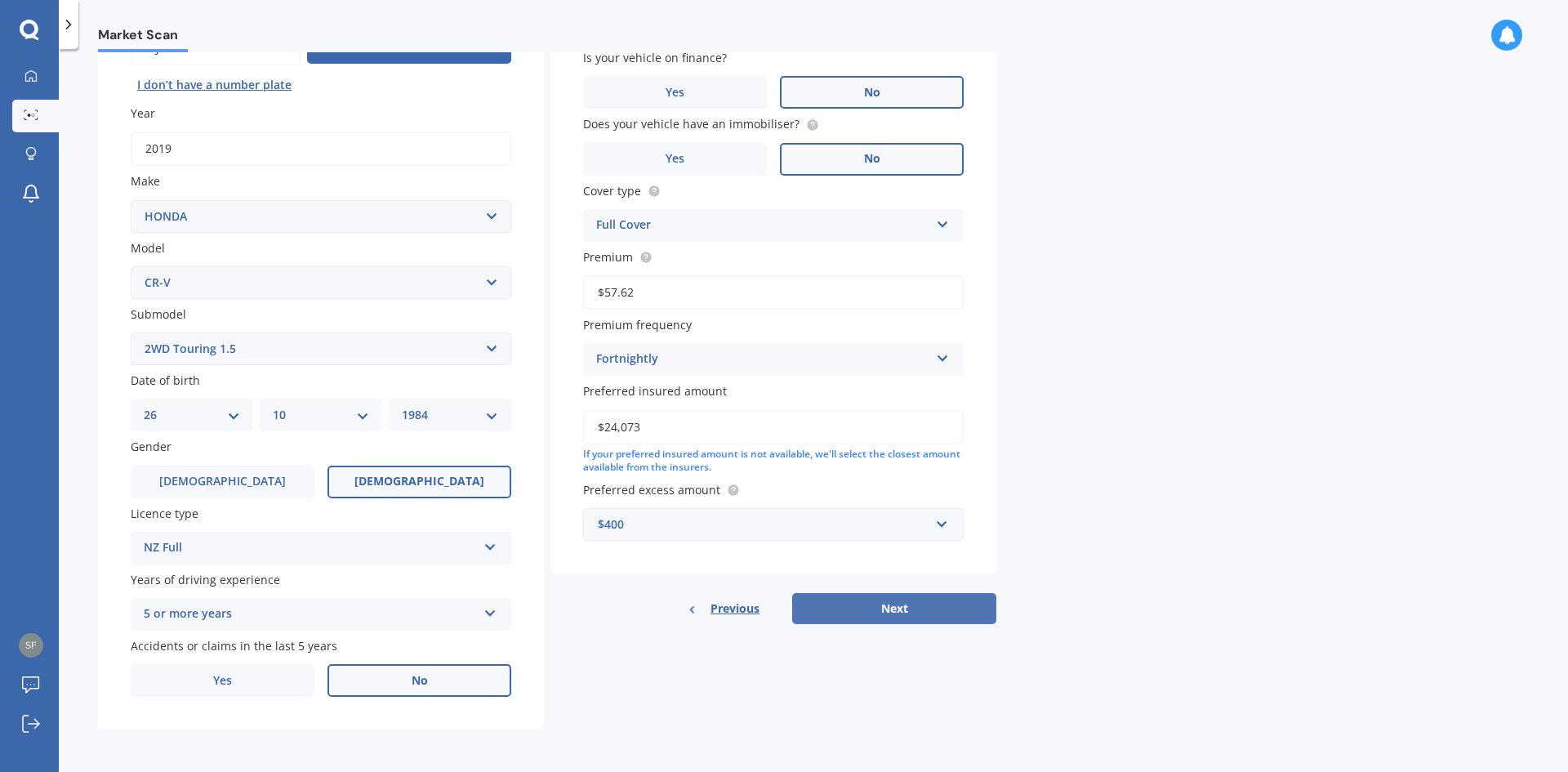
click at [901, 600] on button "Next" at bounding box center [894, 608] width 205 height 31
select select "26"
select select "10"
select select "1984"
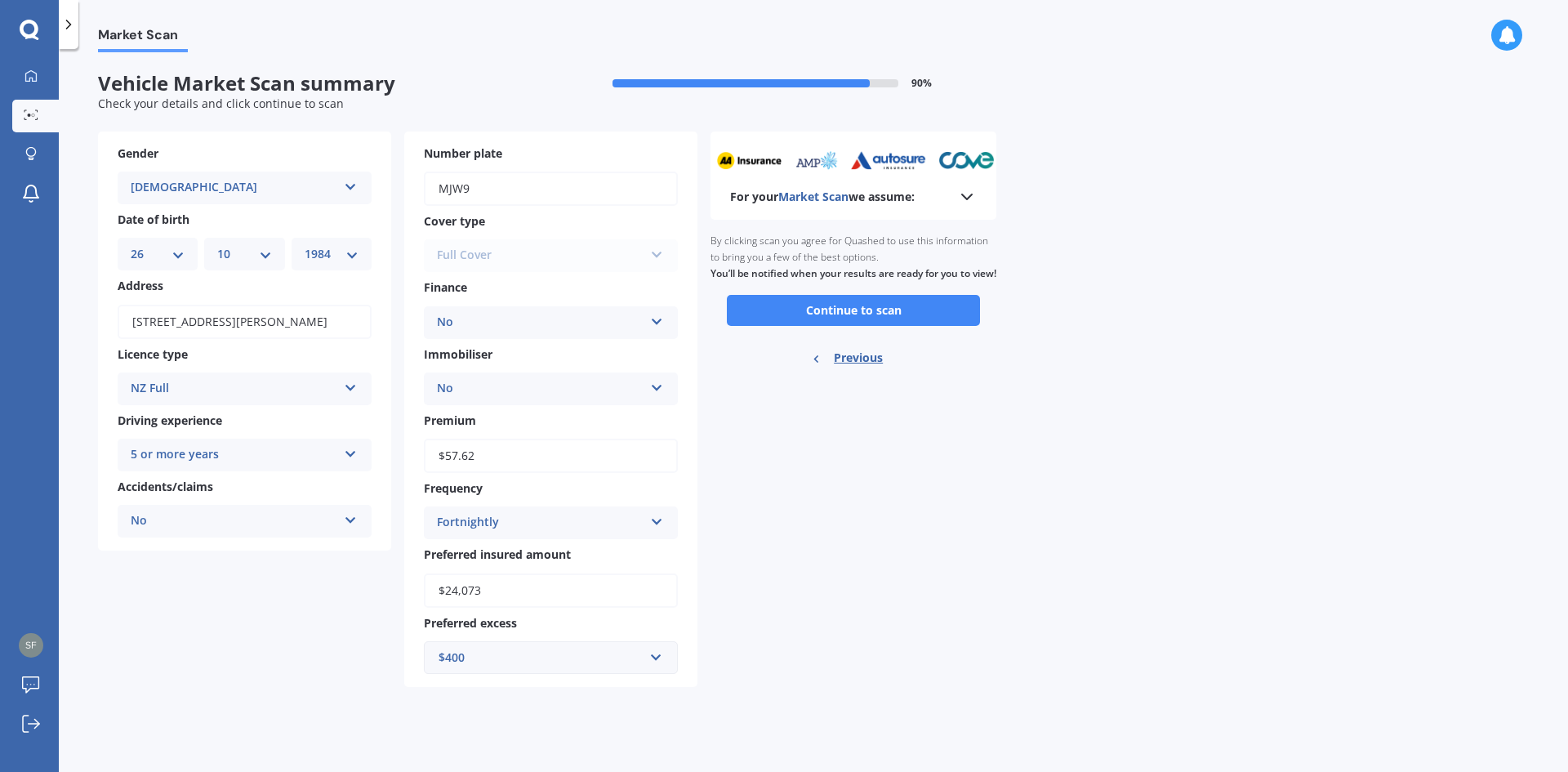
scroll to position [0, 0]
click at [821, 324] on button "Continue to scan" at bounding box center [854, 309] width 253 height 31
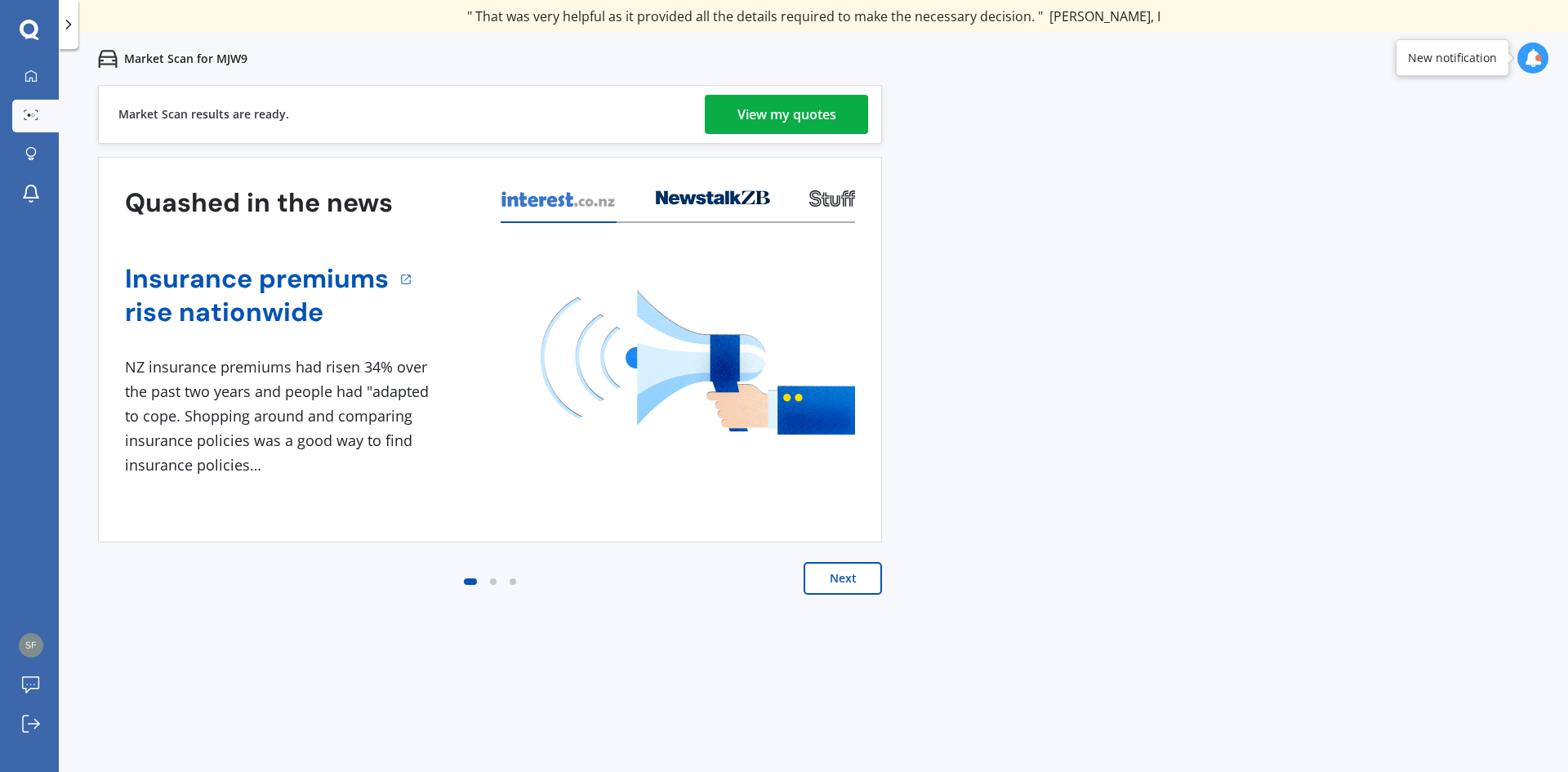
click at [746, 120] on div "View my quotes" at bounding box center [786, 115] width 99 height 40
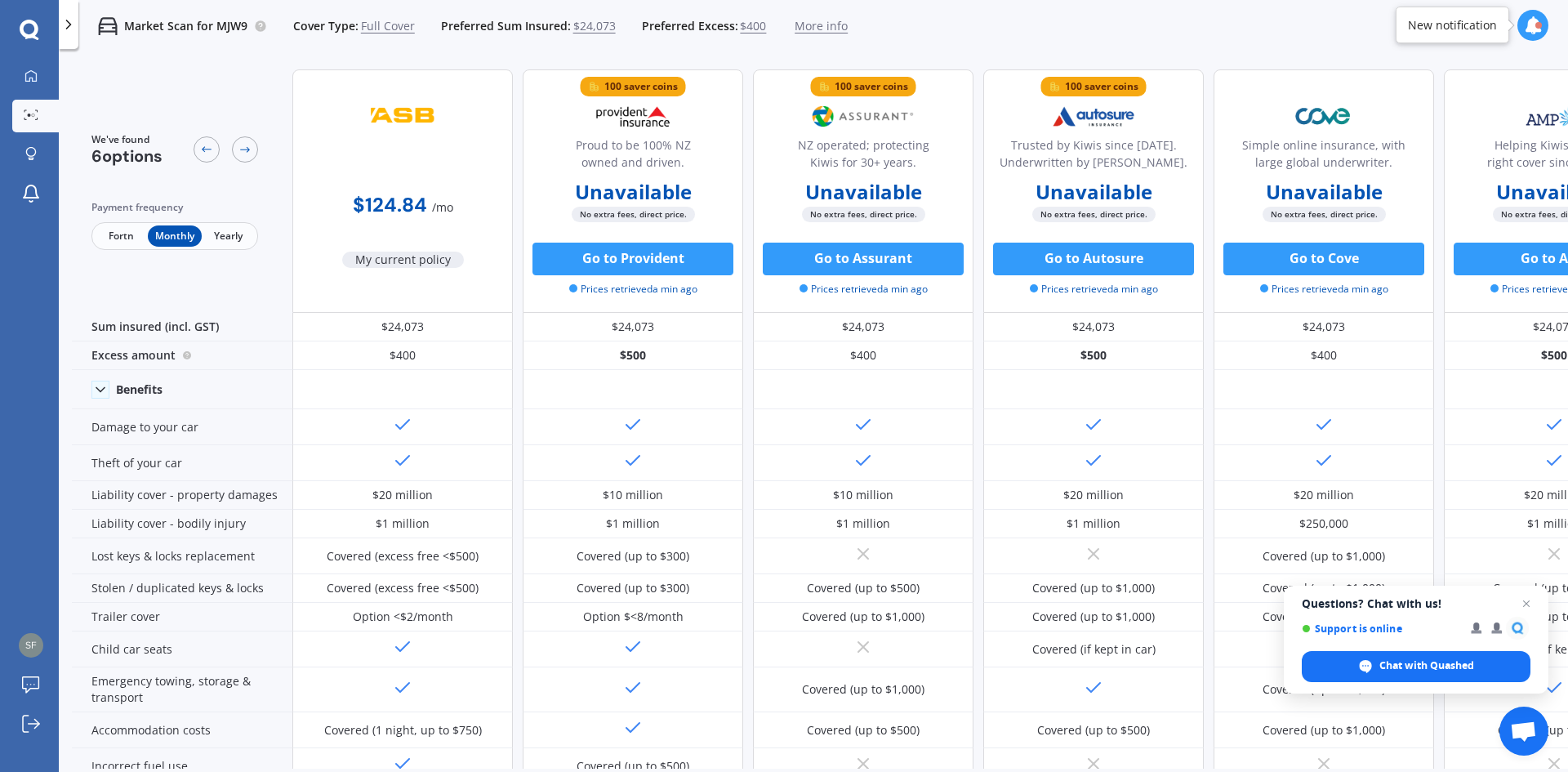
click at [112, 234] on span "Fortn" at bounding box center [122, 235] width 53 height 21
click at [244, 154] on icon at bounding box center [244, 149] width 13 height 13
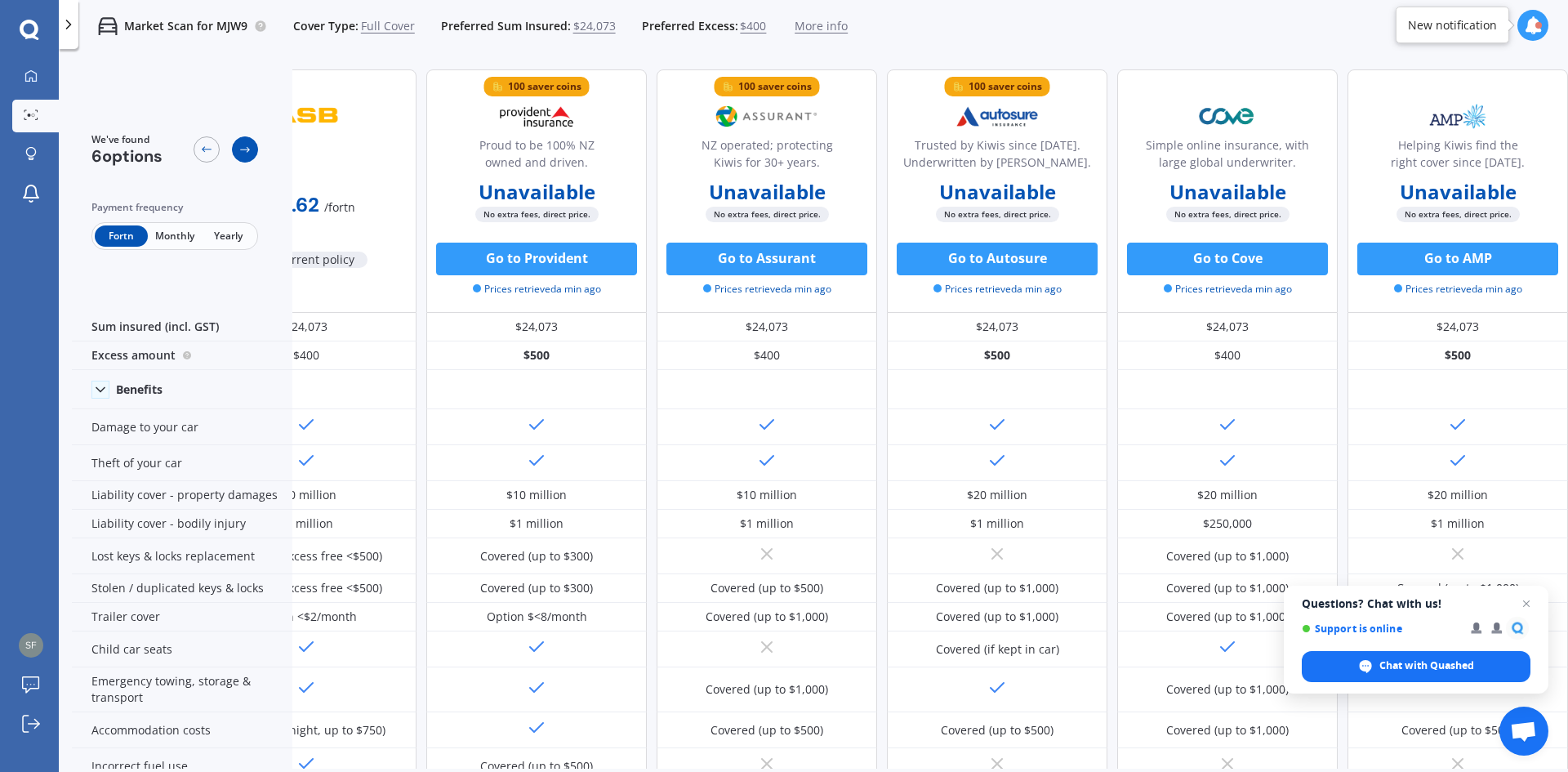
click at [247, 151] on icon at bounding box center [244, 149] width 13 height 13
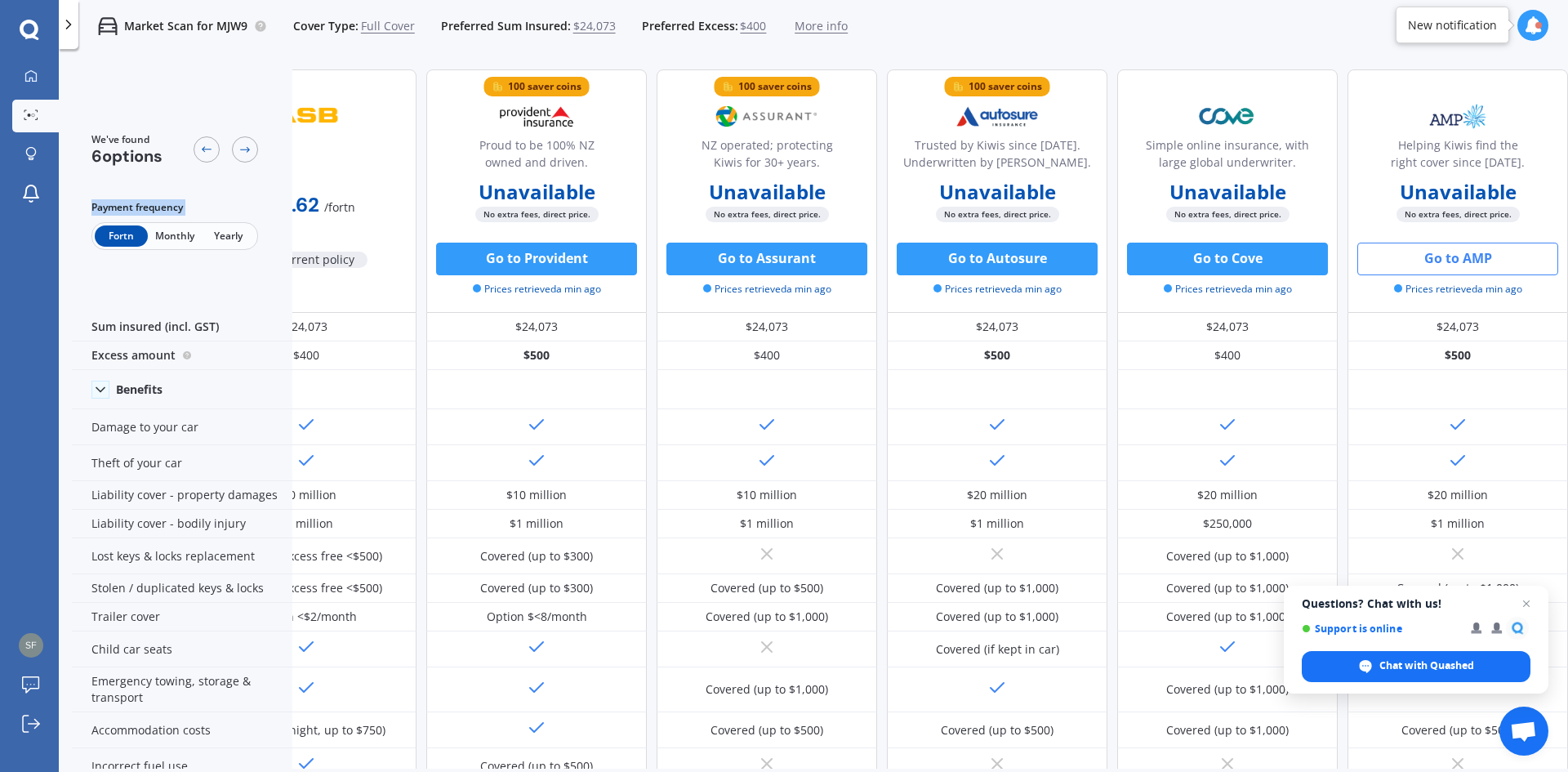
click at [1414, 252] on button "Go to AMP" at bounding box center [1457, 258] width 201 height 33
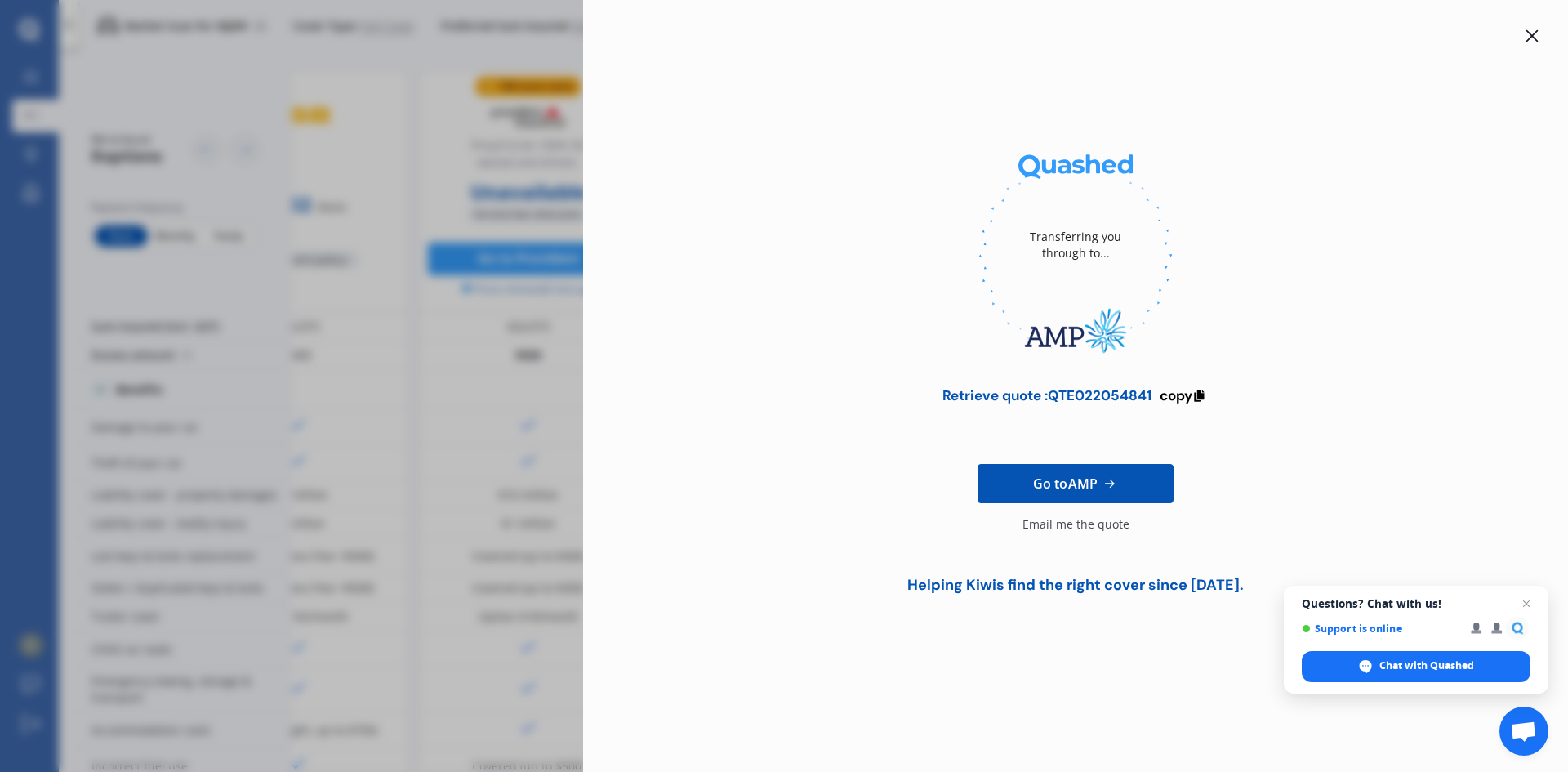
click at [1531, 38] on icon at bounding box center [1532, 37] width 12 height 12
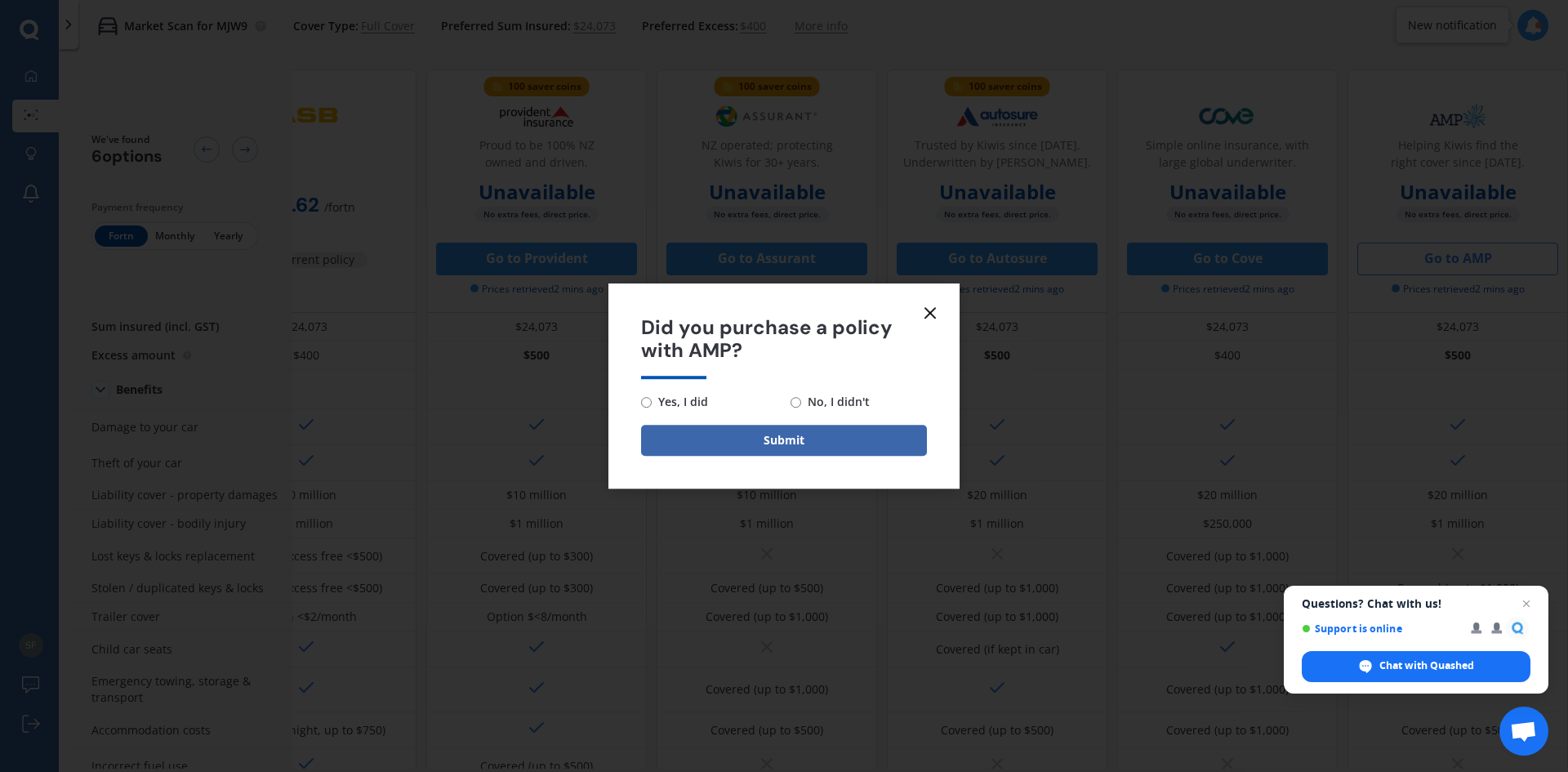
click at [807, 401] on span "No, I didn't" at bounding box center [835, 402] width 68 height 20
click at [801, 401] on input "No, I didn't" at bounding box center [795, 402] width 11 height 11
radio input "true"
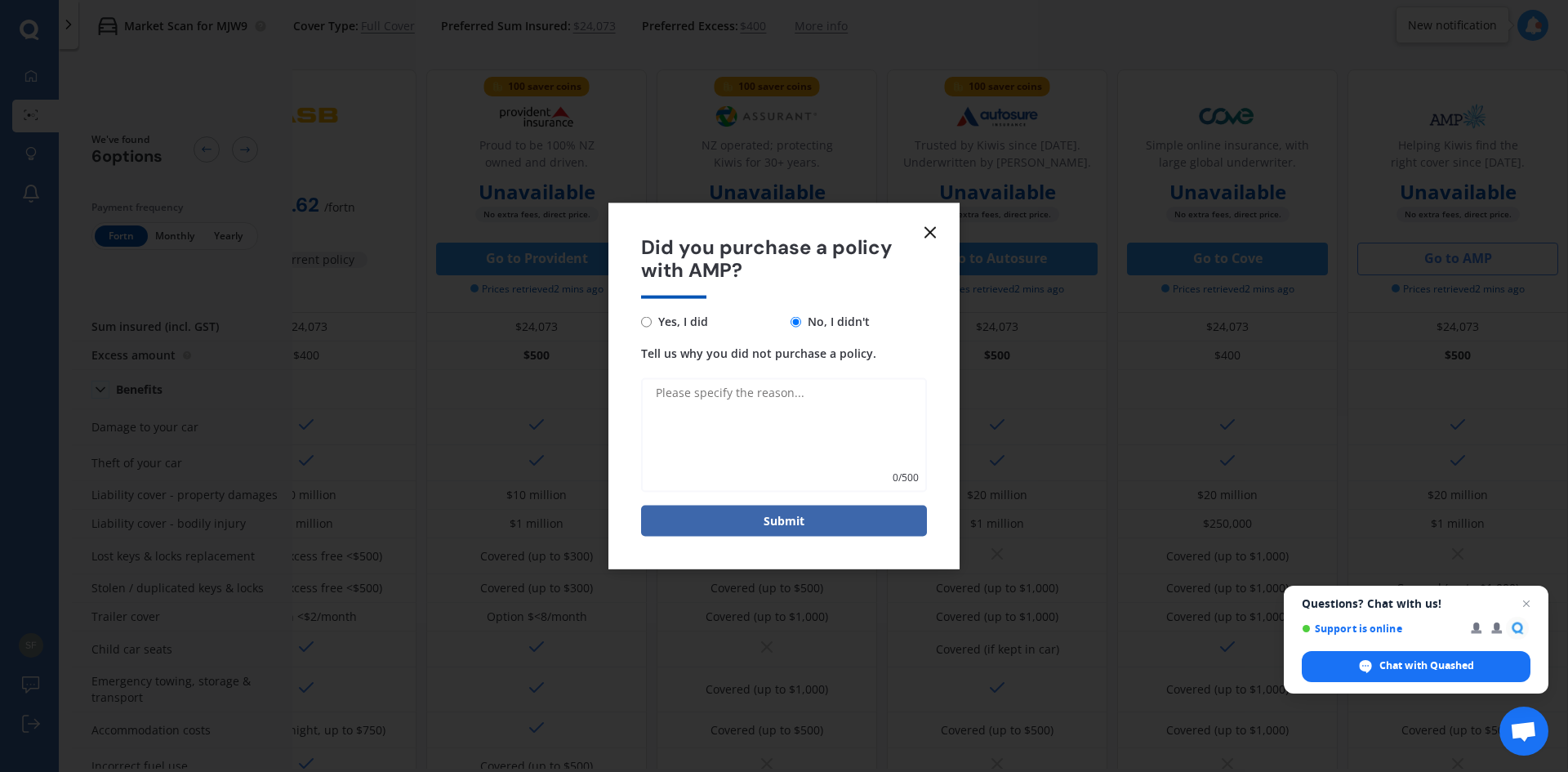
click at [928, 229] on line at bounding box center [930, 232] width 10 height 10
